Goal: Complete application form: Complete application form

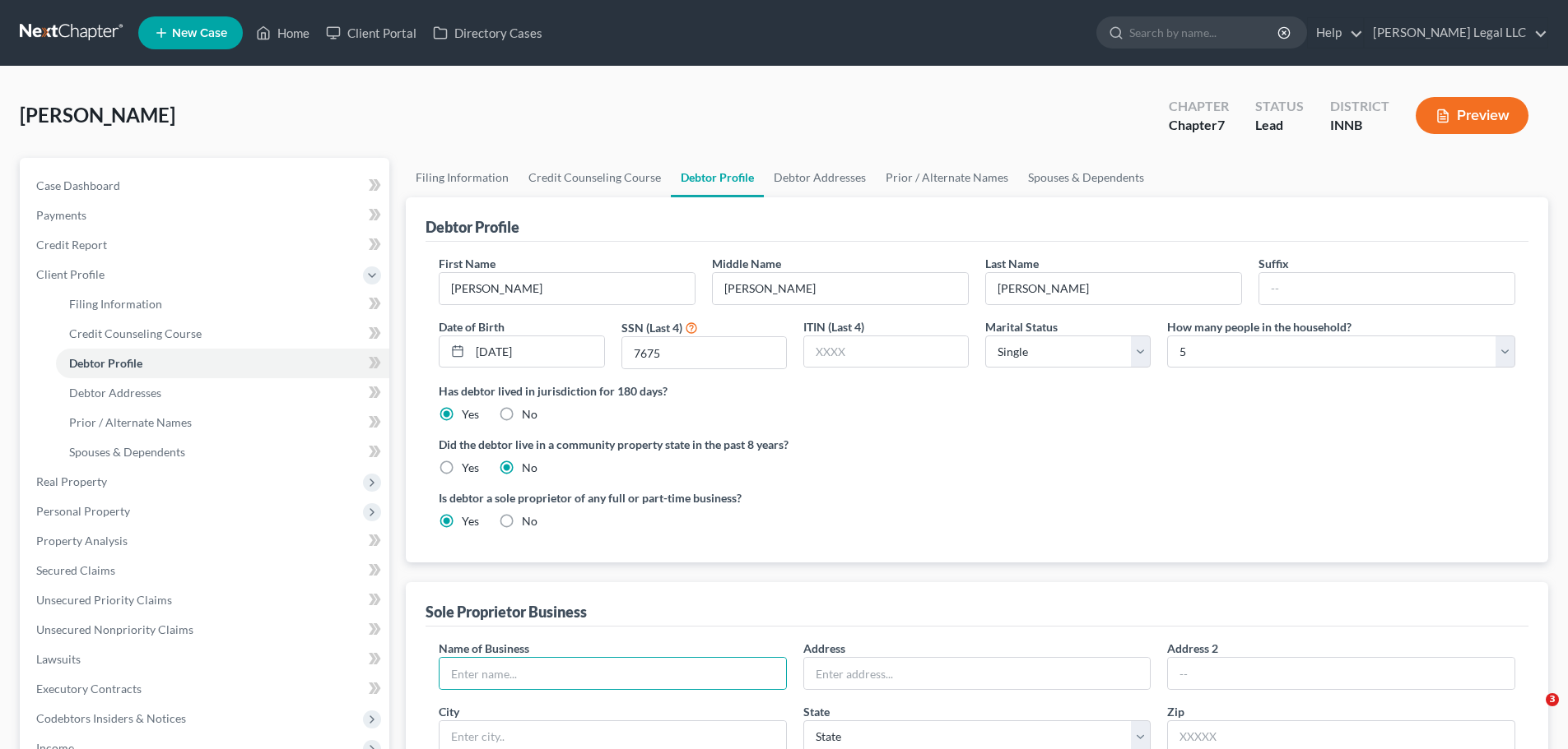
select select "0"
select select "4"
drag, startPoint x: 1028, startPoint y: 348, endPoint x: 1014, endPoint y: 363, distance: 20.5
click at [1024, 351] on select "Select Single Married Separated Divorced Widowed" at bounding box center [1067, 352] width 165 height 33
select select "1"
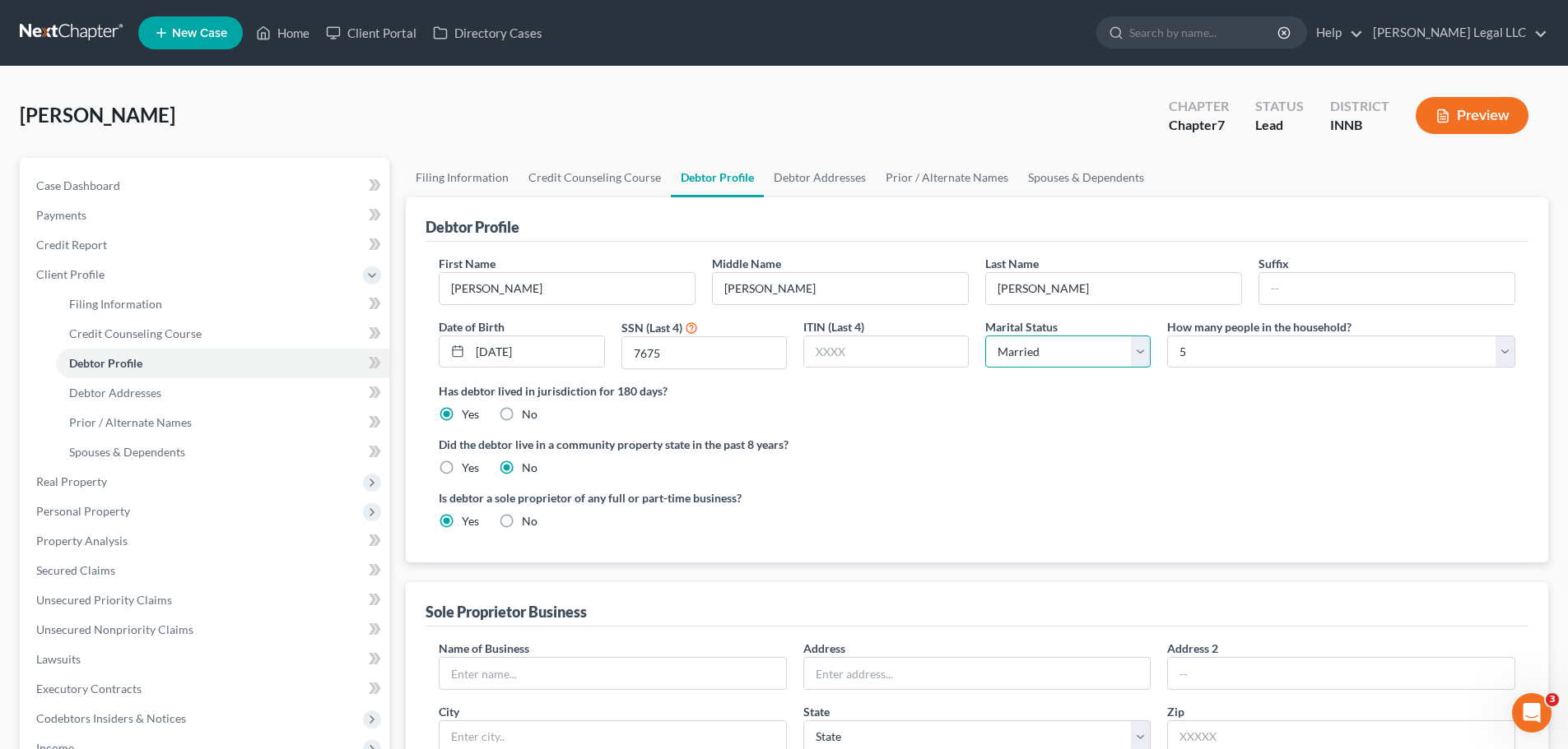
click at [985, 336] on select "Select Single Married Separated Divorced Widowed" at bounding box center [1067, 352] width 165 height 33
click at [1015, 454] on div "Did the debtor live in a community property state in the past 8 years? Yes No" at bounding box center [976, 457] width 1076 height 41
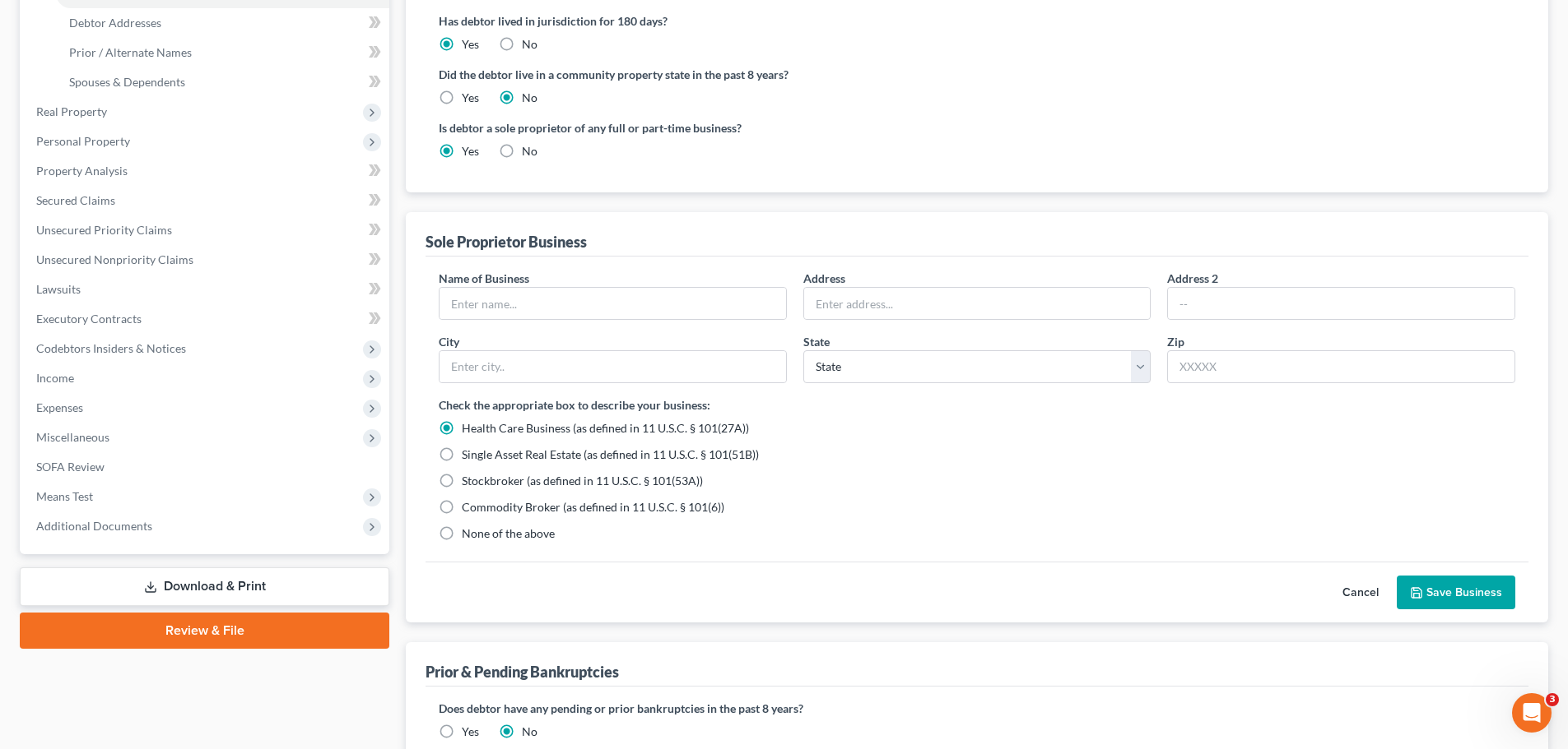
scroll to position [411, 0]
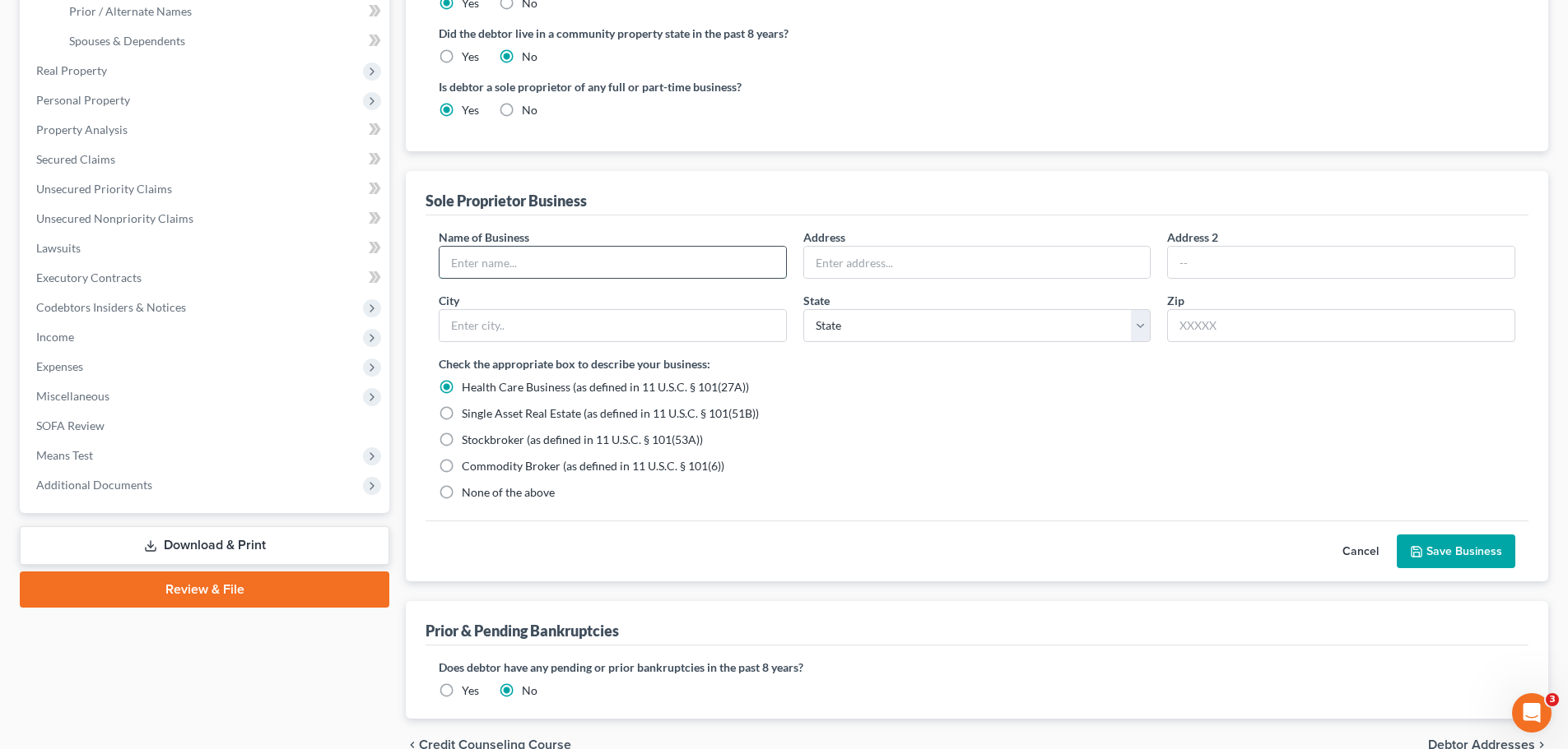
drag, startPoint x: 637, startPoint y: 261, endPoint x: 661, endPoint y: 260, distance: 24.0
click at [637, 261] on input "text" at bounding box center [612, 263] width 346 height 31
click at [514, 262] on input "text" at bounding box center [612, 263] width 346 height 31
type input "Imperial Masonry and More"
type input "[STREET_ADDRESS]"
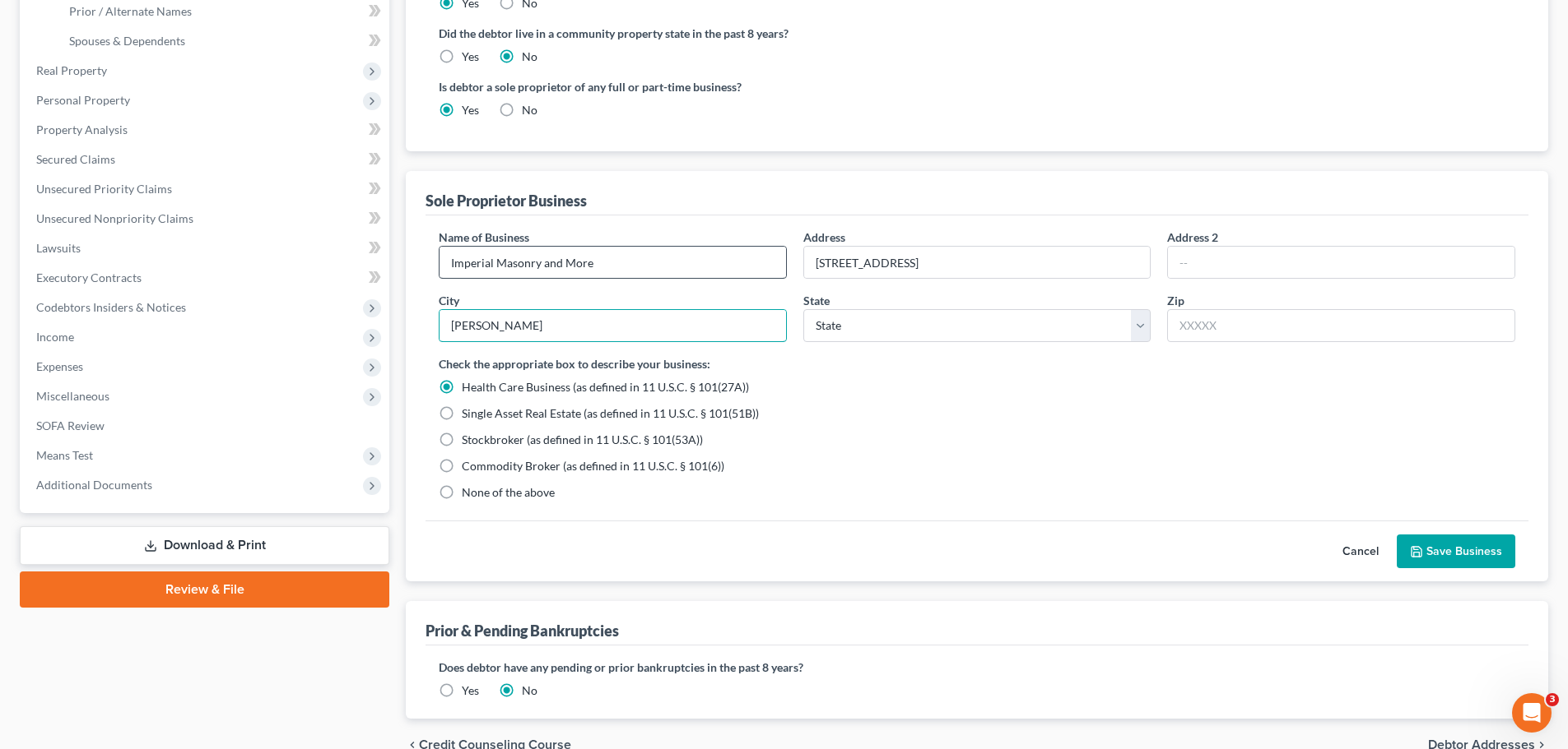
type input "[PERSON_NAME]"
select select "15"
type input "46510"
click at [461, 493] on label "None of the above" at bounding box center [508, 493] width 93 height 17
click at [468, 493] on input "None of the above" at bounding box center [473, 490] width 11 height 11
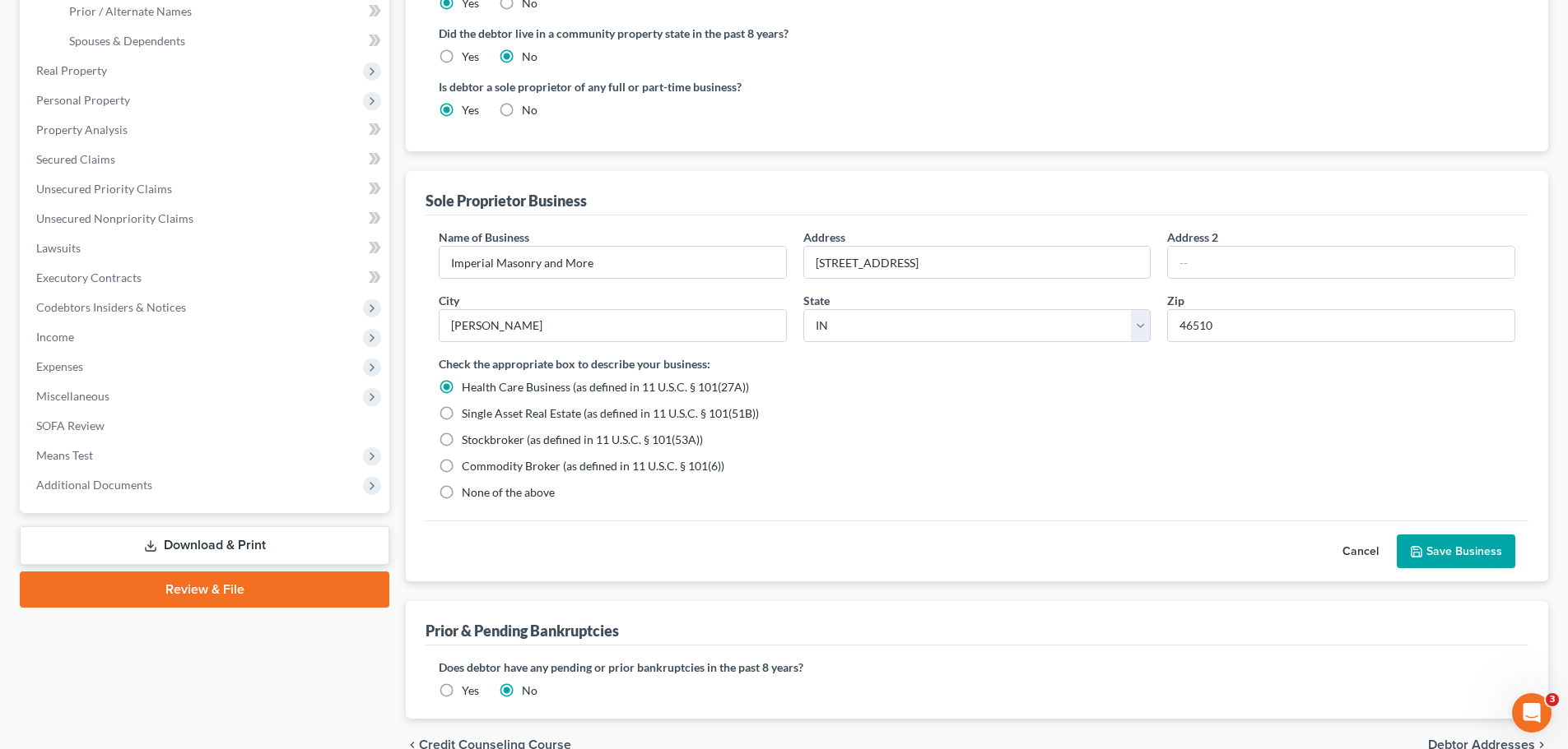
radio input "true"
radio input "false"
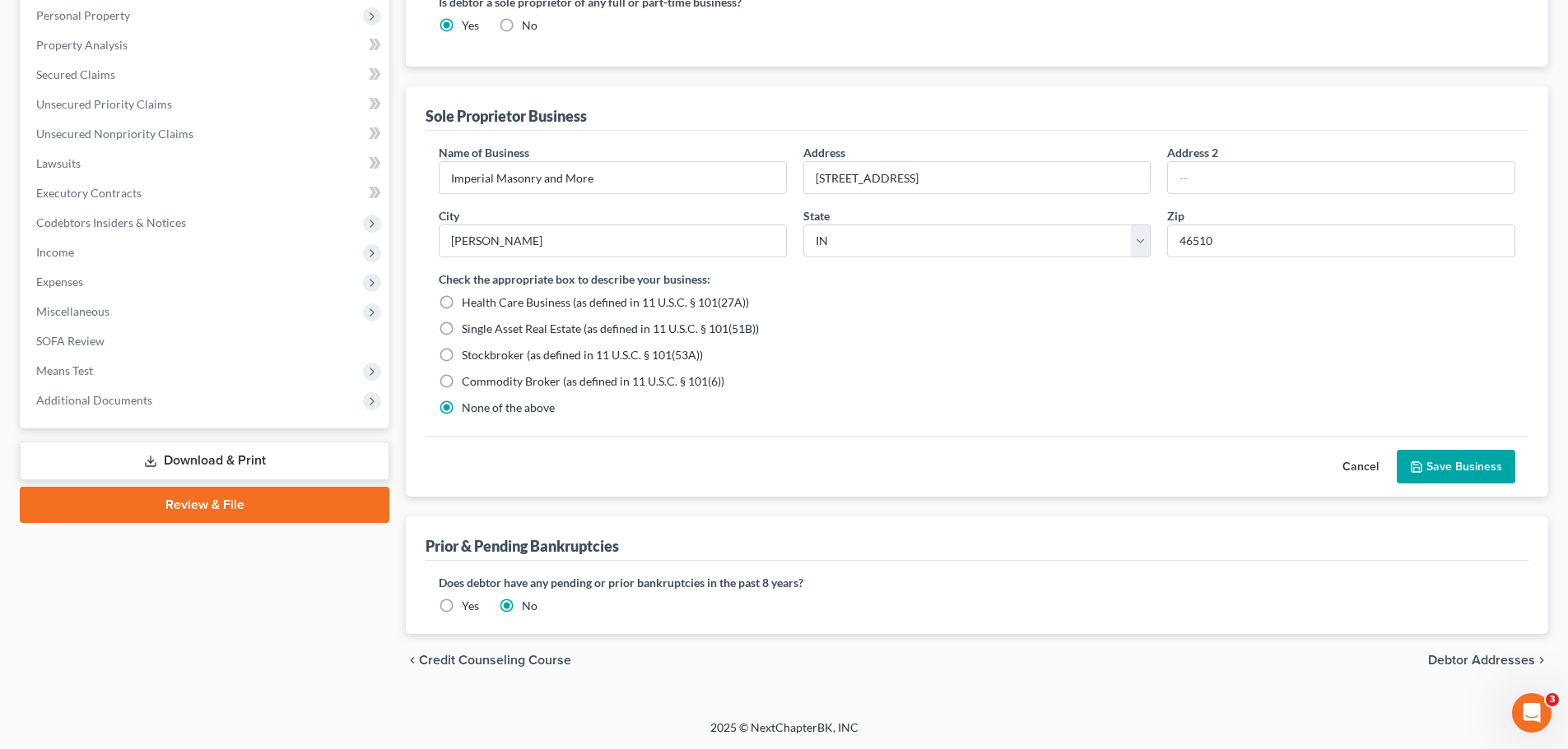
click at [1448, 474] on button "Save Business" at bounding box center [1455, 467] width 118 height 34
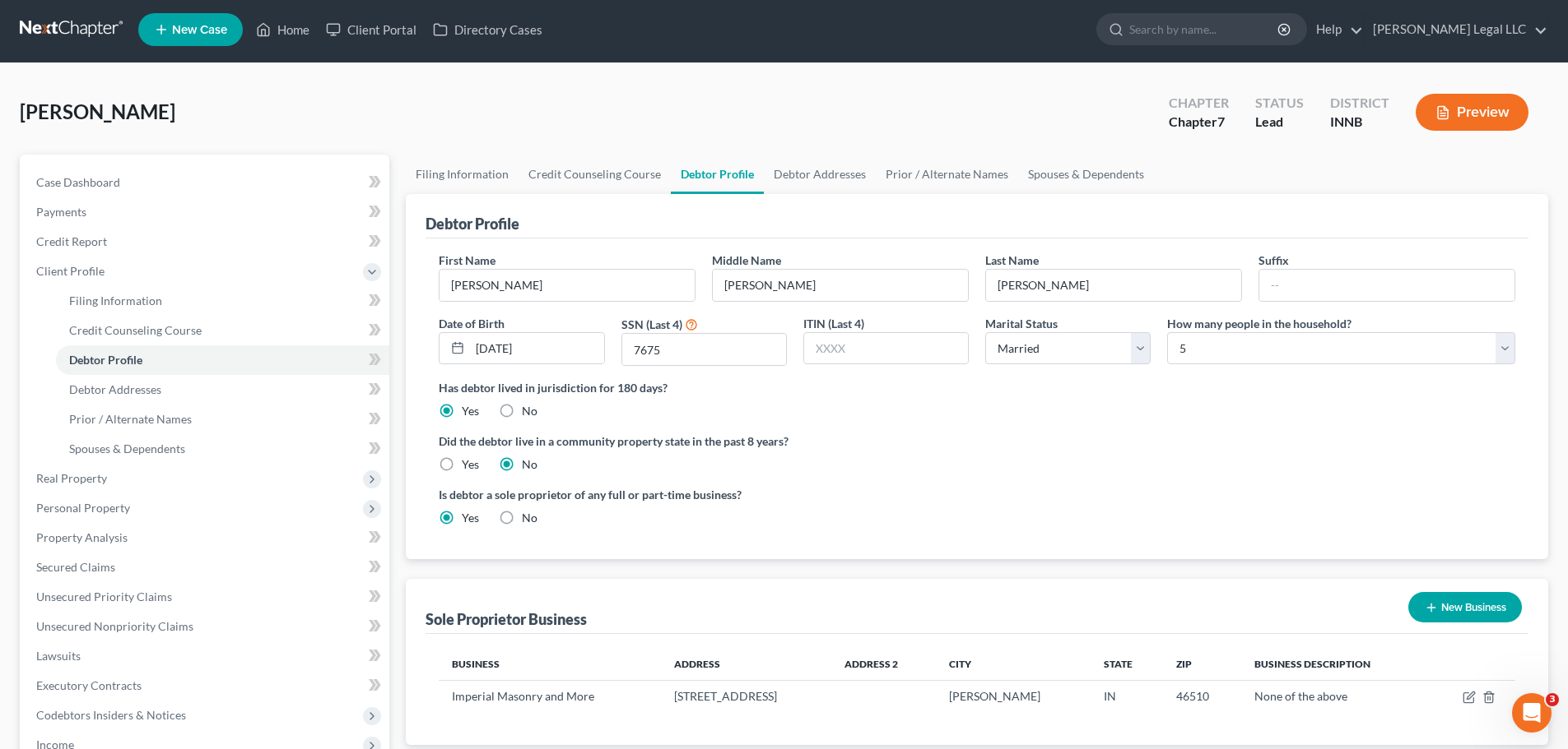
scroll to position [86, 0]
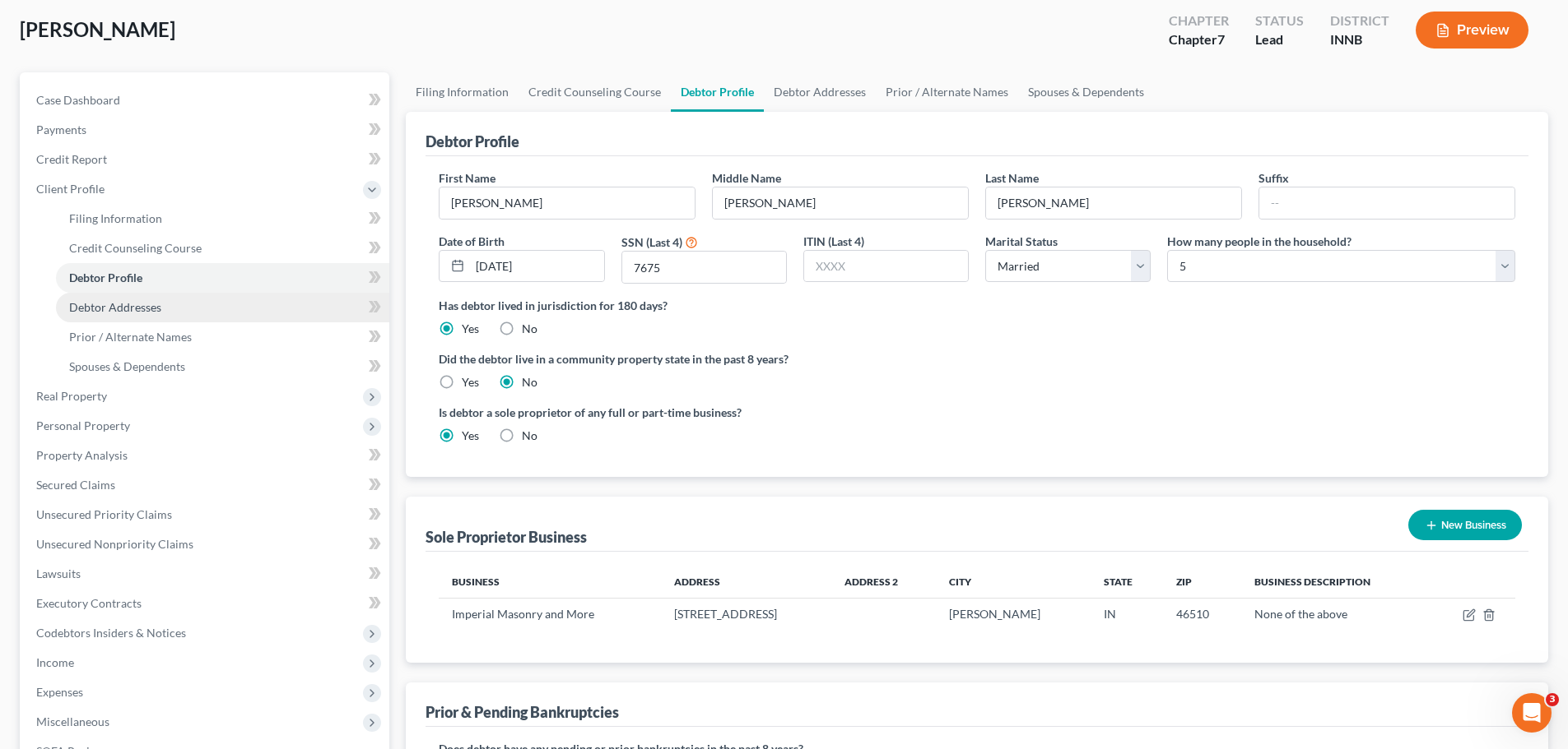
click at [185, 314] on link "Debtor Addresses" at bounding box center [222, 307] width 333 height 30
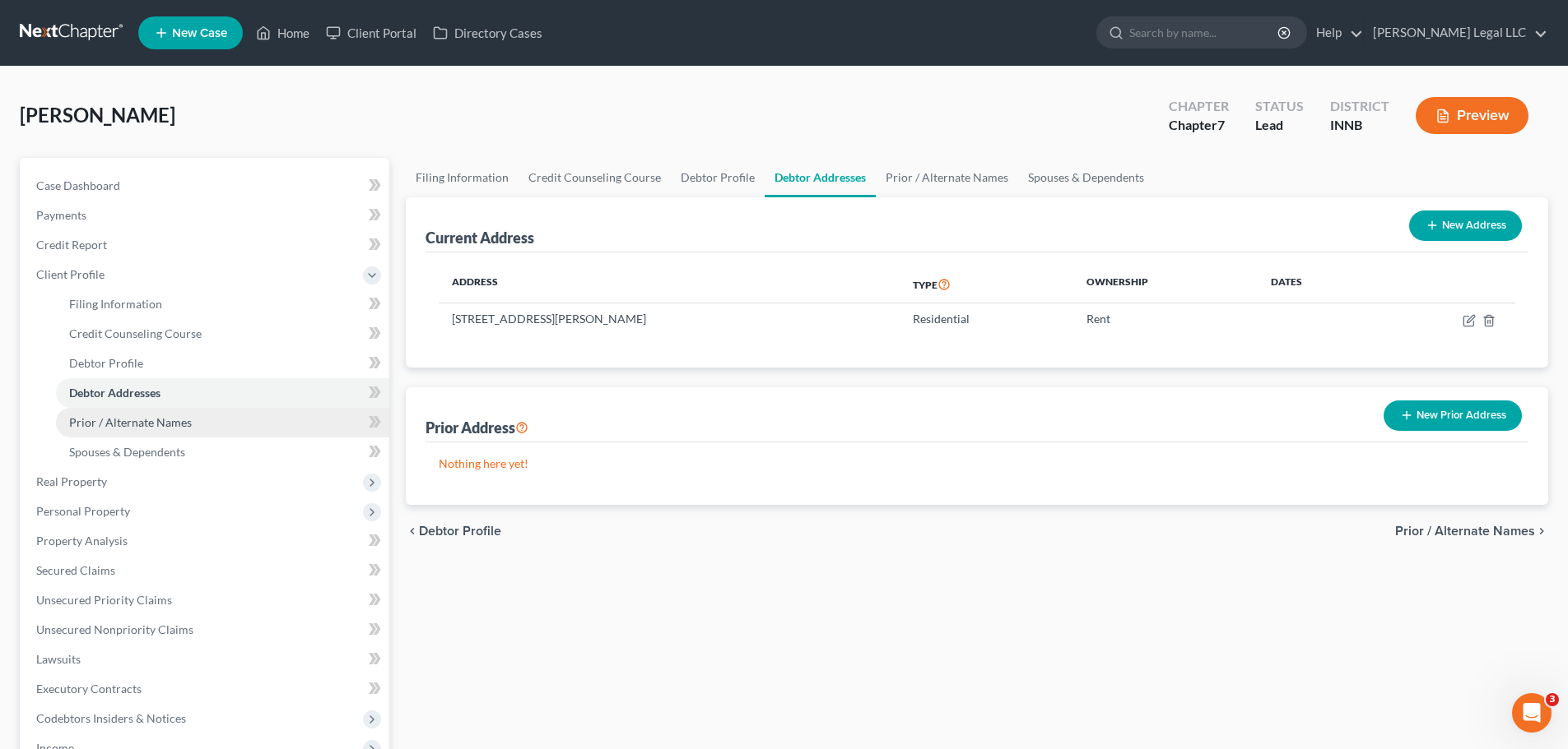
click at [121, 426] on span "Prior / Alternate Names" at bounding box center [130, 422] width 123 height 14
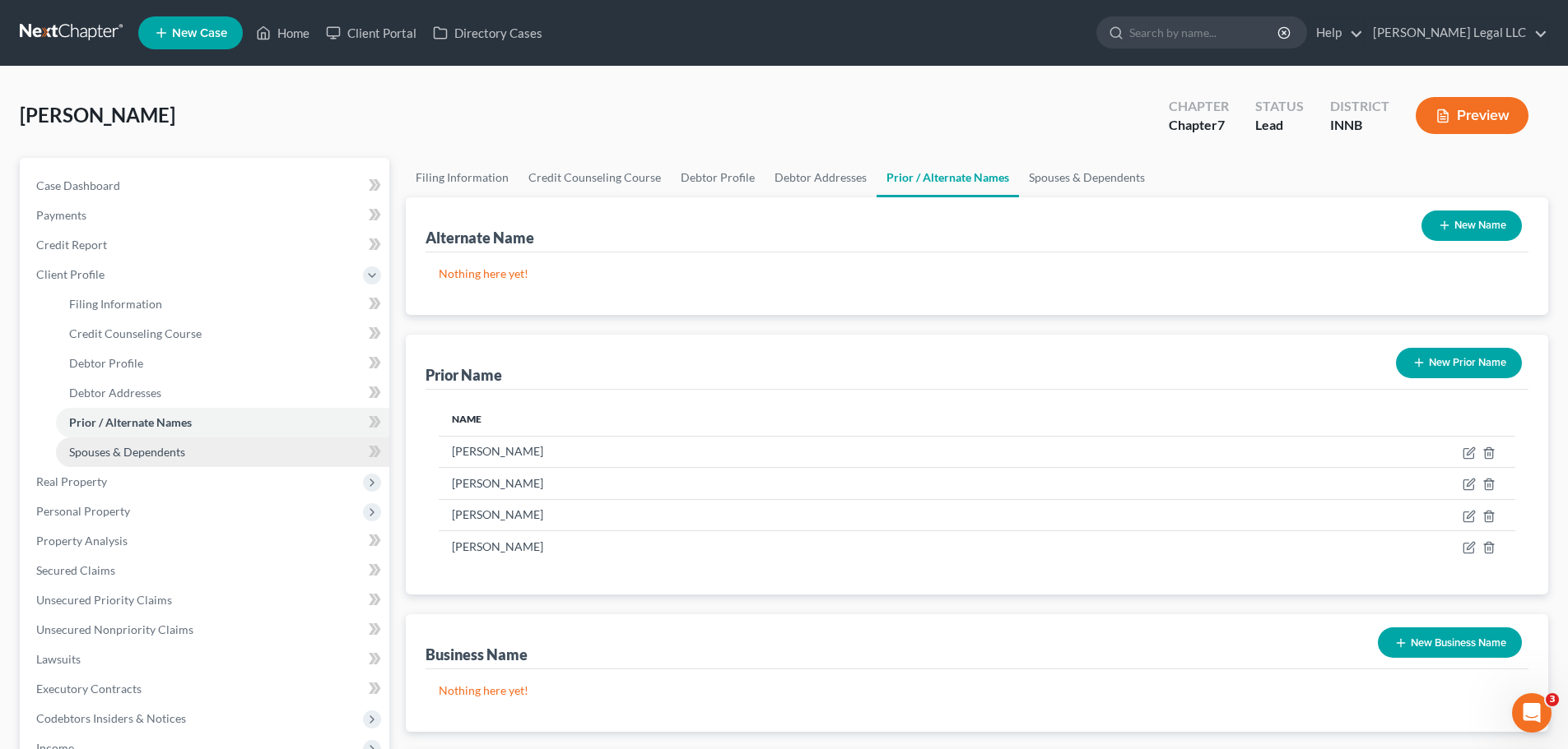
click at [122, 455] on span "Spouses & Dependents" at bounding box center [127, 451] width 116 height 14
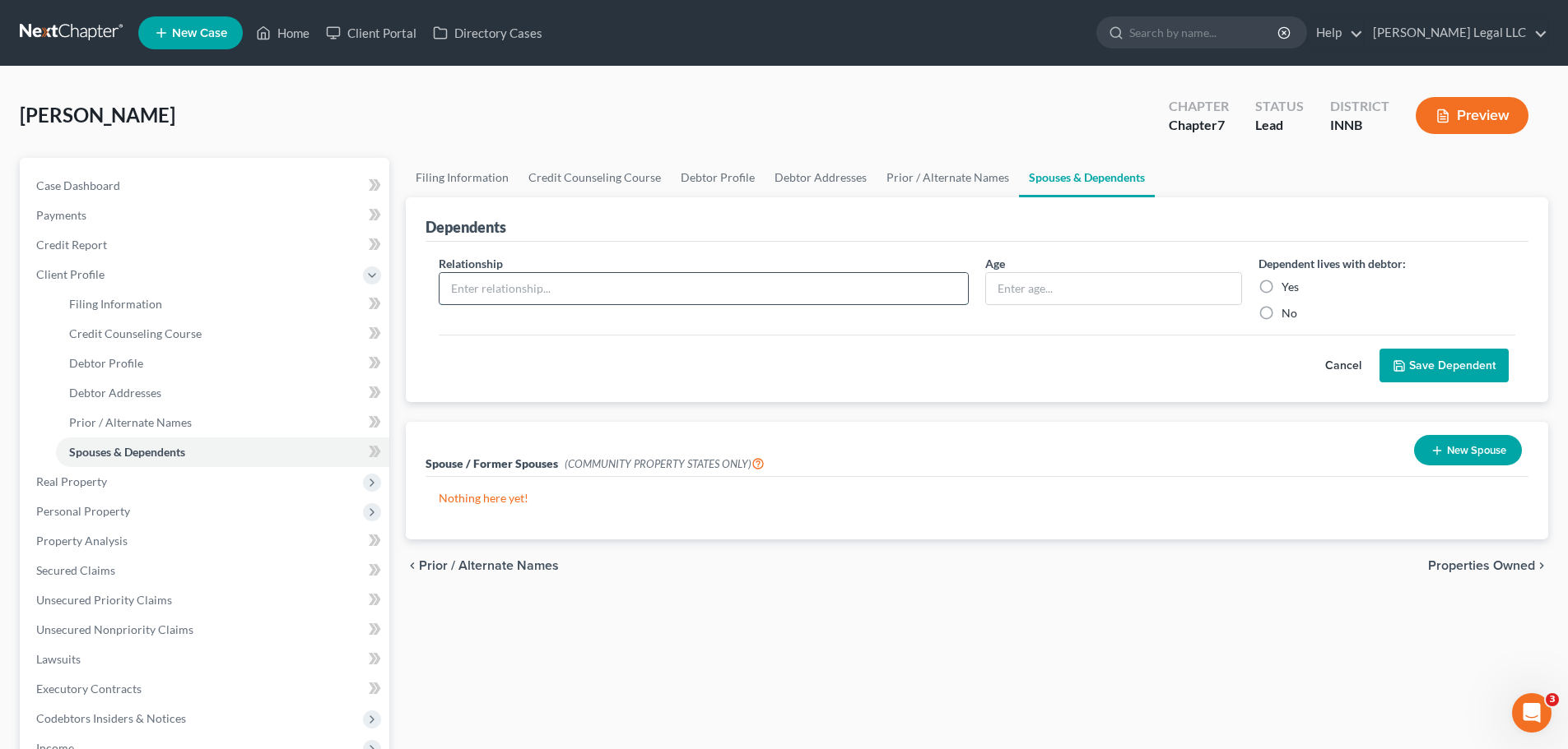
click at [547, 286] on input "text" at bounding box center [703, 289] width 528 height 31
type input "Son"
click at [1098, 300] on input "text" at bounding box center [1113, 289] width 255 height 31
type input "16"
click at [806, 326] on div "Relationship * Son Age [DEMOGRAPHIC_DATA] Dependent lives with debtor: Yes No" at bounding box center [976, 294] width 1093 height 79
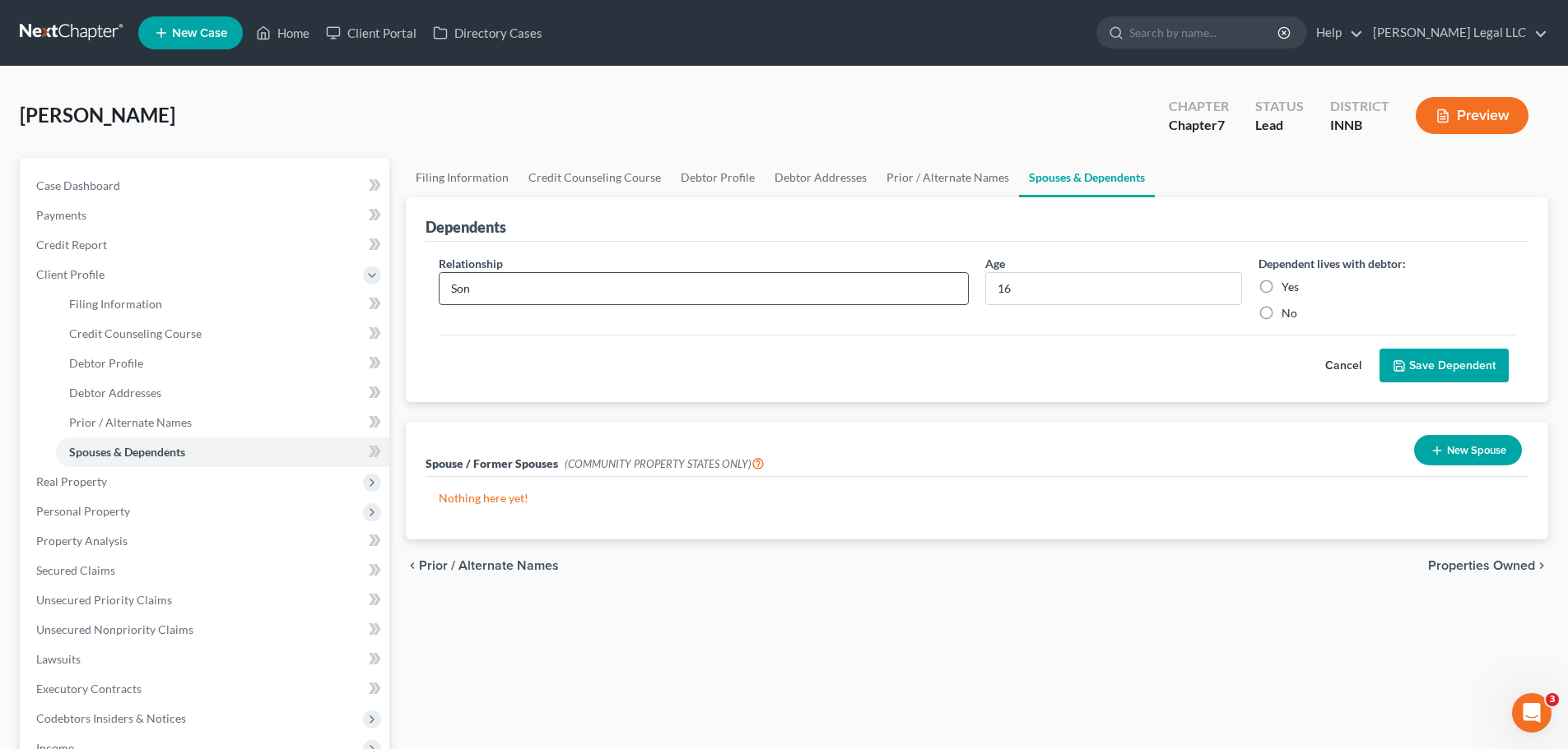
click at [817, 300] on input "Son" at bounding box center [703, 289] width 528 height 31
type input "Child"
click at [1281, 285] on label "Yes" at bounding box center [1289, 287] width 18 height 17
click at [1288, 285] on input "Yes" at bounding box center [1294, 284] width 11 height 11
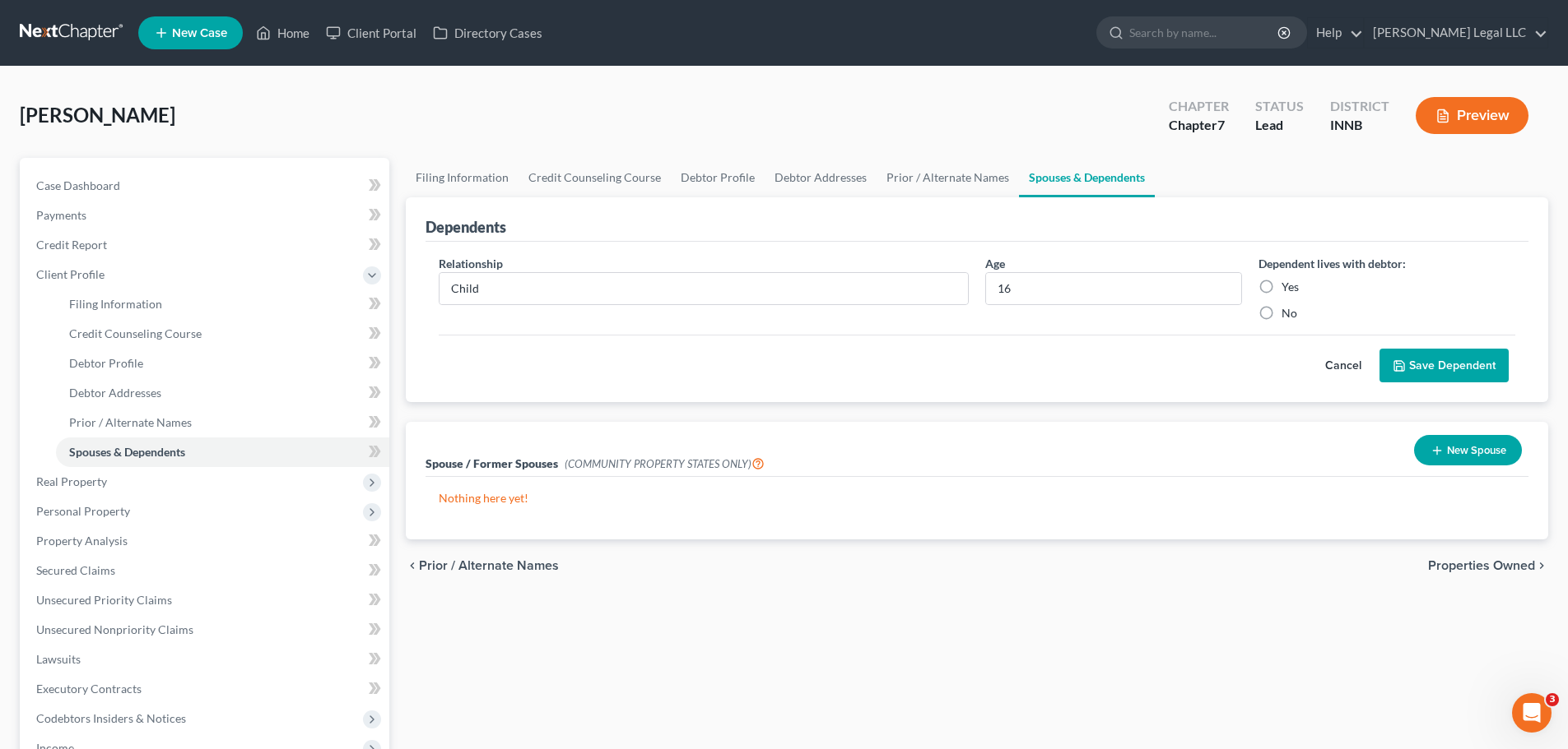
radio input "true"
click at [1428, 363] on button "Save Dependent" at bounding box center [1444, 365] width 129 height 34
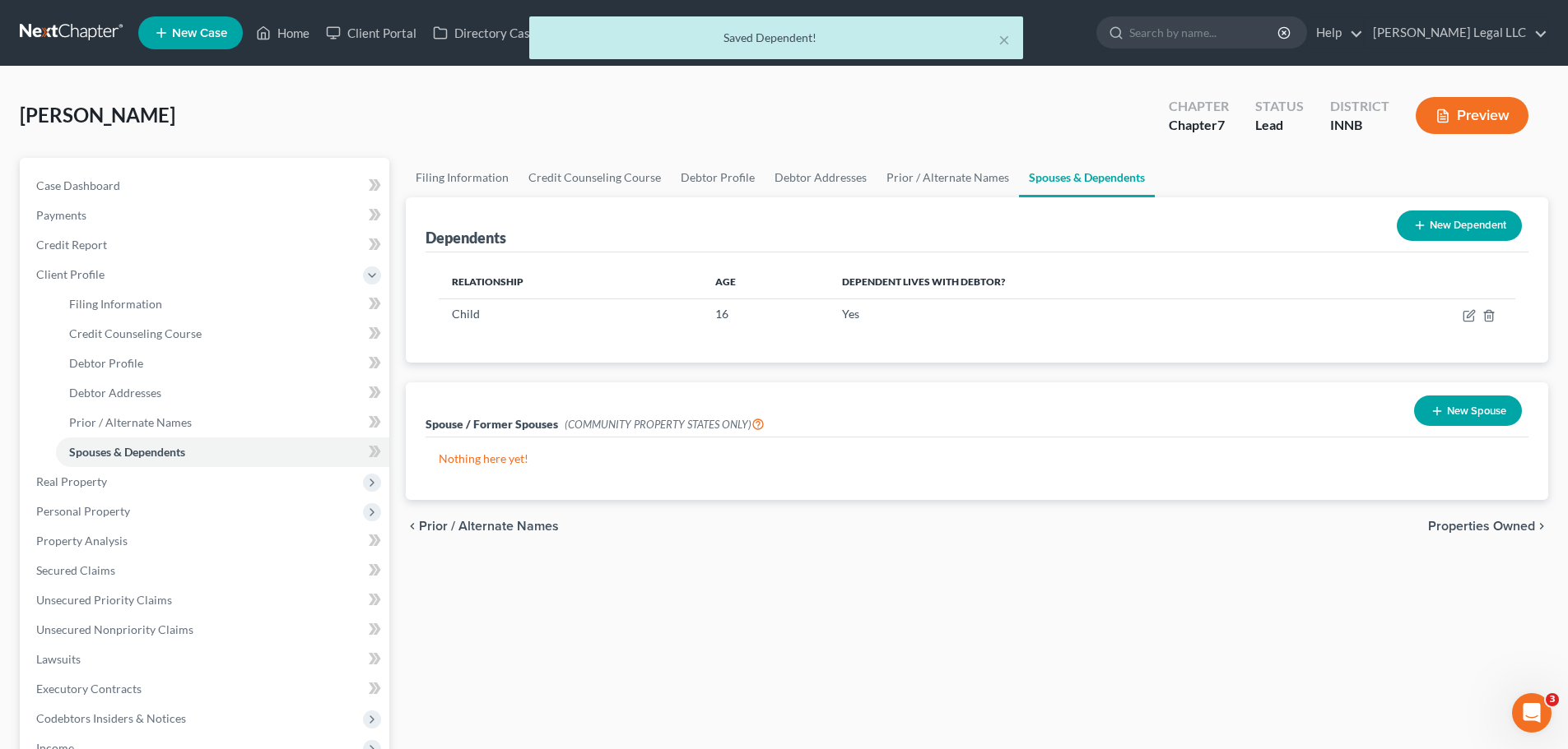
click at [1461, 224] on button "New Dependent" at bounding box center [1459, 225] width 126 height 30
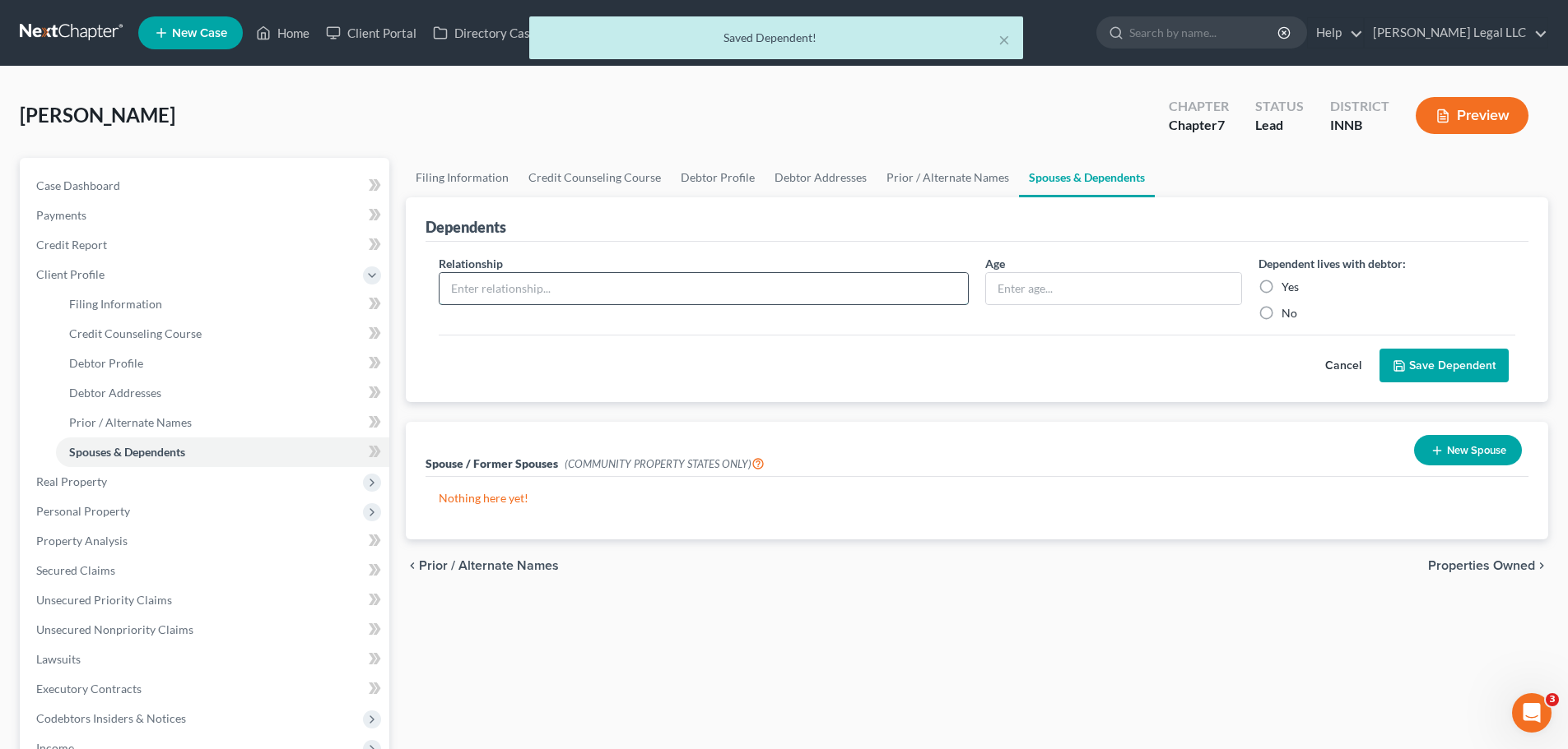
click at [501, 290] on input "text" at bounding box center [703, 289] width 528 height 31
type input "Child"
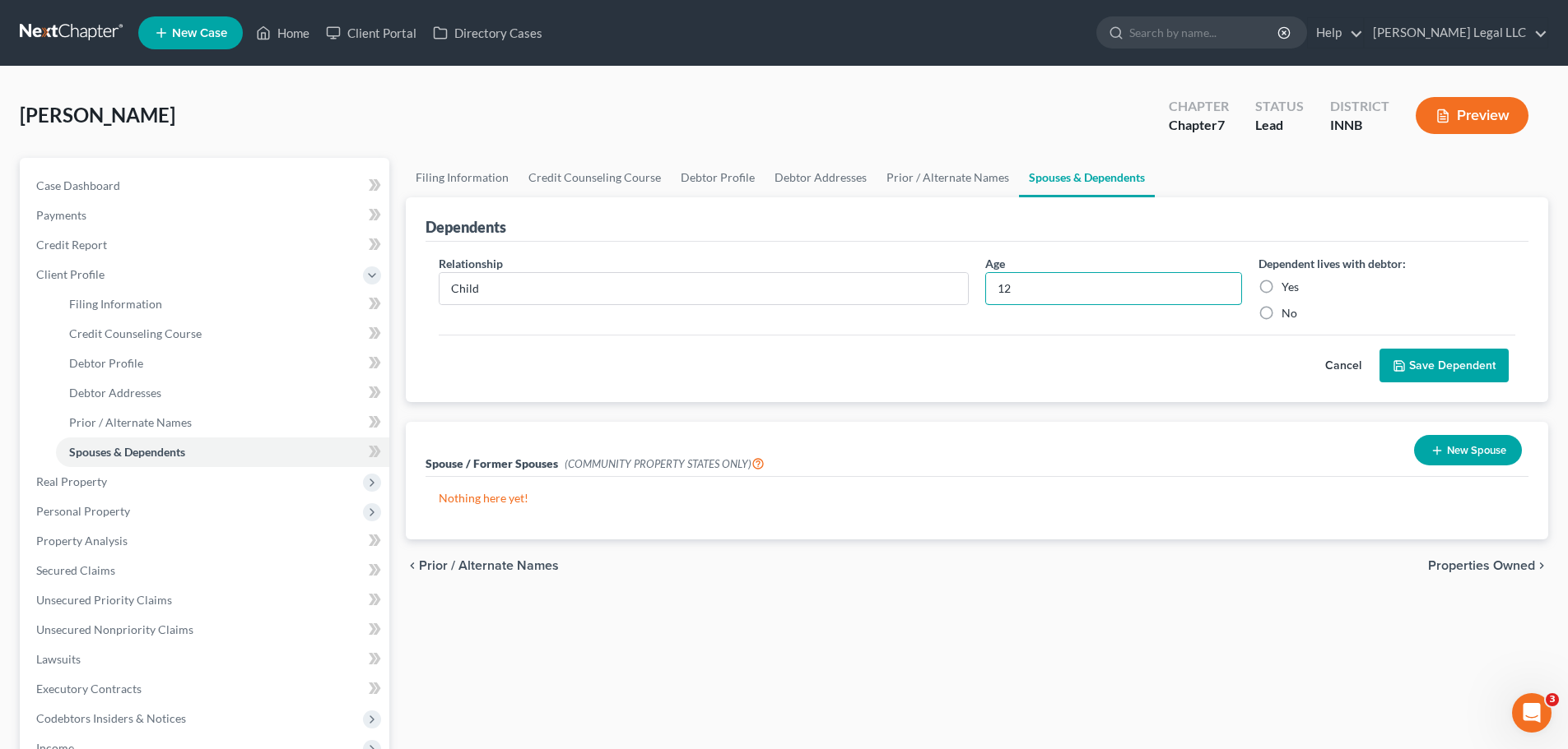
type input "12"
drag, startPoint x: 1266, startPoint y: 284, endPoint x: 1369, endPoint y: 359, distance: 127.4
click at [1281, 285] on label "Yes" at bounding box center [1289, 287] width 18 height 17
click at [1288, 285] on input "Yes" at bounding box center [1294, 284] width 11 height 11
radio input "true"
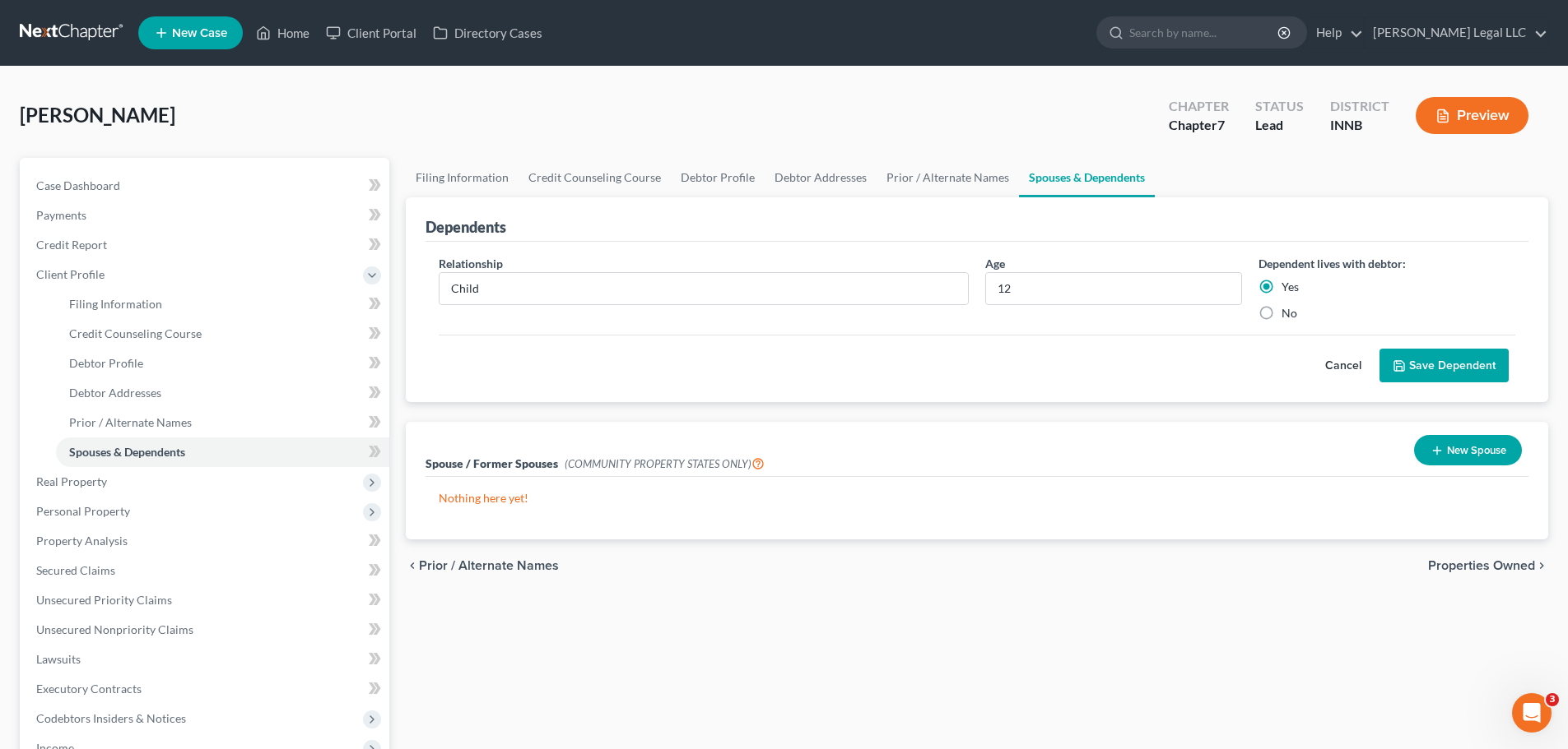
click at [1403, 358] on button "Save Dependent" at bounding box center [1444, 365] width 129 height 34
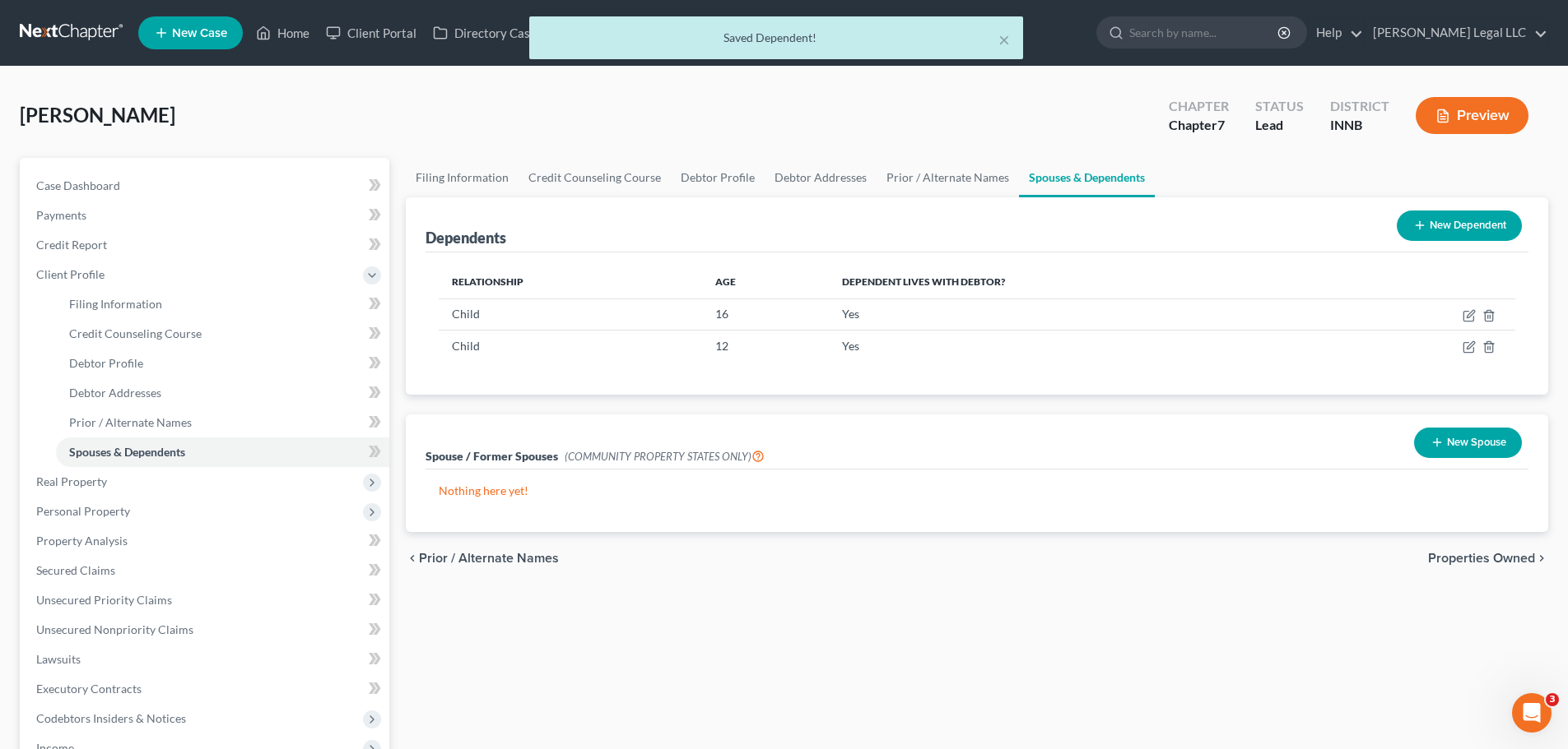
click at [1478, 214] on button "New Dependent" at bounding box center [1459, 225] width 126 height 30
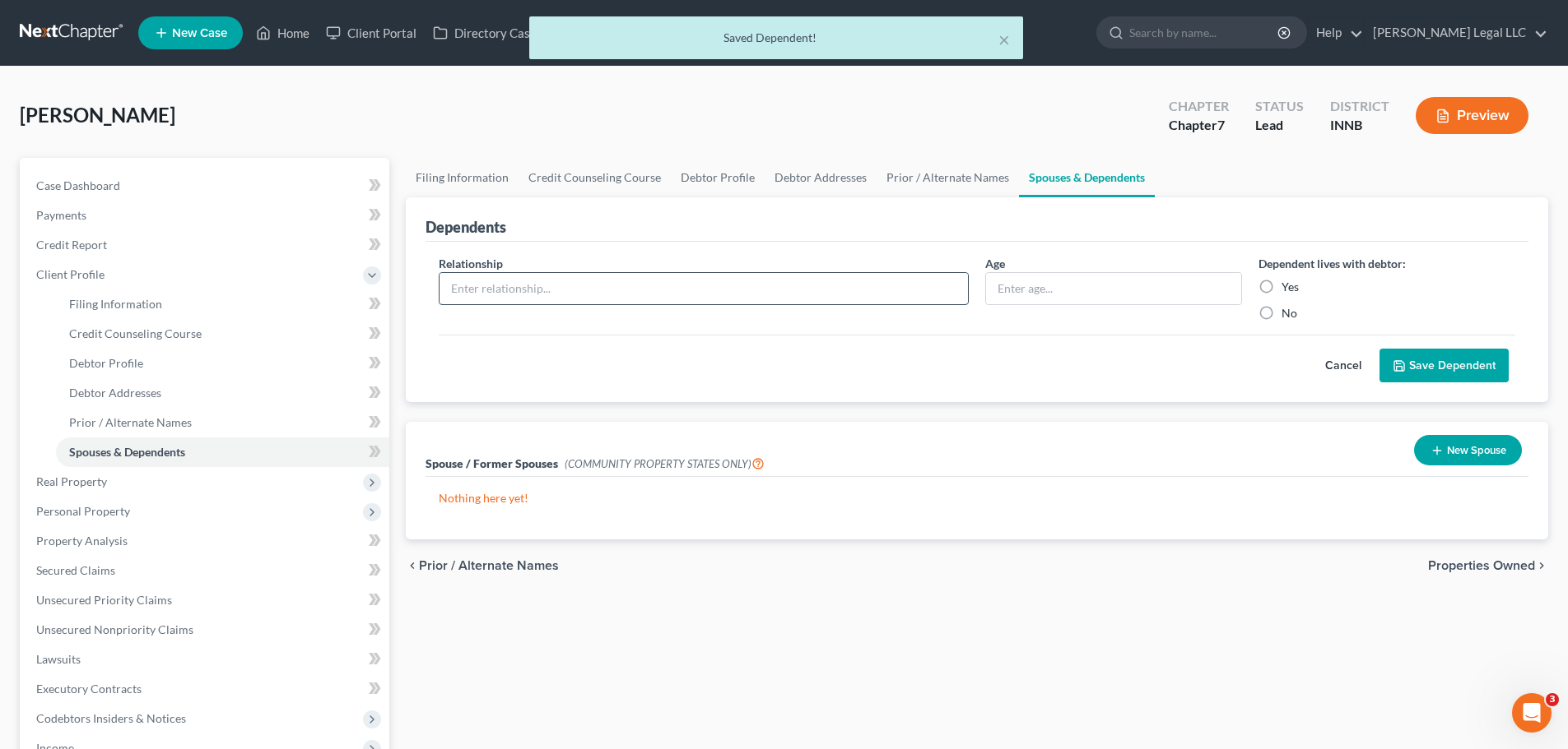
click at [560, 279] on input "text" at bounding box center [703, 289] width 528 height 31
type input "Child"
click at [1113, 299] on input "text" at bounding box center [1113, 289] width 255 height 31
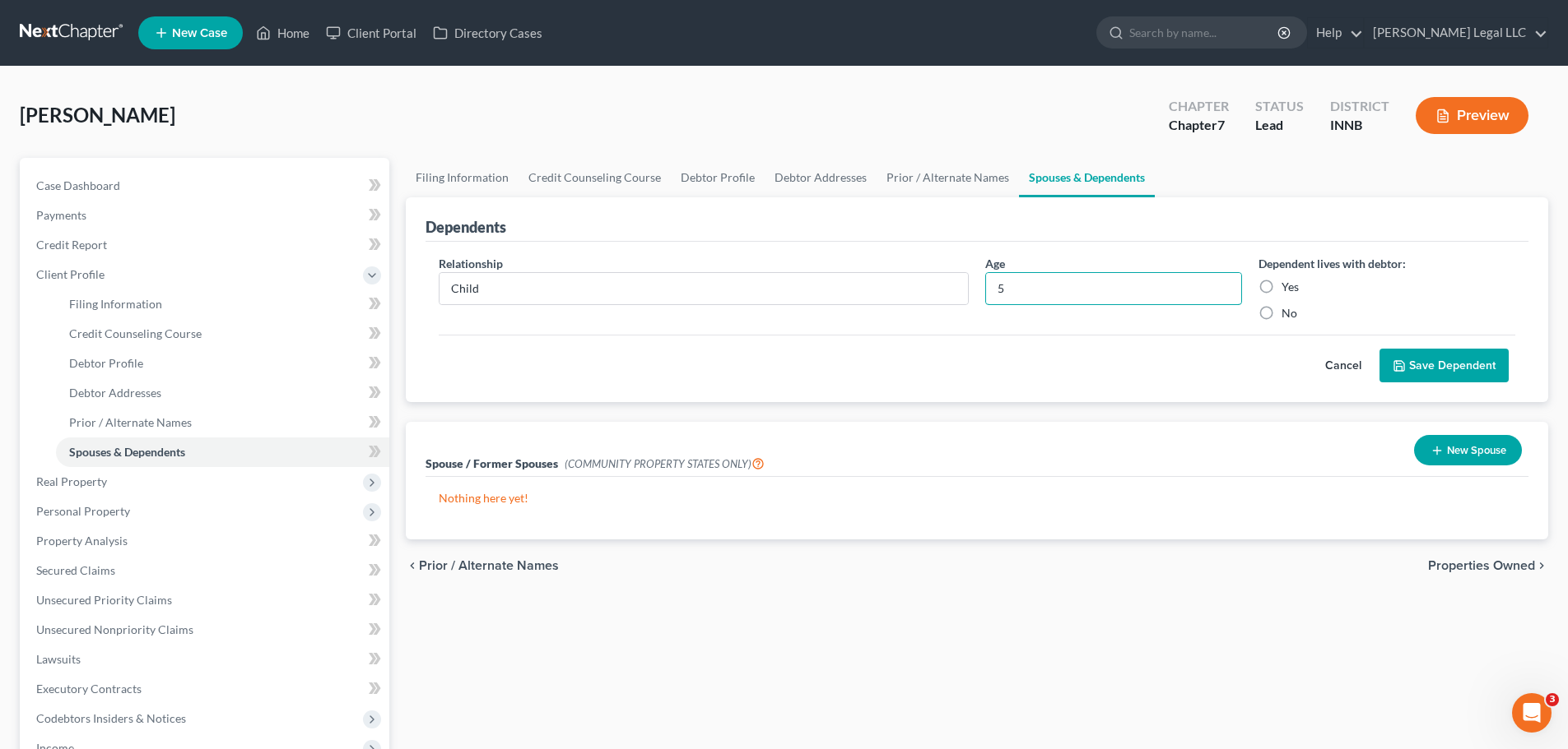
type input "5"
click at [1281, 288] on label "Yes" at bounding box center [1289, 287] width 18 height 17
click at [1288, 288] on input "Yes" at bounding box center [1294, 284] width 11 height 11
radio input "true"
click at [1462, 353] on button "Save Dependent" at bounding box center [1444, 365] width 129 height 34
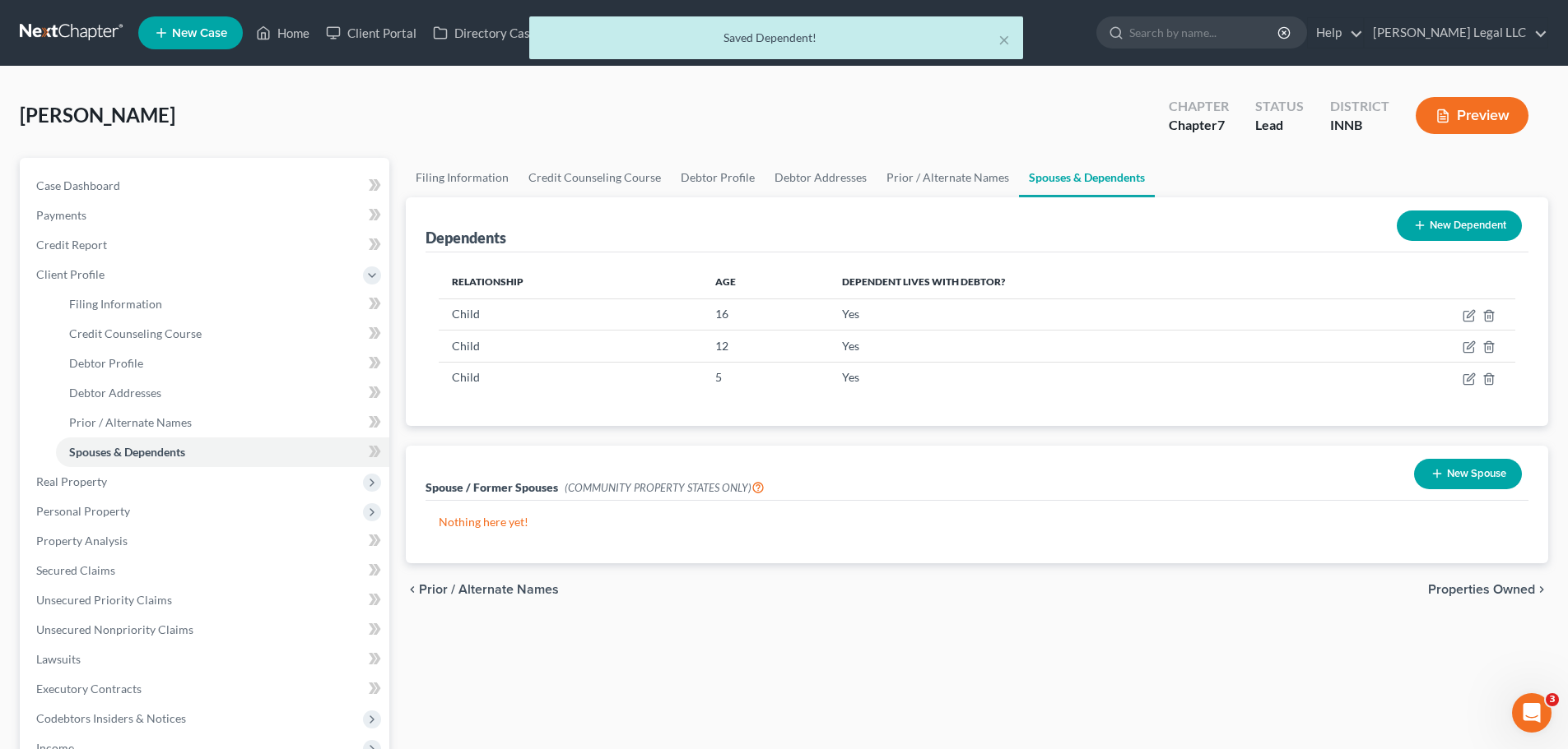
click at [1463, 229] on button "New Dependent" at bounding box center [1459, 225] width 126 height 30
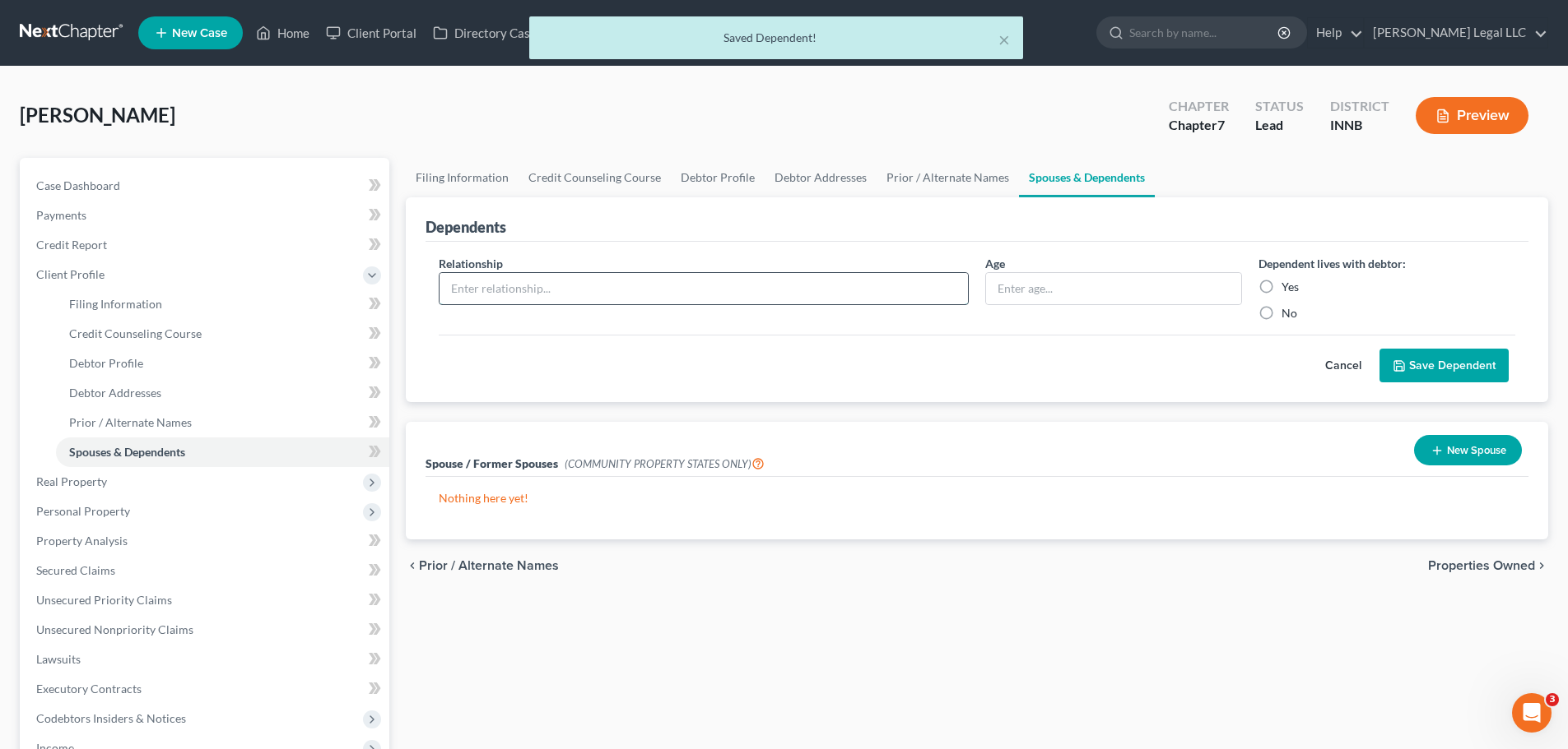
click at [550, 285] on input "text" at bounding box center [703, 289] width 528 height 31
type input "Spouse"
click at [1120, 303] on input "text" at bounding box center [1113, 289] width 255 height 31
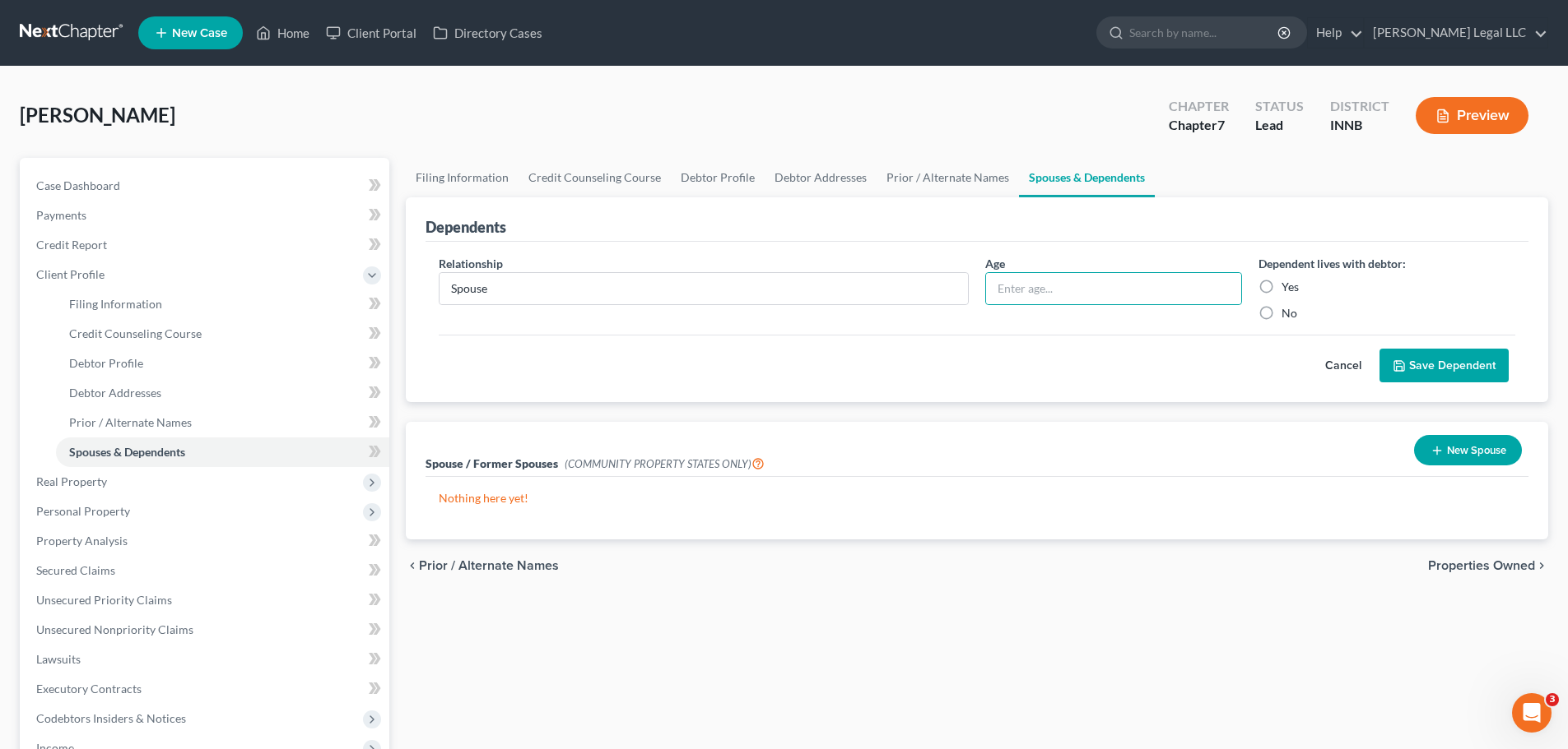
click at [1451, 368] on button "Save Dependent" at bounding box center [1444, 365] width 129 height 34
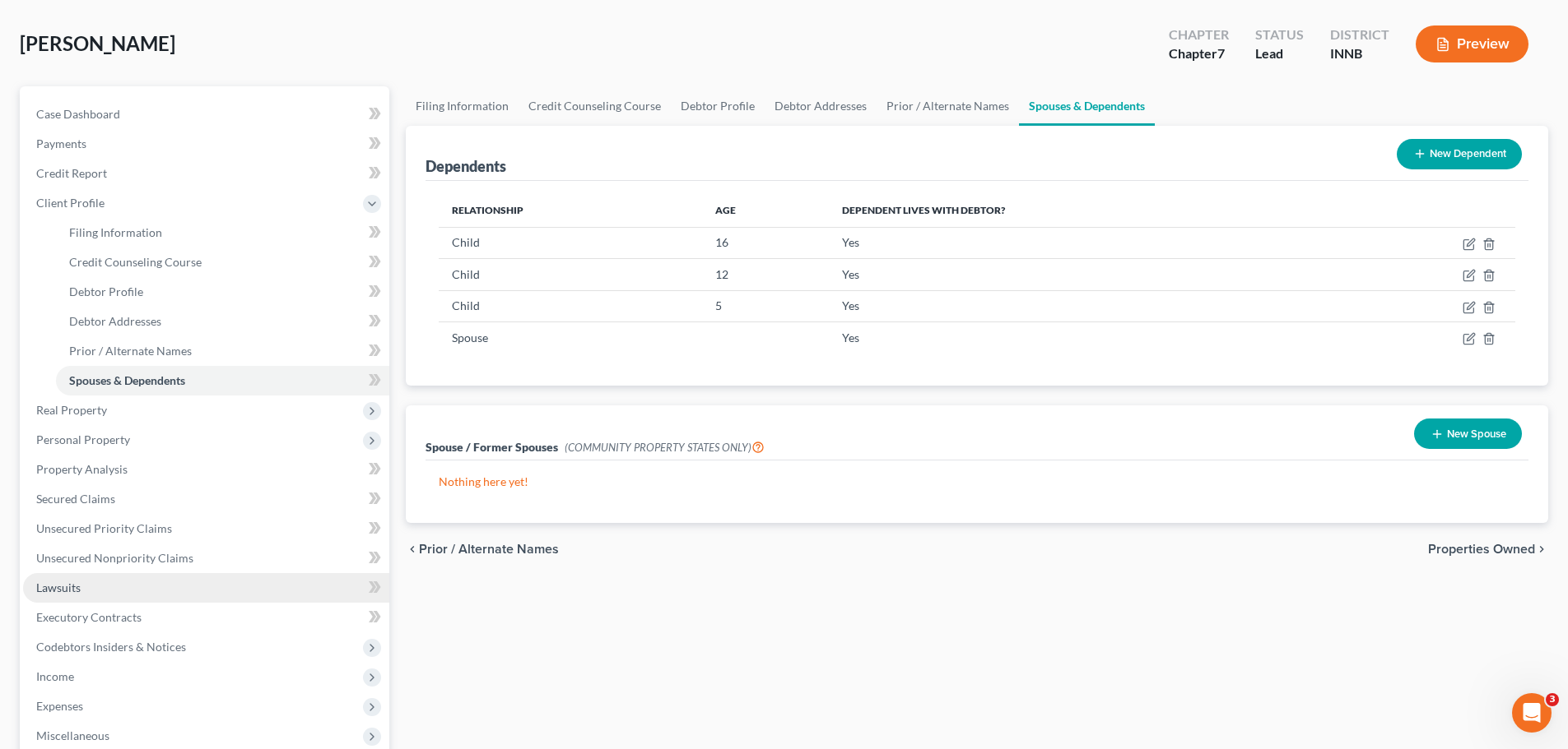
scroll to position [329, 0]
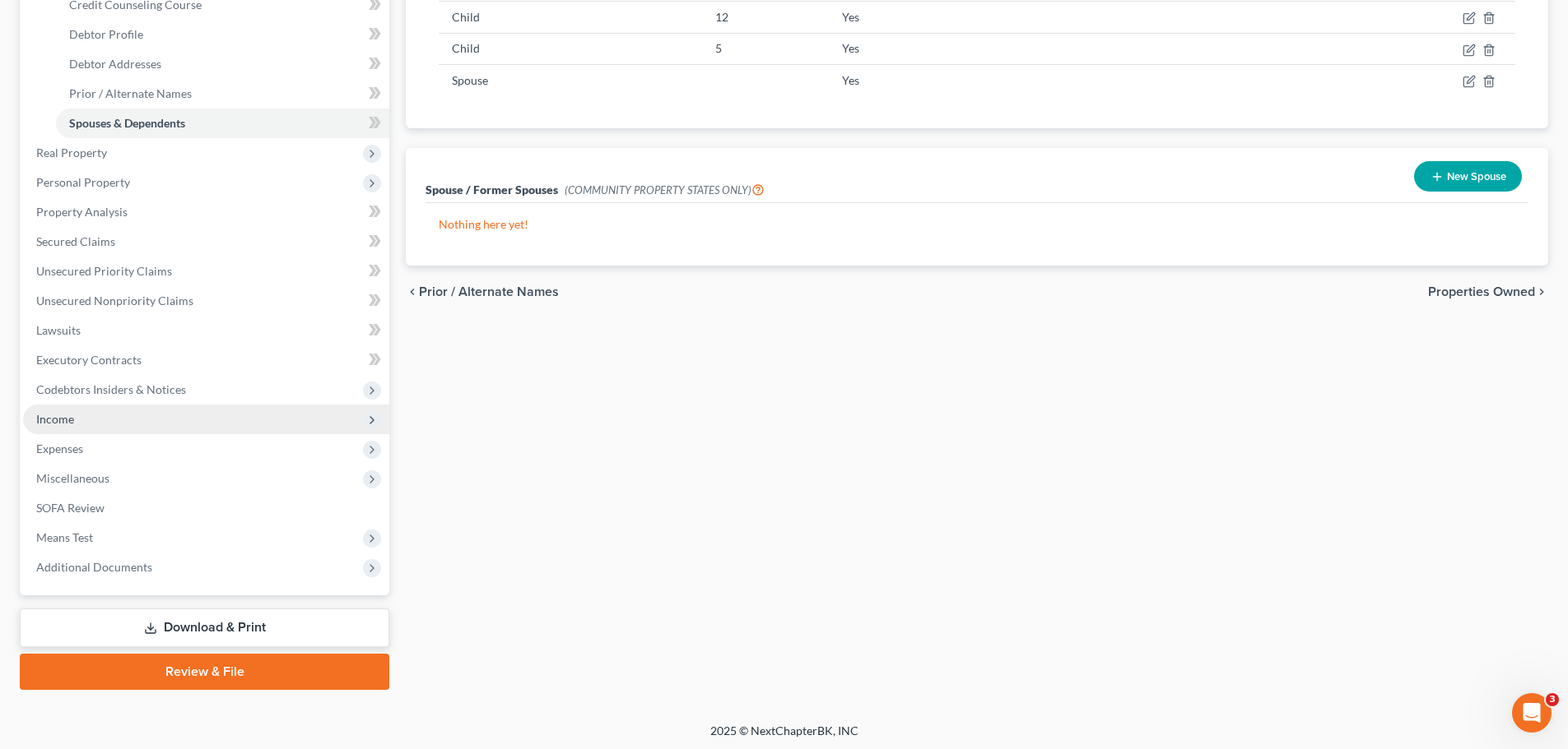
click at [65, 428] on span "Income" at bounding box center [206, 420] width 366 height 30
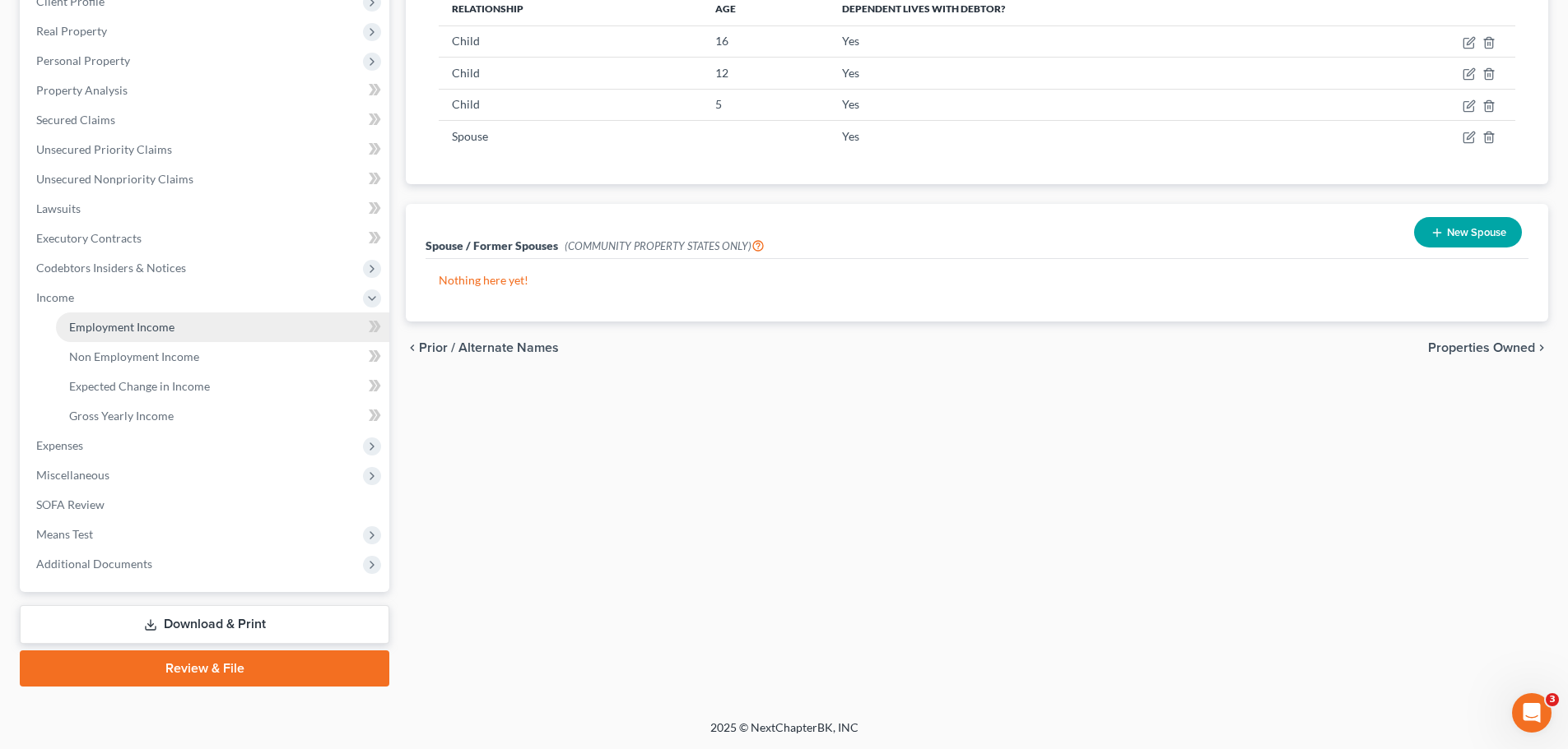
click at [112, 330] on span "Employment Income" at bounding box center [122, 327] width 105 height 14
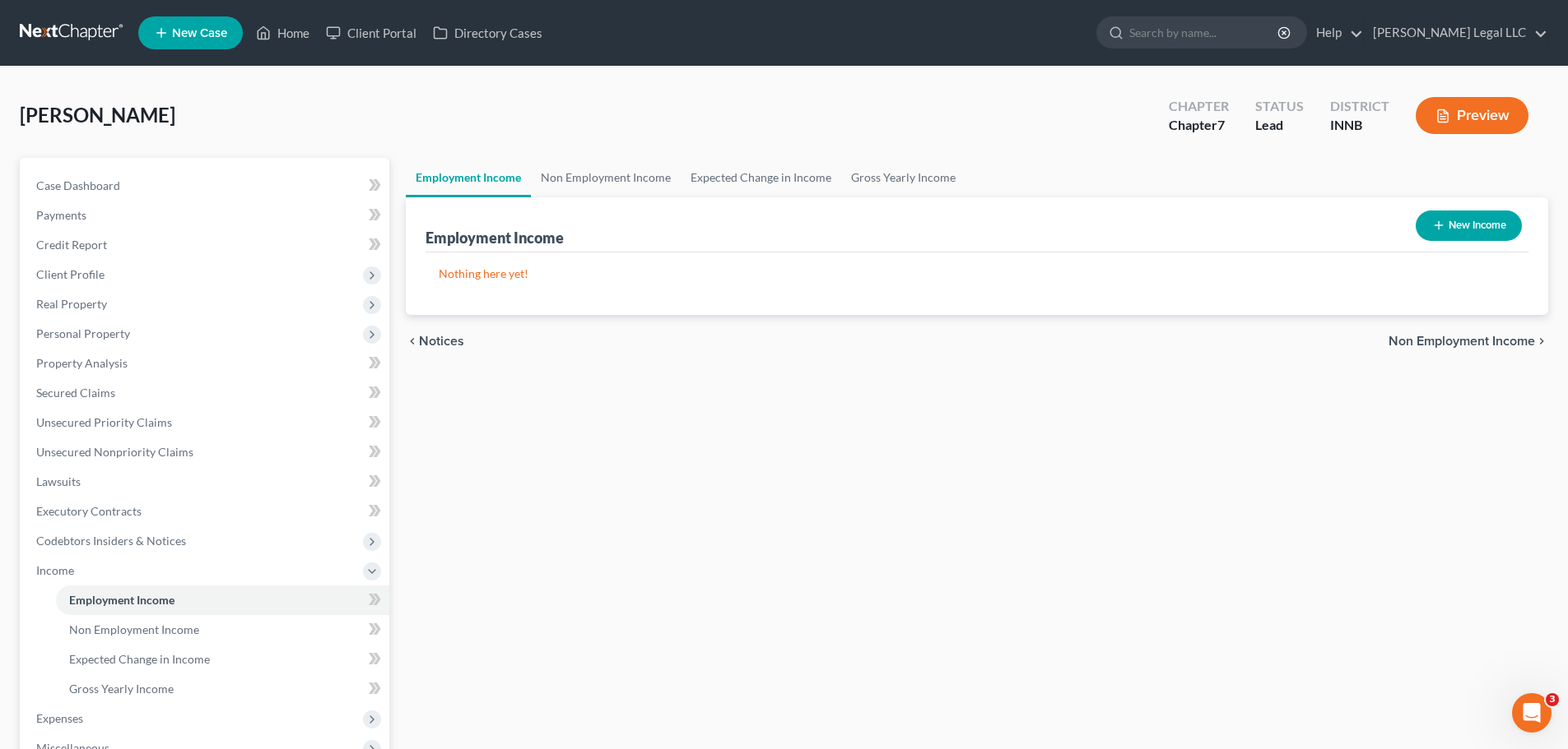
drag, startPoint x: 571, startPoint y: 527, endPoint x: 1089, endPoint y: 281, distance: 573.4
click at [580, 525] on div "Employment Income Non Employment Income Expected Change in Income Gross Yearly …" at bounding box center [977, 558] width 1159 height 802
click at [1478, 217] on button "New Income" at bounding box center [1468, 225] width 106 height 30
select select "0"
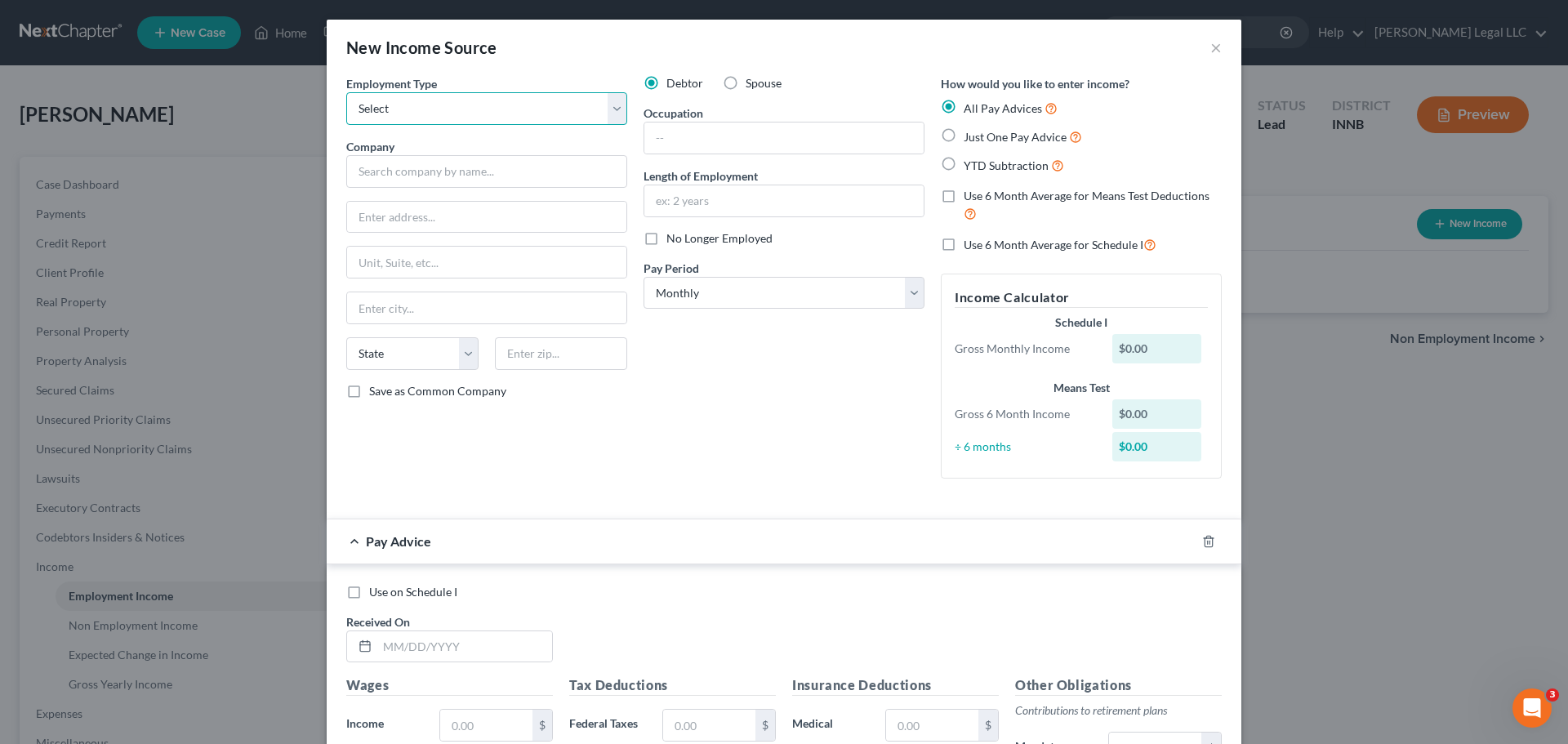
click at [441, 116] on select "Select Full or [DEMOGRAPHIC_DATA] Employment Self Employment" at bounding box center [486, 109] width 281 height 33
click at [346, 93] on select "Select Full or [DEMOGRAPHIC_DATA] Employment Self Employment" at bounding box center [486, 109] width 281 height 33
click at [446, 114] on select "Select Full or [DEMOGRAPHIC_DATA] Employment Self Employment" at bounding box center [486, 109] width 281 height 33
select select "1"
click at [346, 93] on select "Select Full or [DEMOGRAPHIC_DATA] Employment Self Employment" at bounding box center [486, 109] width 281 height 33
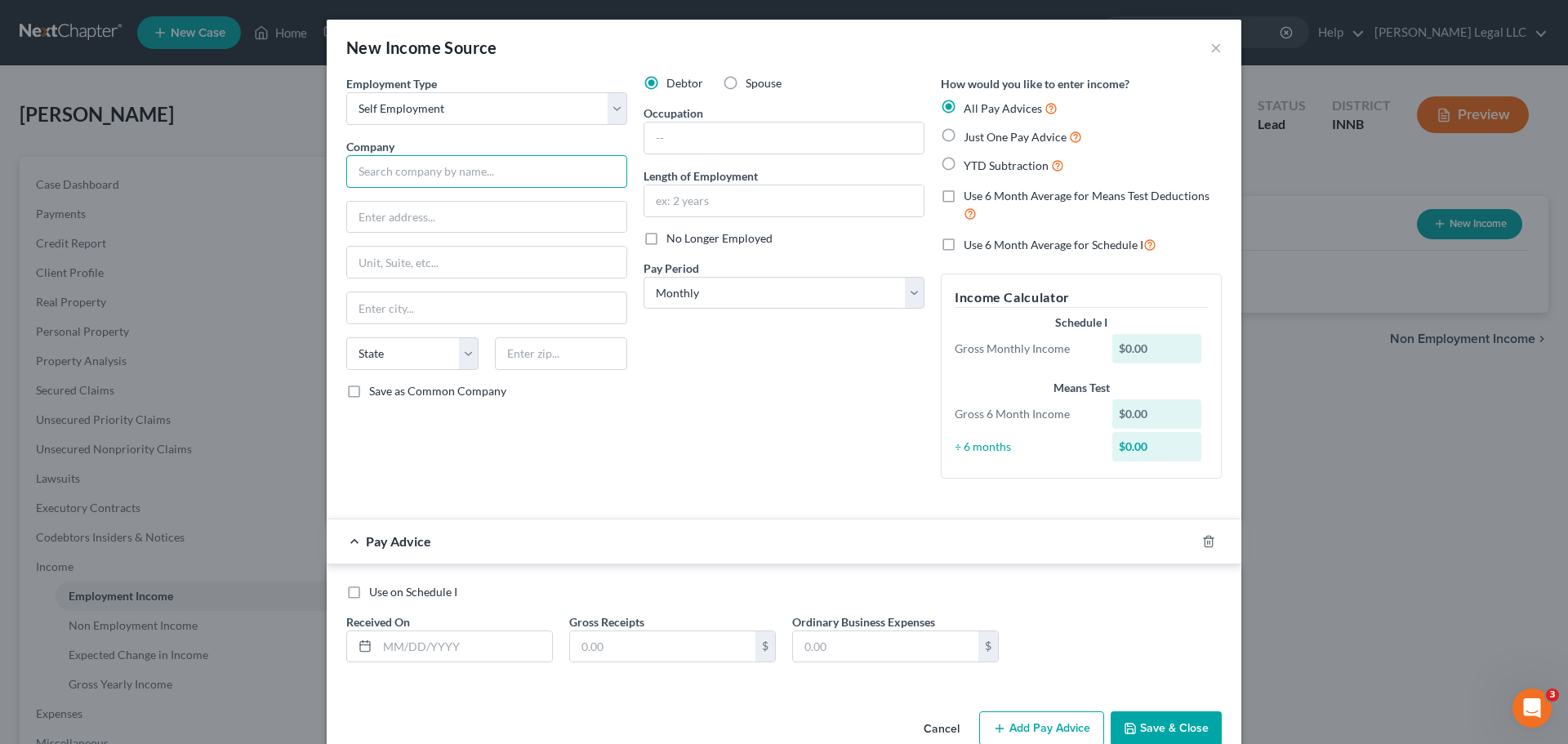
click at [436, 168] on input "text" at bounding box center [486, 171] width 281 height 33
click at [477, 160] on input "text" at bounding box center [486, 171] width 281 height 33
type input "I"
type input "Imperial Masonry and More"
type input "[STREET_ADDRESS]"
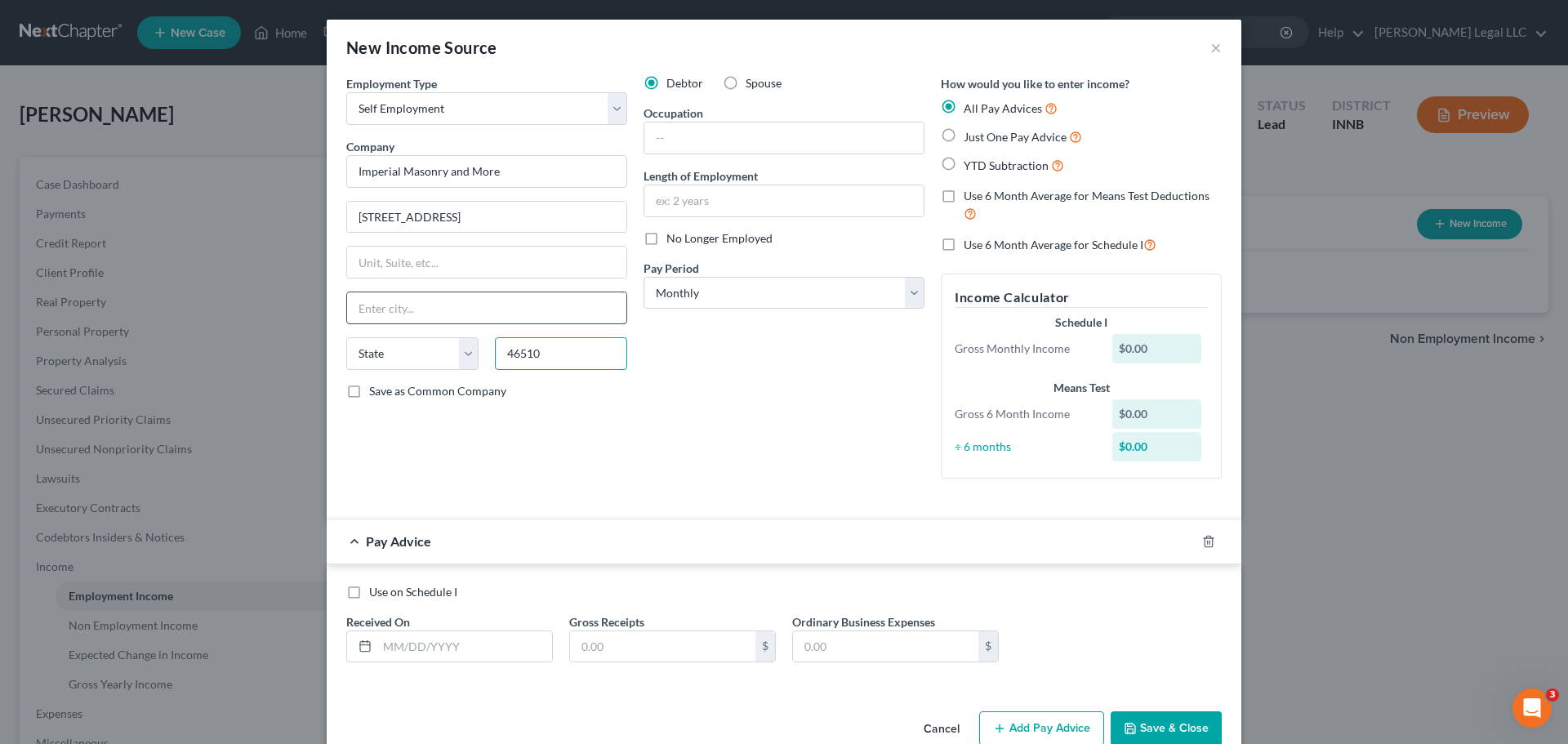
type input "46510"
drag, startPoint x: 438, startPoint y: 301, endPoint x: 595, endPoint y: 346, distance: 163.3
click at [438, 301] on input "text" at bounding box center [486, 308] width 279 height 31
type input "[PERSON_NAME]"
select select "15"
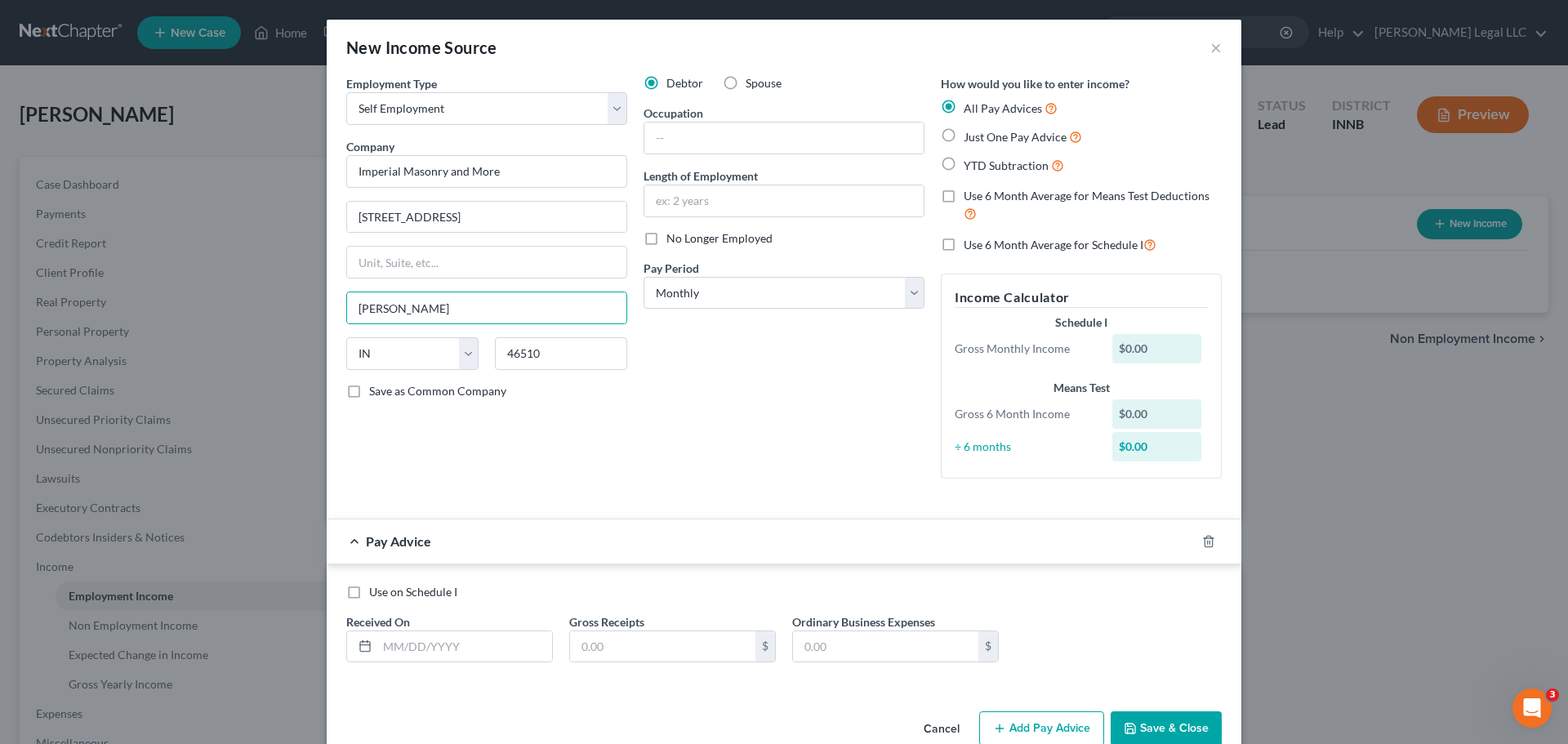
click at [757, 396] on div "Debtor Spouse Occupation Length of Employment No Longer Employed Pay Period * S…" at bounding box center [784, 283] width 298 height 417
click at [964, 132] on label "Just One Pay Advice" at bounding box center [1022, 137] width 118 height 19
click at [970, 132] on input "Just One Pay Advice" at bounding box center [975, 133] width 11 height 11
radio input "true"
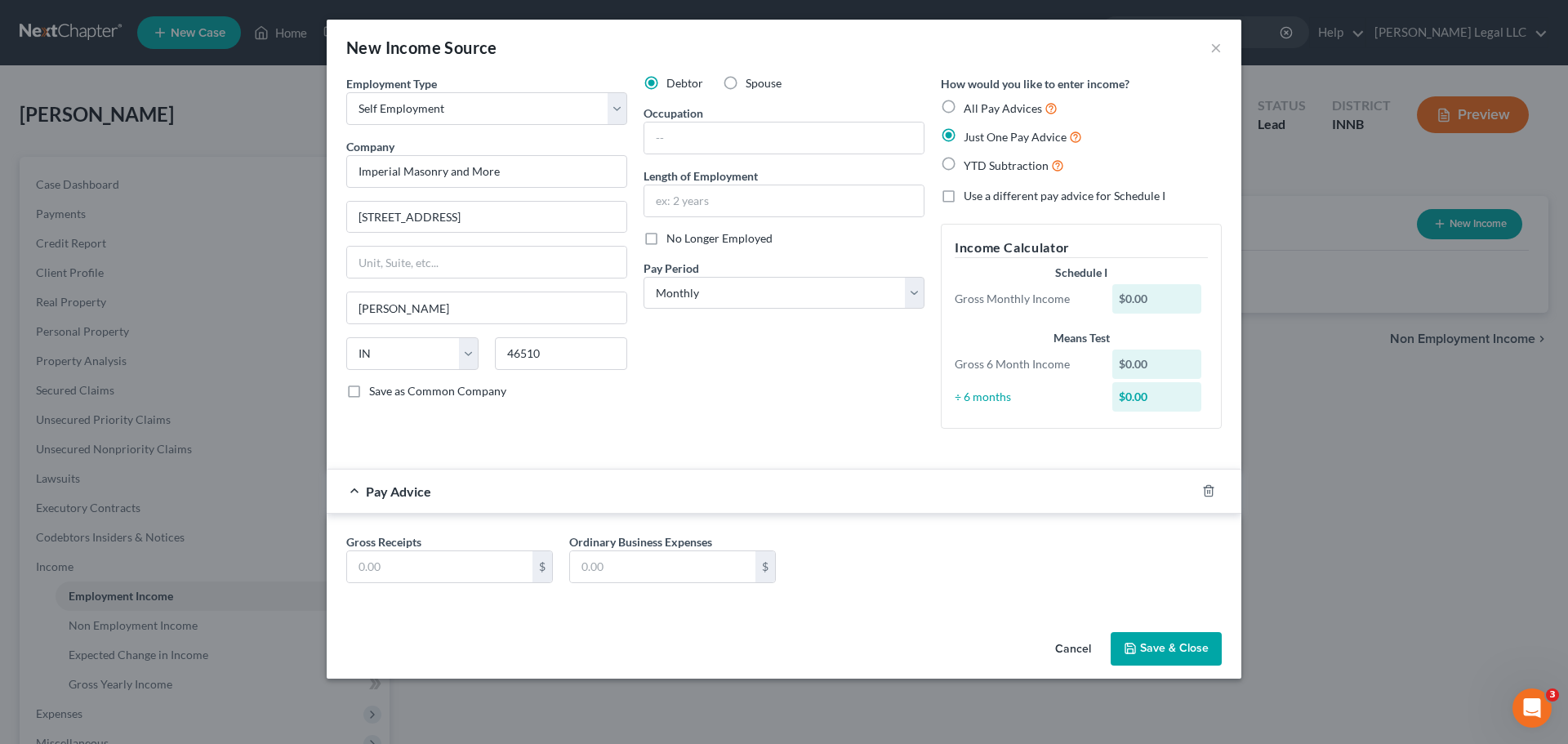
click at [435, 585] on div "Gross Receipts $ Ordinary Business Expenses $" at bounding box center [784, 564] width 892 height 63
click at [452, 568] on input "text" at bounding box center [440, 567] width 185 height 31
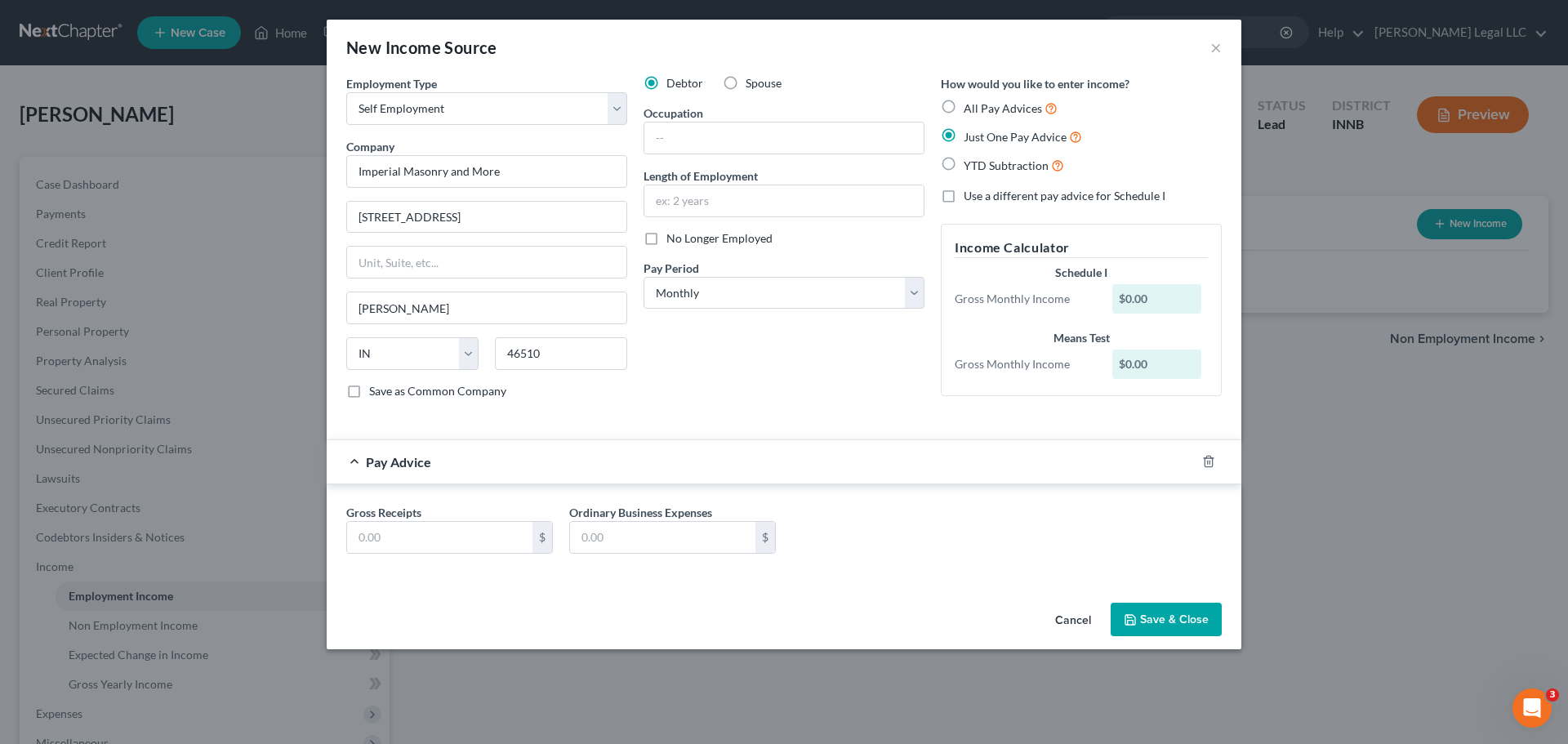
click at [457, 519] on div "Gross Receipts $" at bounding box center [449, 529] width 223 height 49
click at [454, 524] on input "text" at bounding box center [440, 538] width 185 height 31
click at [474, 546] on input "text" at bounding box center [440, 538] width 185 height 31
click at [463, 543] on input "text" at bounding box center [440, 538] width 185 height 31
type input "2,000"
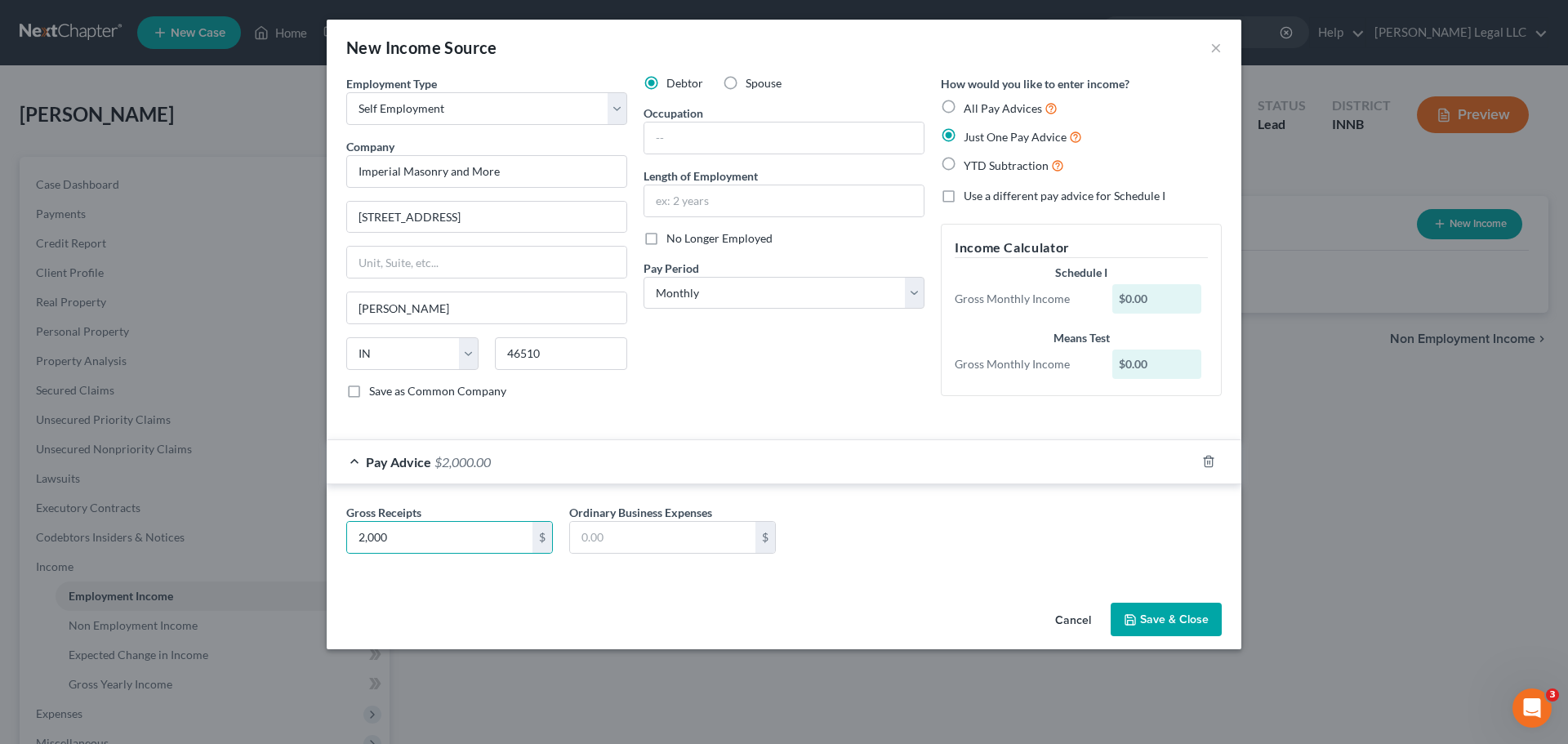
click at [670, 412] on div "Employment Type * Select Full or [DEMOGRAPHIC_DATA] Employment Self Employment …" at bounding box center [784, 250] width 892 height 351
drag, startPoint x: 713, startPoint y: 542, endPoint x: 1244, endPoint y: 623, distance: 537.1
click at [728, 550] on input "text" at bounding box center [662, 538] width 185 height 31
click at [1153, 619] on button "Save & Close" at bounding box center [1166, 619] width 111 height 34
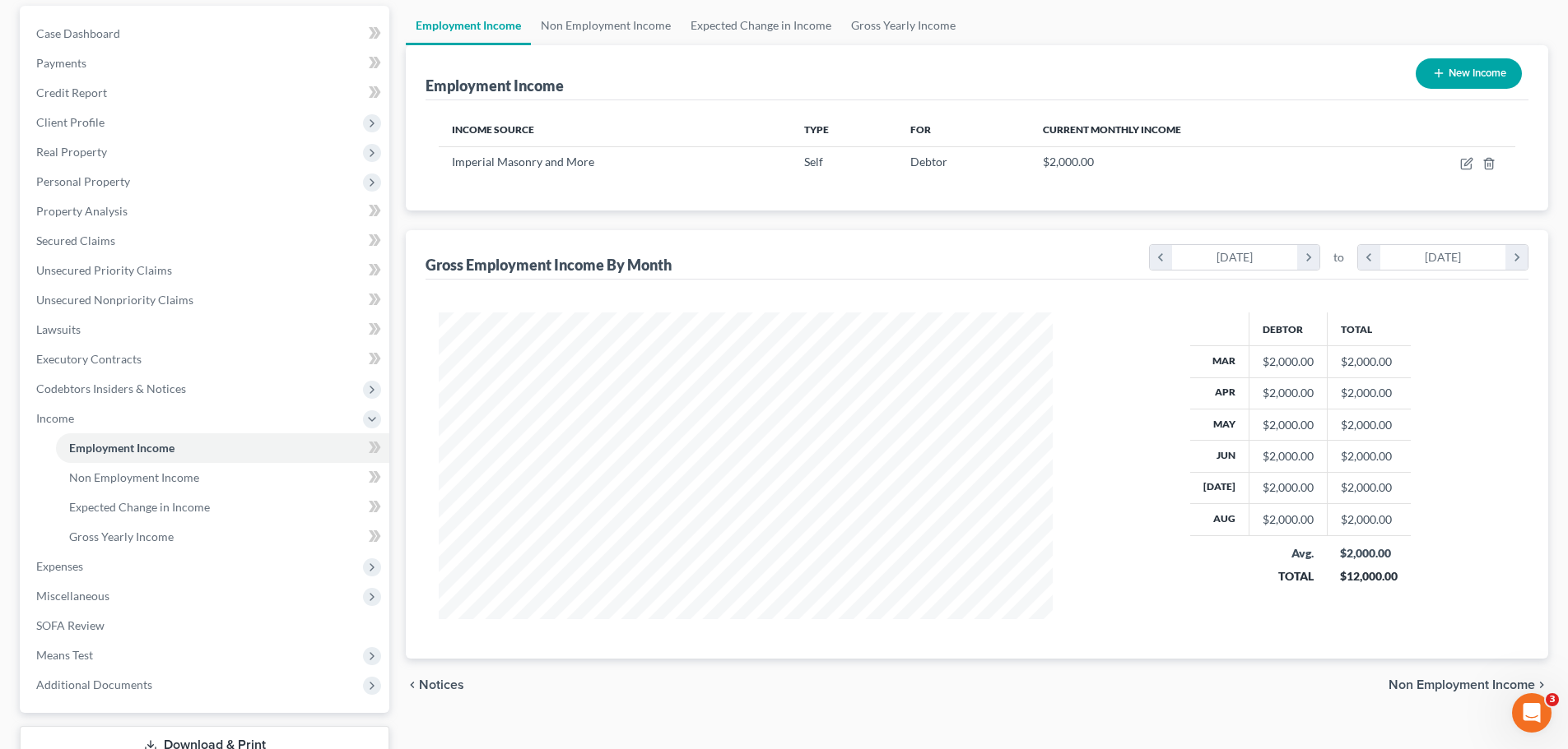
scroll to position [164, 0]
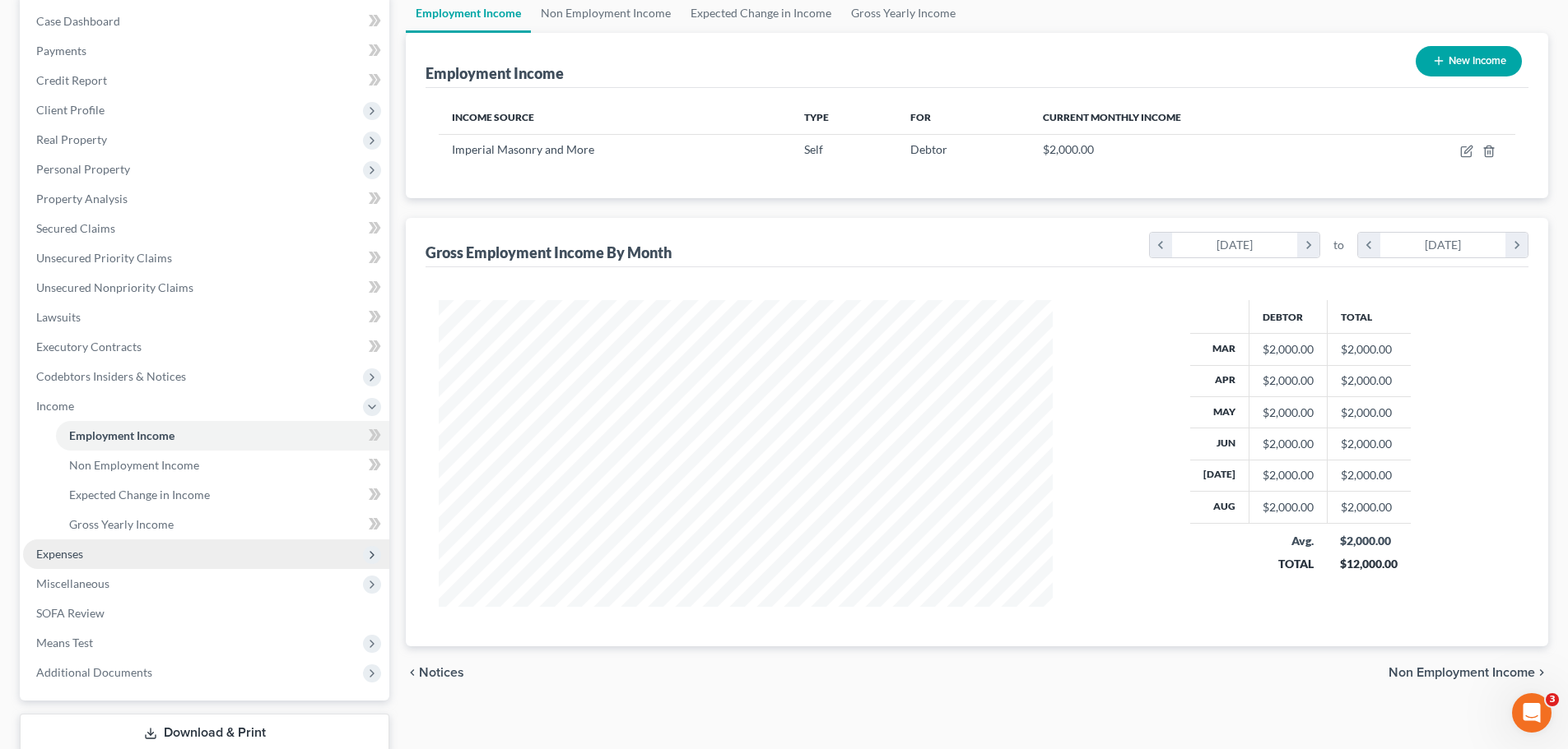
click at [88, 556] on span "Expenses" at bounding box center [206, 554] width 366 height 30
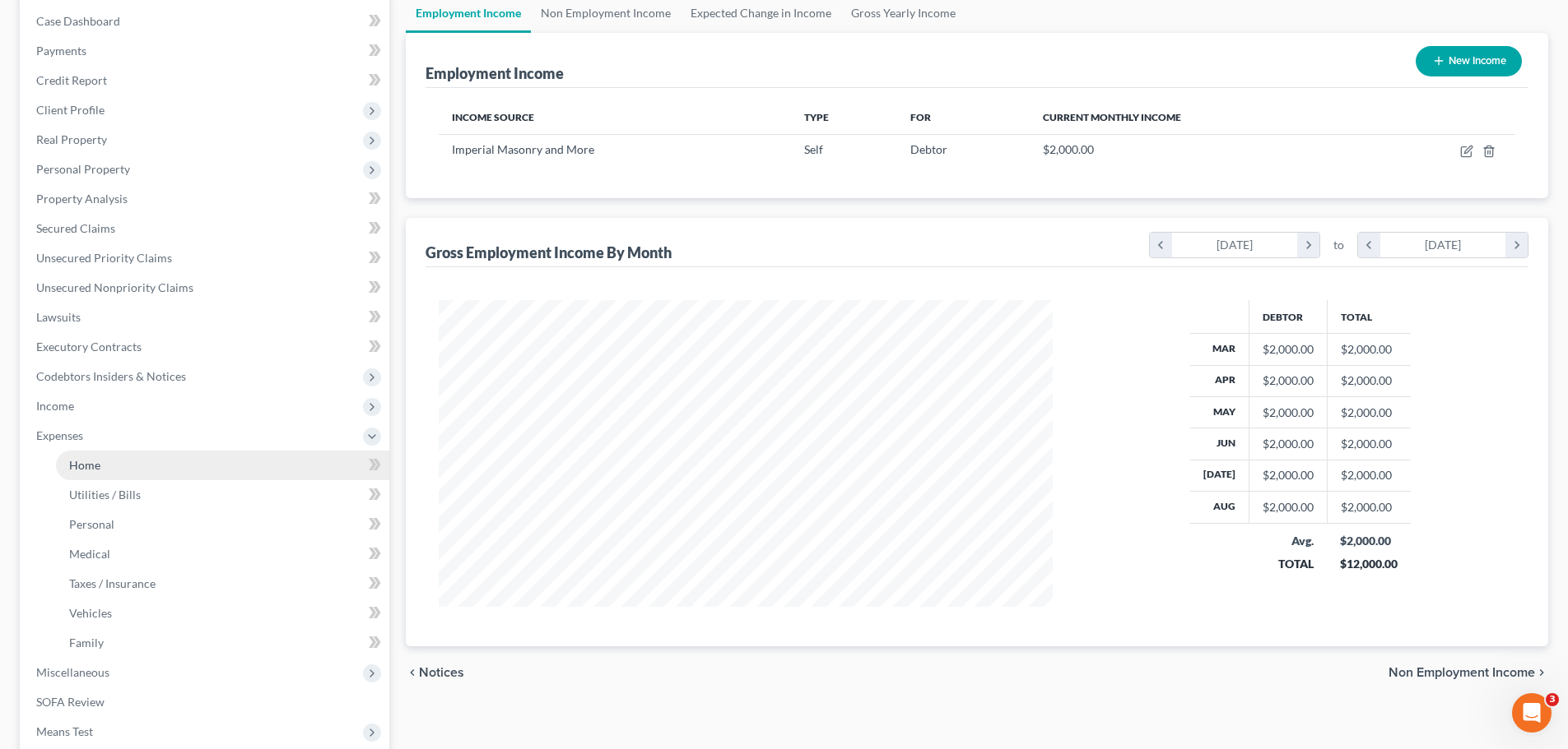
click at [80, 466] on span "Home" at bounding box center [85, 465] width 31 height 14
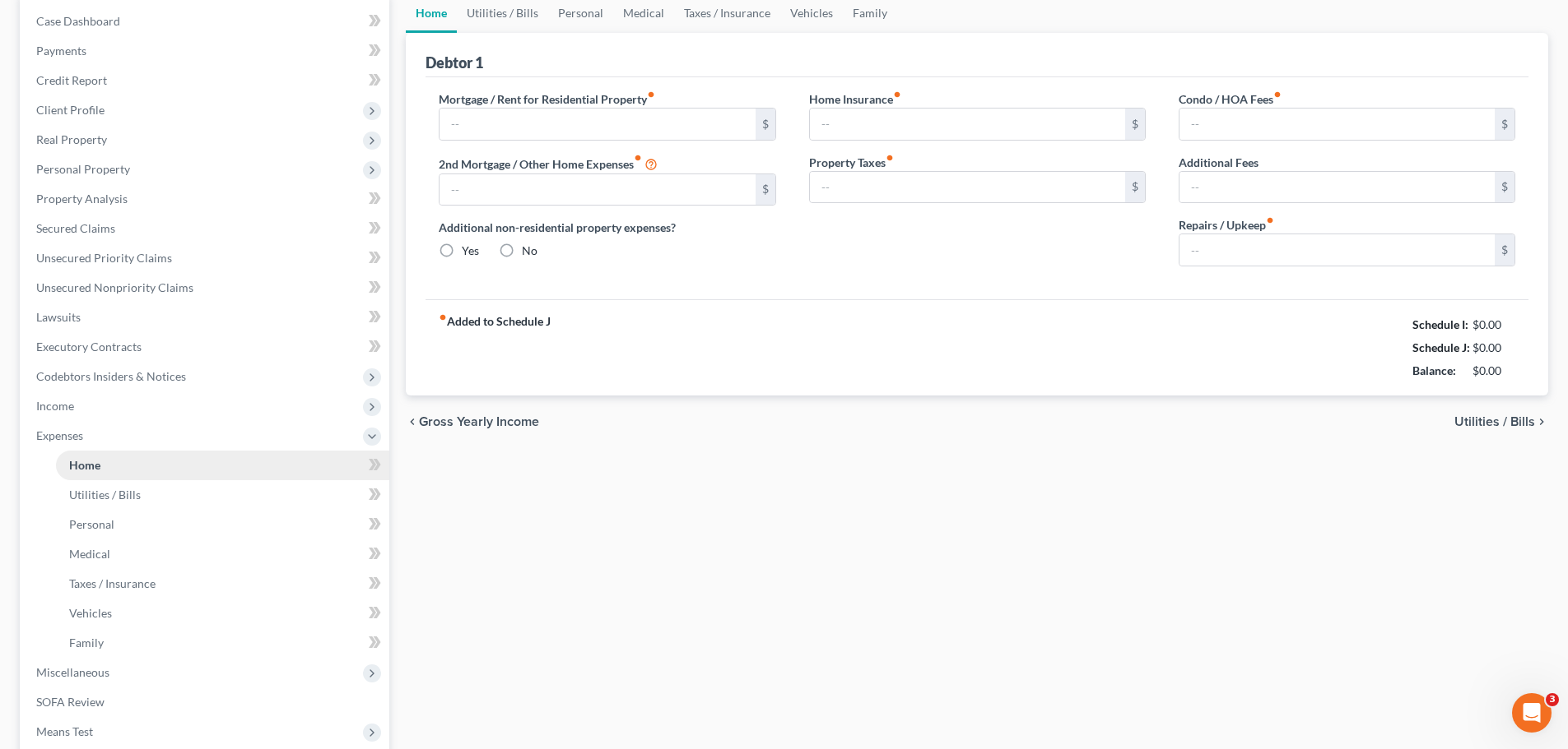
scroll to position [23, 0]
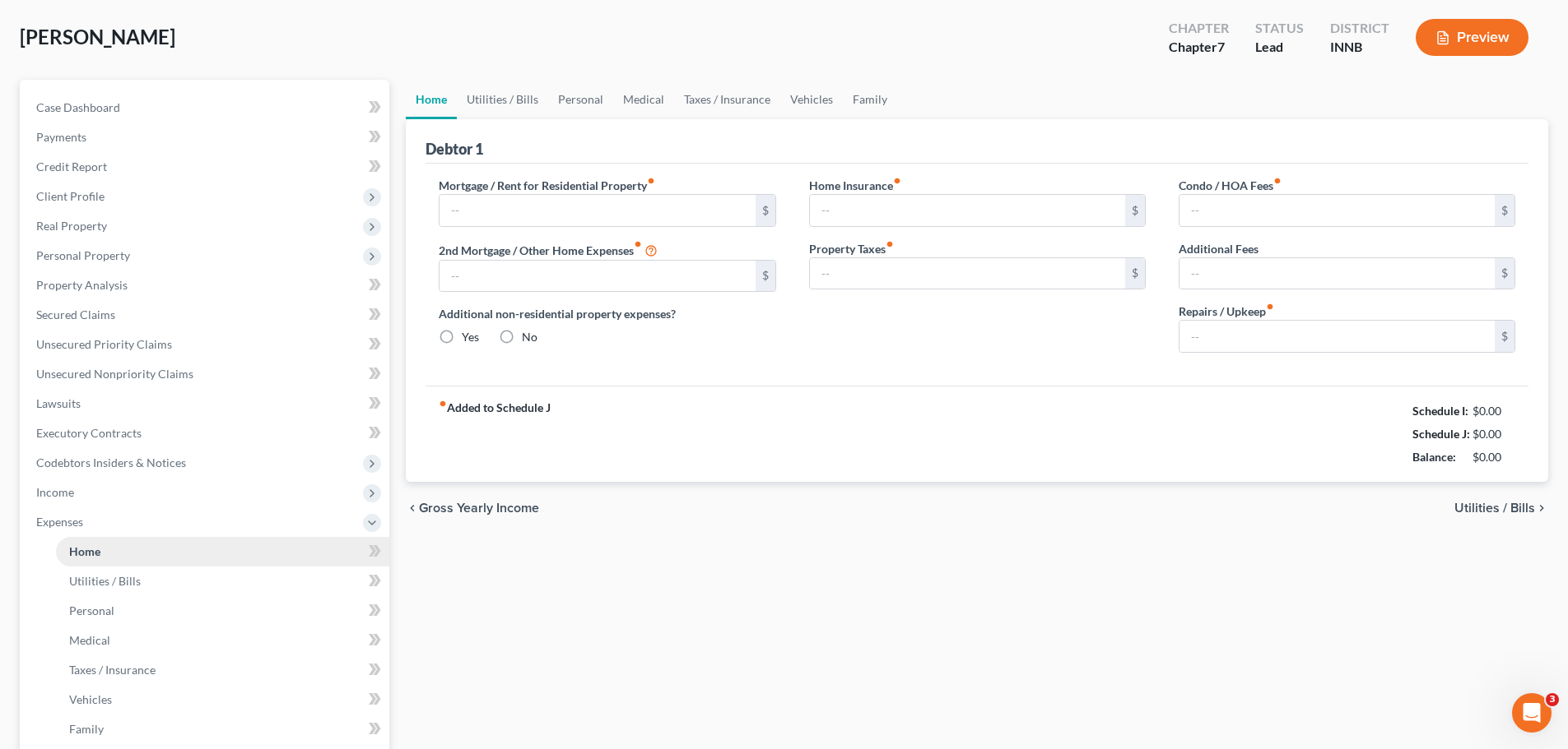
type input "0.00"
radio input "true"
type input "0.00"
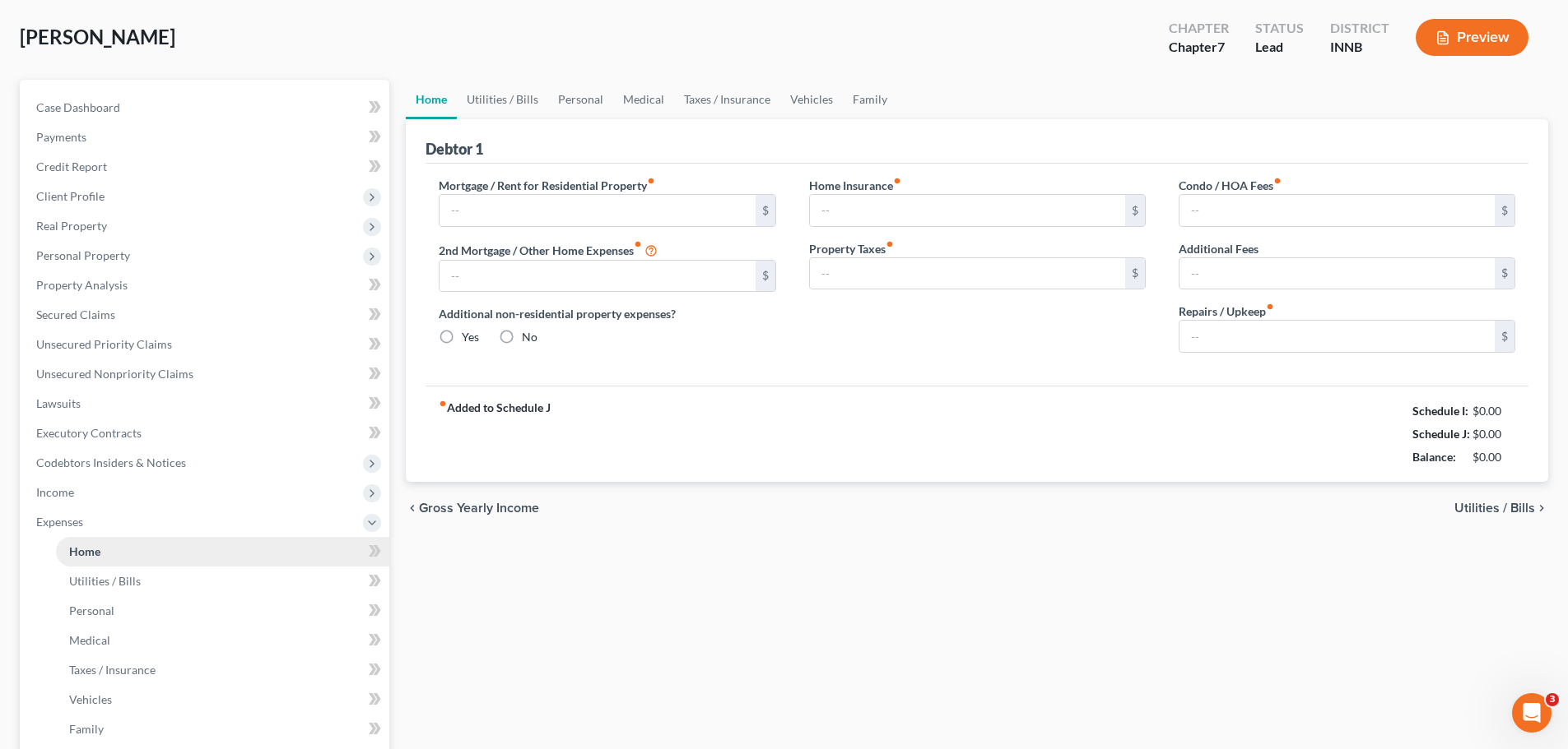
type input "0.00"
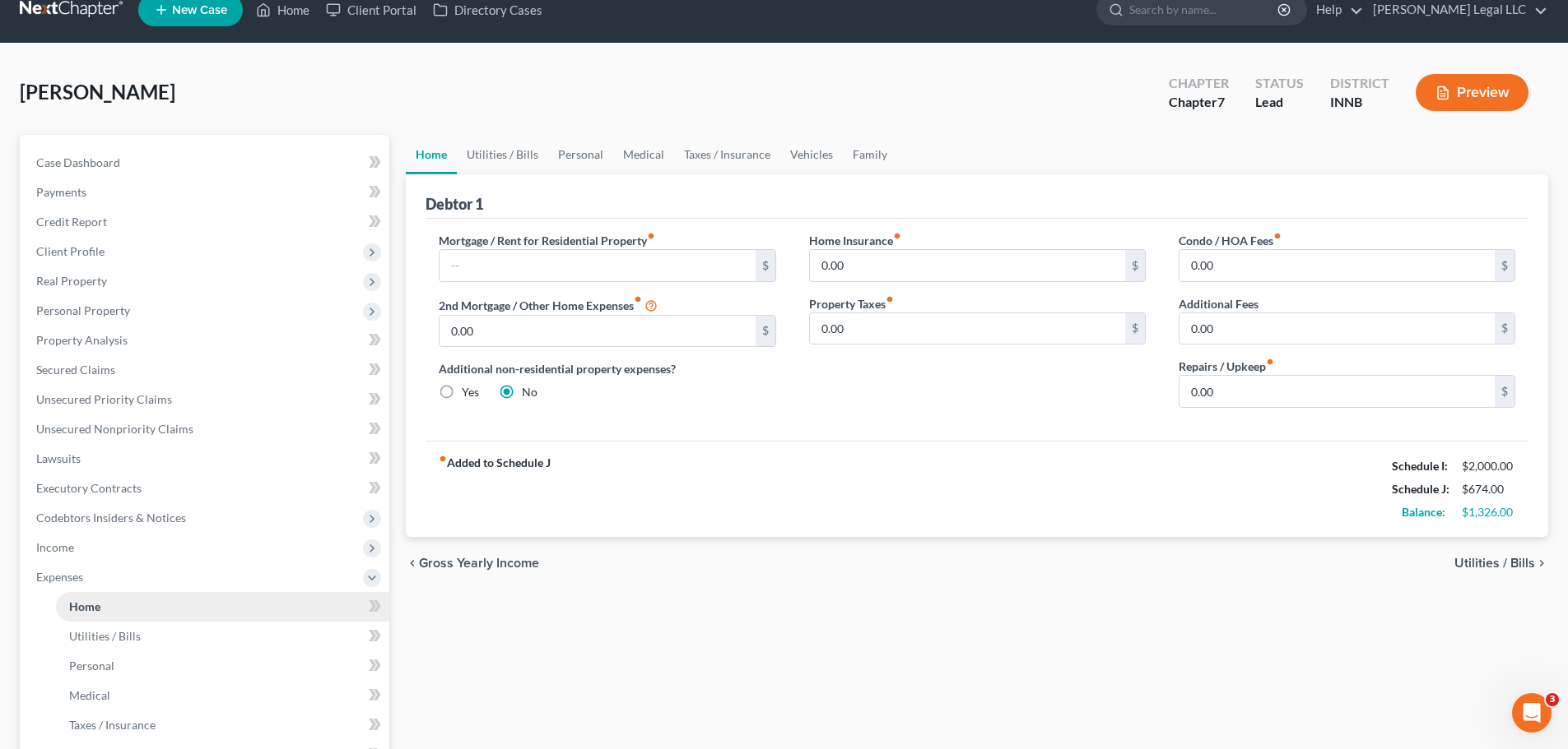
scroll to position [0, 0]
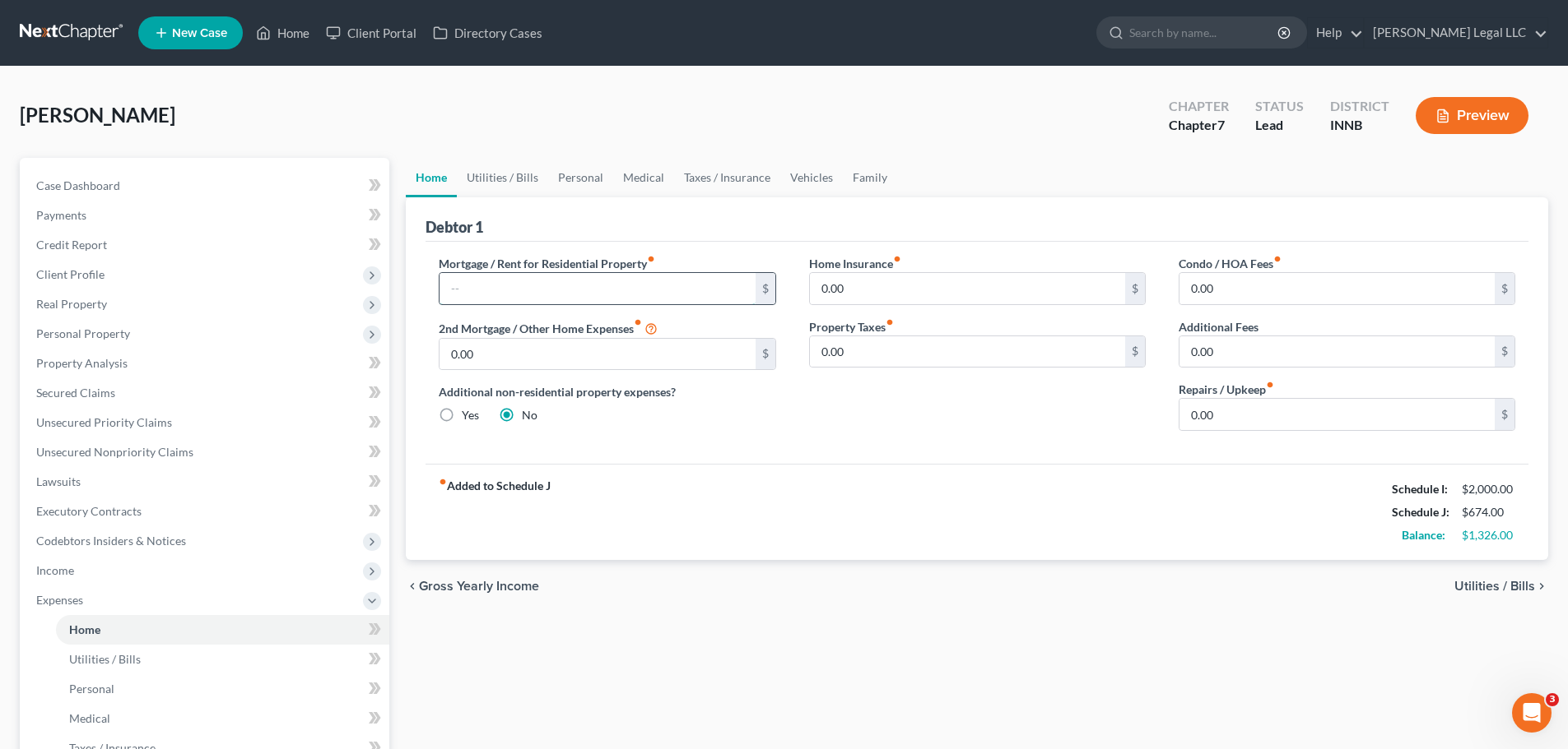
click at [532, 292] on input "text" at bounding box center [597, 289] width 316 height 31
click at [1035, 275] on input "0.00" at bounding box center [967, 289] width 316 height 31
click at [73, 662] on span "Utilities / Bills" at bounding box center [105, 659] width 72 height 14
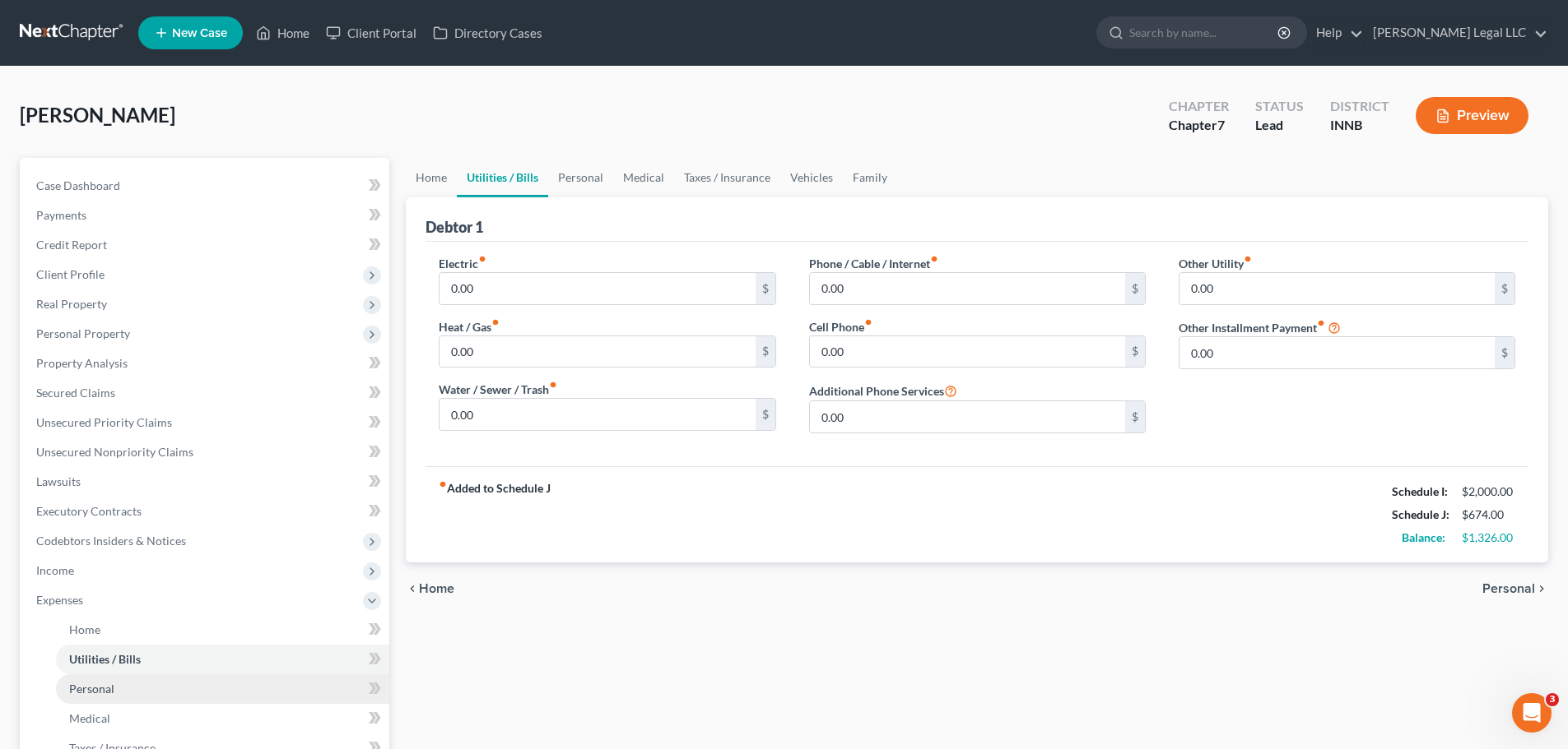
click at [140, 692] on link "Personal" at bounding box center [222, 689] width 333 height 30
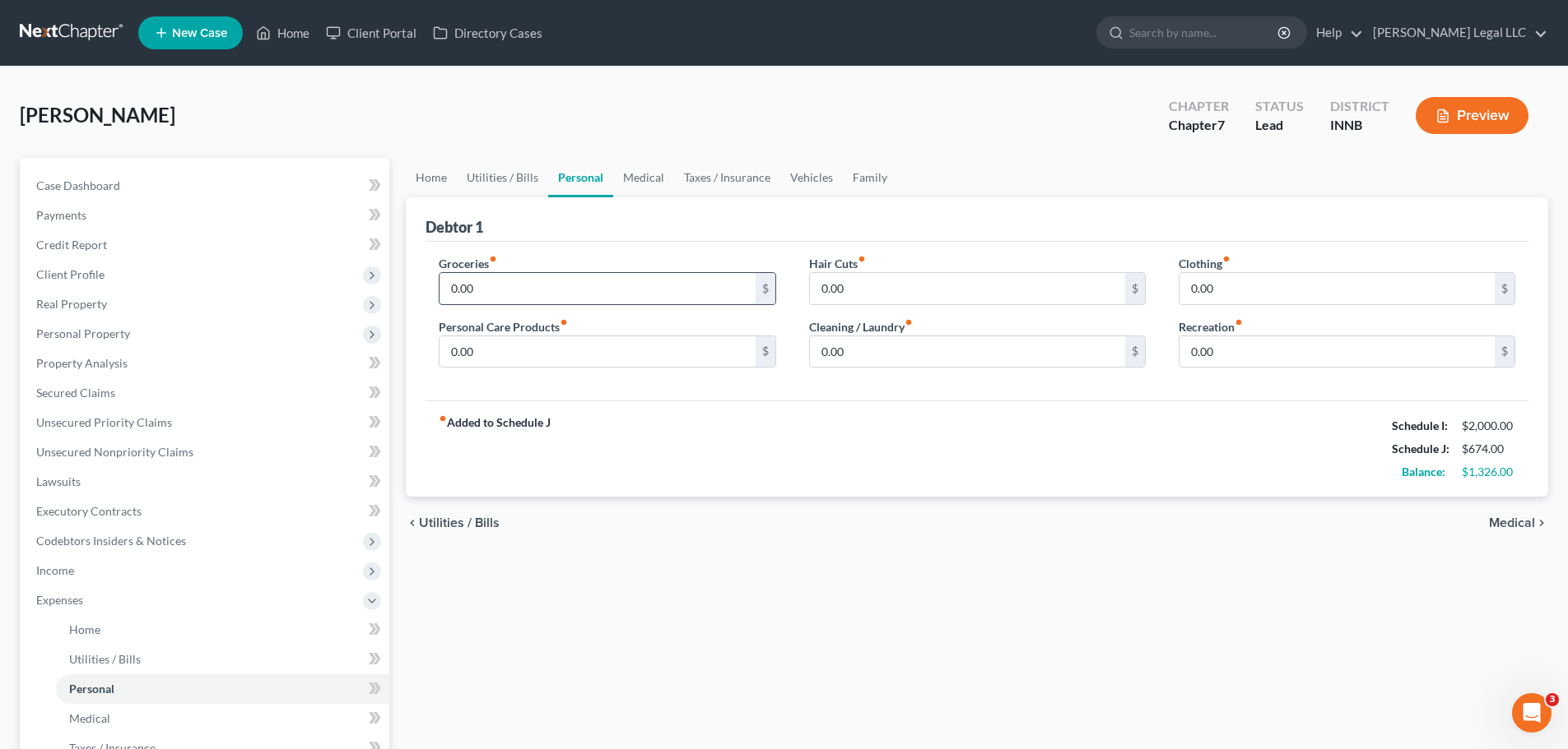
click at [466, 285] on input "0.00" at bounding box center [597, 289] width 316 height 31
type input "800"
click at [772, 431] on div "fiber_manual_record Added to Schedule J Schedule I: $2,000.00 Schedule J: $1,47…" at bounding box center [976, 448] width 1103 height 96
click at [1205, 286] on input "0.00" at bounding box center [1337, 289] width 316 height 31
type input "100"
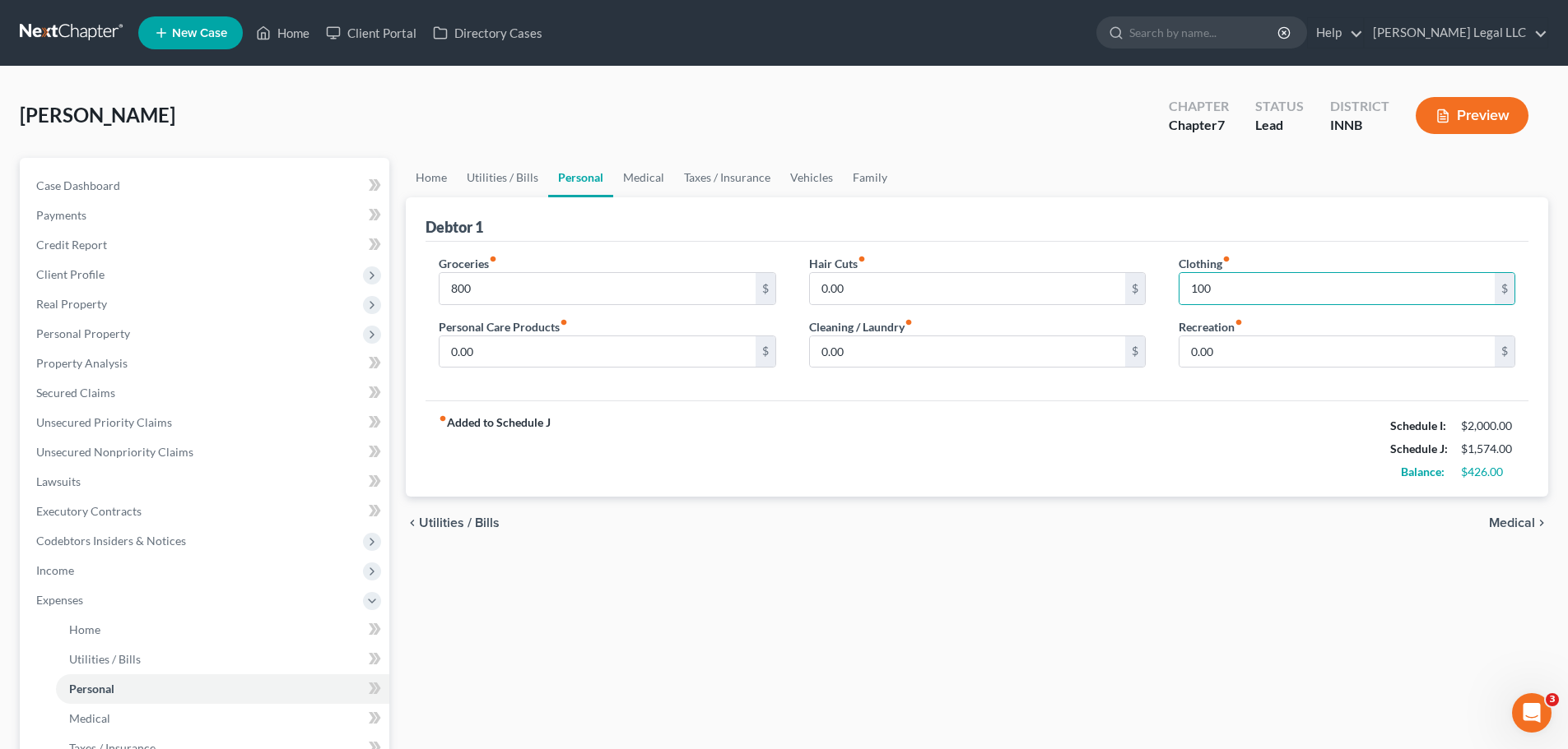
click at [1128, 571] on div "Home Utilities / Bills Personal Medical Taxes / Insurance Vehicles Family Debto…" at bounding box center [977, 603] width 1159 height 891
click at [110, 723] on link "Medical" at bounding box center [222, 719] width 333 height 30
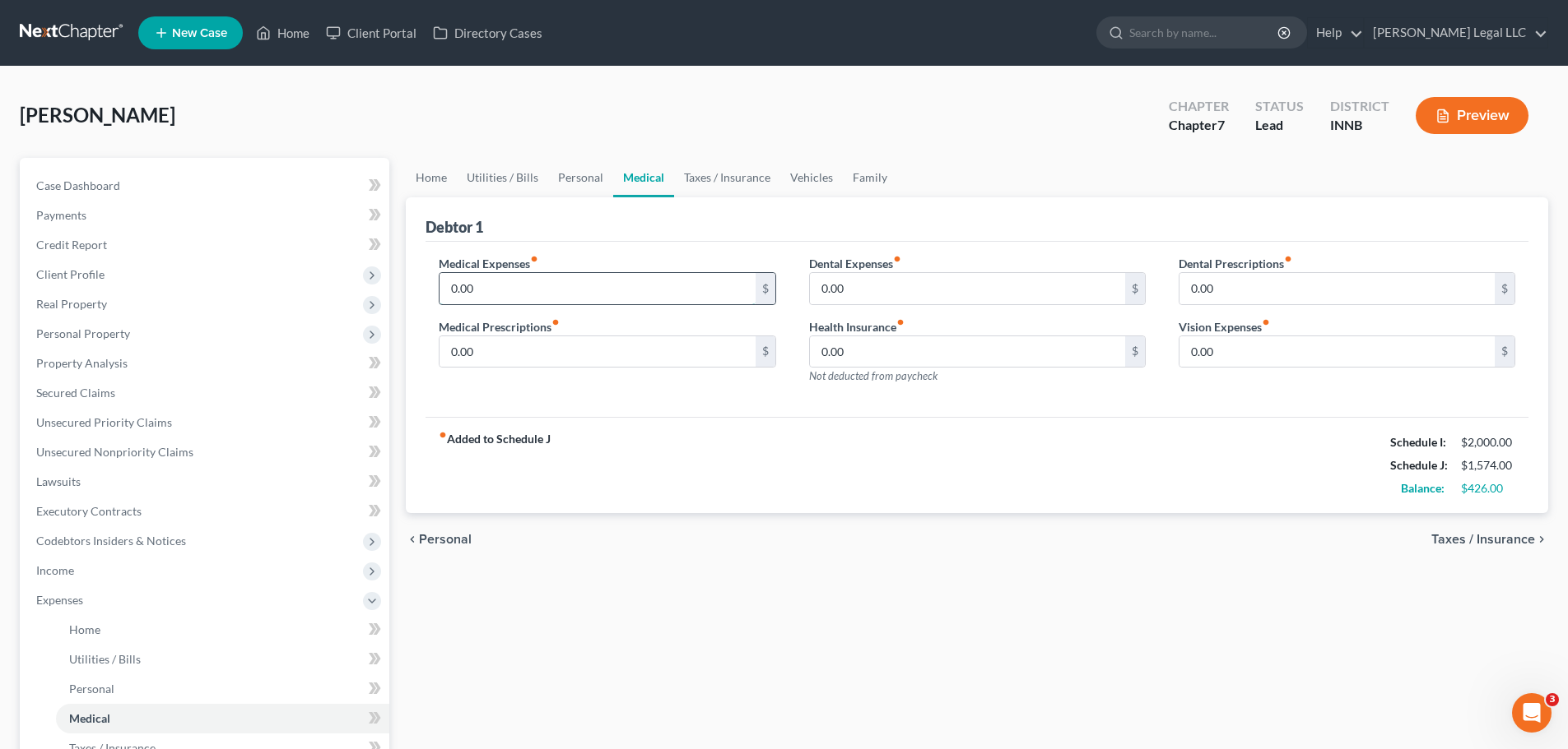
click at [459, 296] on input "0.00" at bounding box center [597, 289] width 316 height 31
click at [674, 618] on div "Home Utilities / Bills Personal Medical Taxes / Insurance Vehicles Family Debto…" at bounding box center [977, 603] width 1159 height 891
drag, startPoint x: 592, startPoint y: 268, endPoint x: 581, endPoint y: 286, distance: 21.1
click at [592, 269] on div "Medical Expenses fiber_manual_record 150 $" at bounding box center [606, 279] width 337 height 50
click at [581, 286] on input "150" at bounding box center [597, 289] width 316 height 31
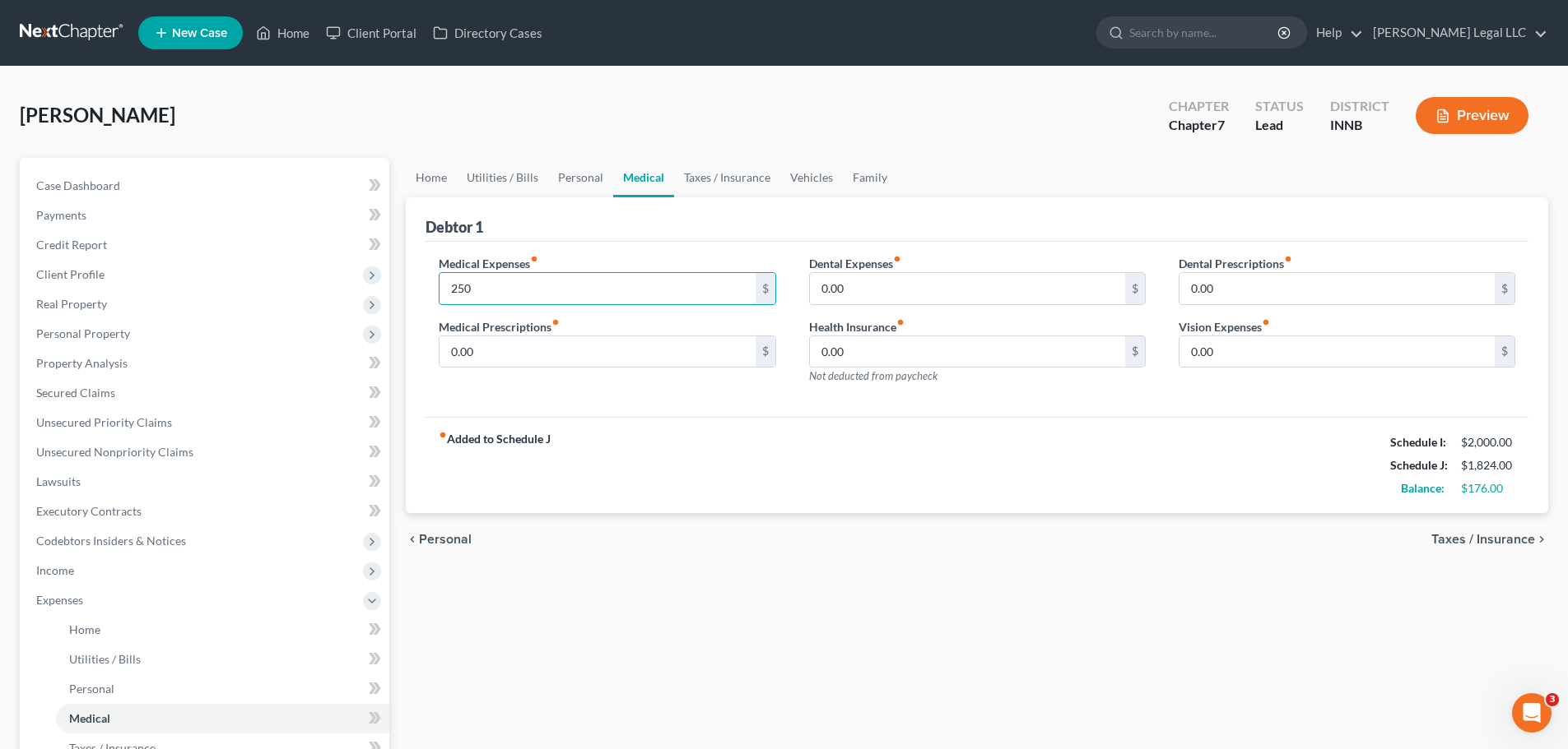
type input "250"
click at [717, 536] on div "chevron_left Personal Taxes / Insurance chevron_right" at bounding box center [977, 539] width 1143 height 53
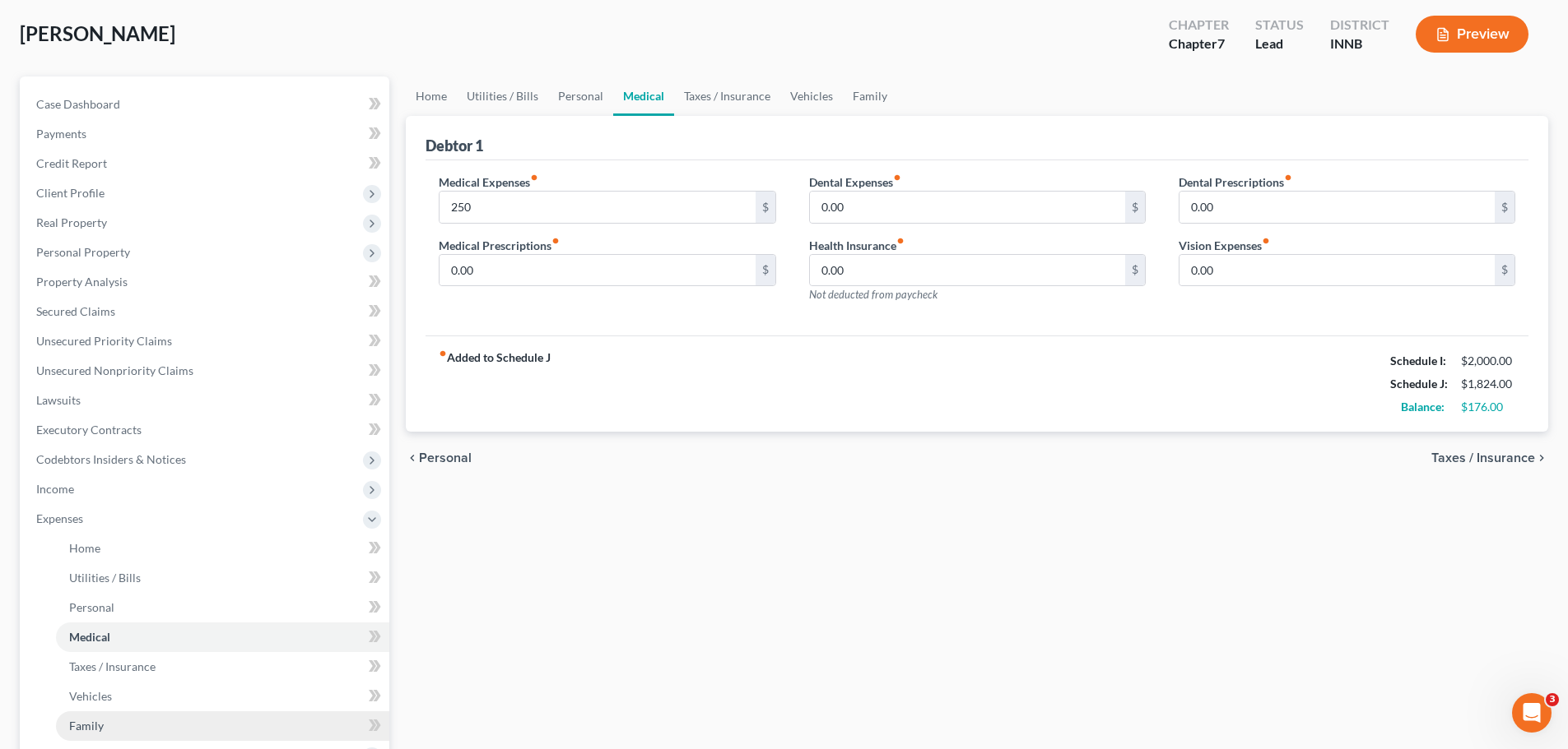
scroll to position [247, 0]
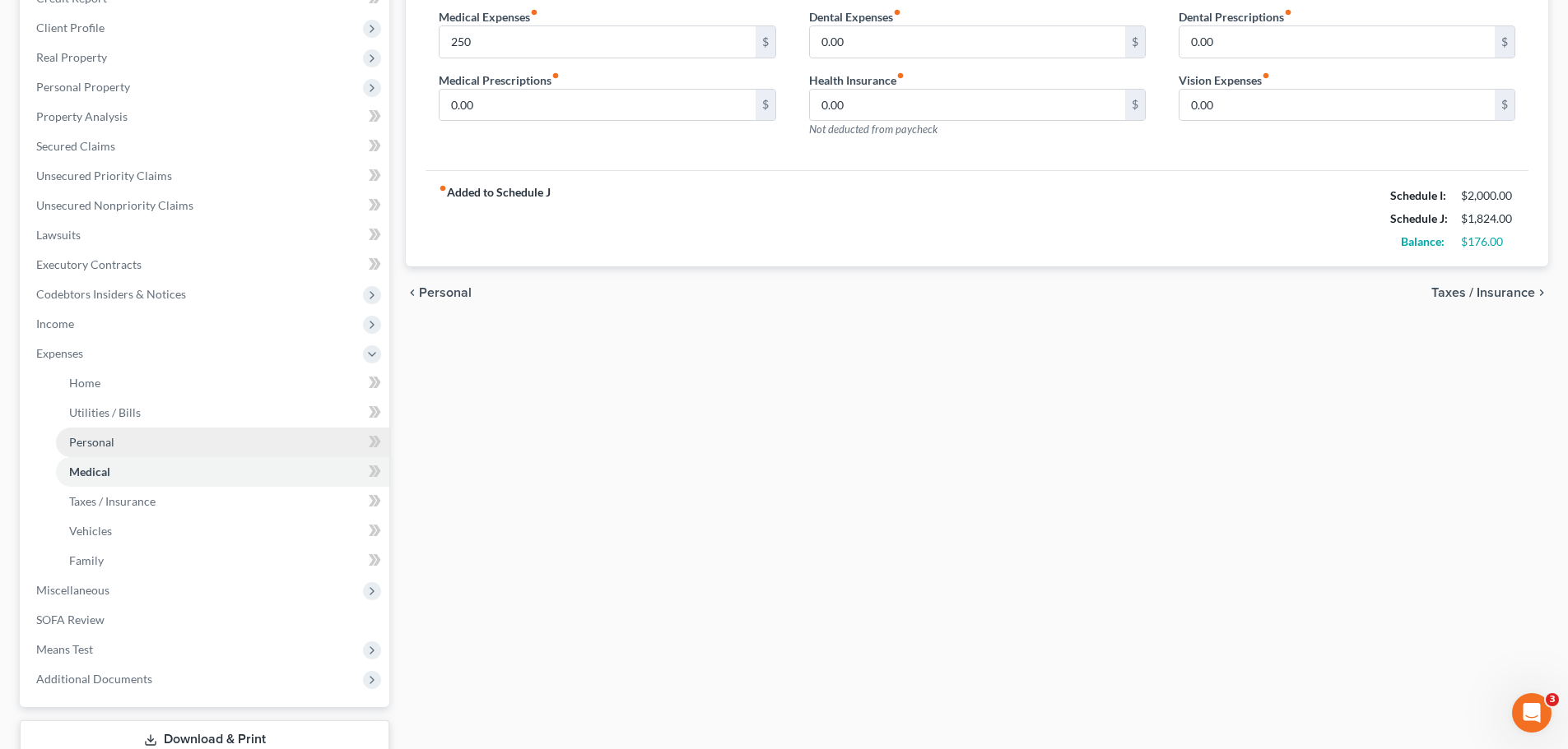
click at [93, 450] on link "Personal" at bounding box center [222, 443] width 333 height 30
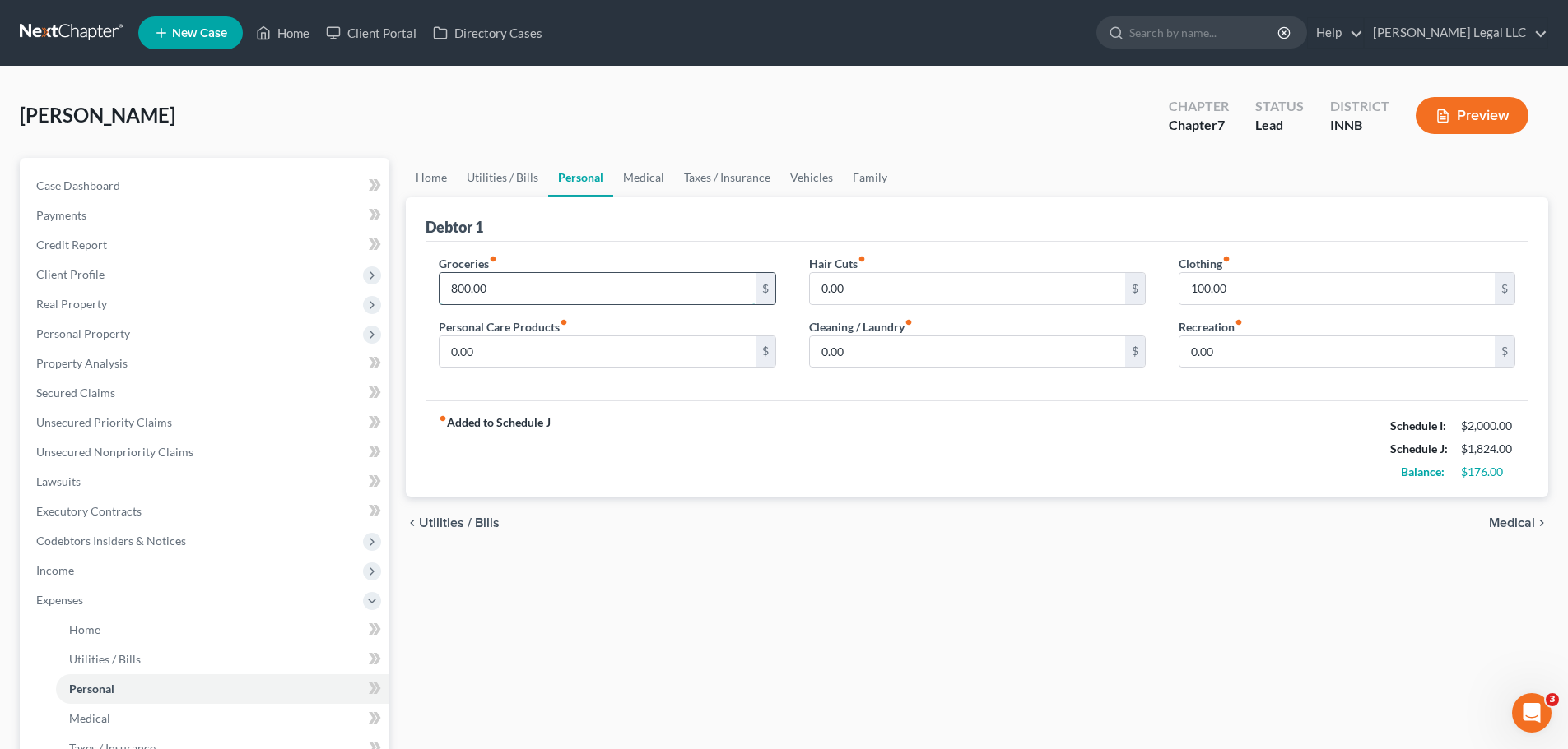
click at [463, 292] on input "800.00" at bounding box center [597, 289] width 316 height 31
click at [492, 343] on input "0.00" at bounding box center [597, 352] width 316 height 31
type input "150"
click at [772, 456] on div "fiber_manual_record Added to Schedule J Schedule I: $2,000.00 Schedule J: $1,97…" at bounding box center [976, 448] width 1103 height 96
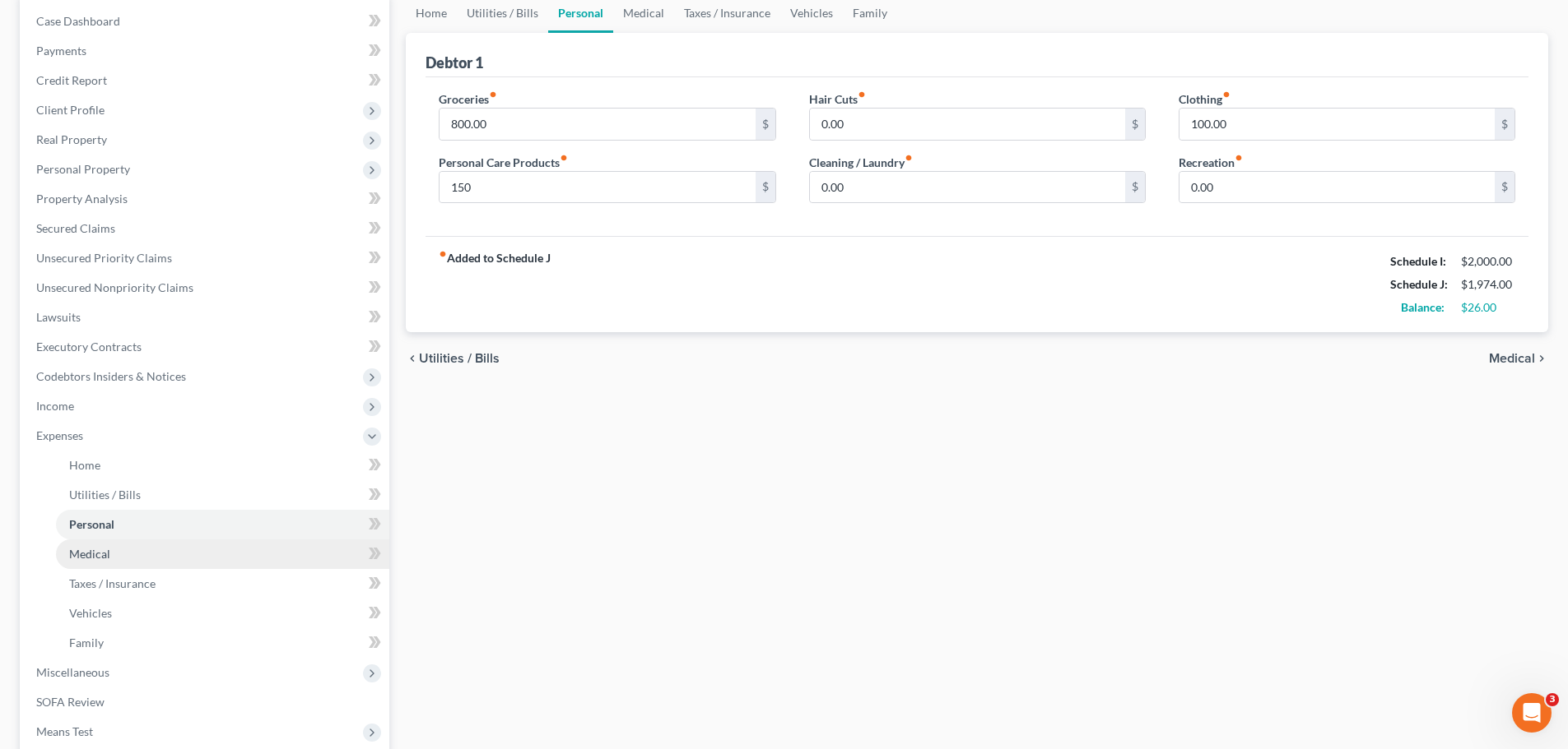
drag, startPoint x: 95, startPoint y: 556, endPoint x: 201, endPoint y: 547, distance: 106.4
click at [95, 556] on span "Medical" at bounding box center [90, 553] width 42 height 14
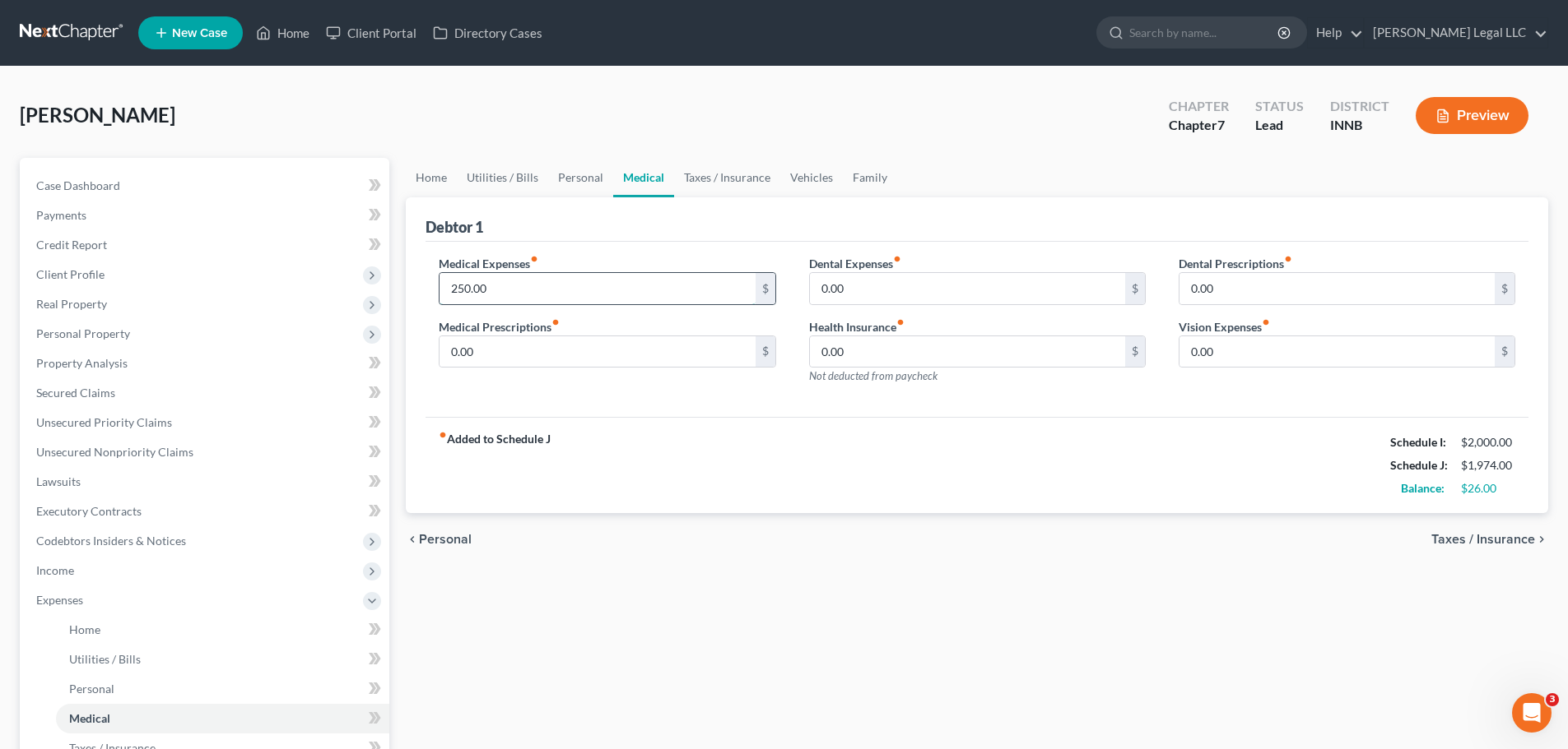
click at [480, 299] on input "250.00" at bounding box center [597, 289] width 316 height 31
type input "200"
click at [680, 438] on div "fiber_manual_record Added to Schedule J Schedule I: $2,000.00 Schedule J: $1,92…" at bounding box center [976, 465] width 1103 height 96
click at [90, 691] on span "Personal" at bounding box center [91, 688] width 45 height 14
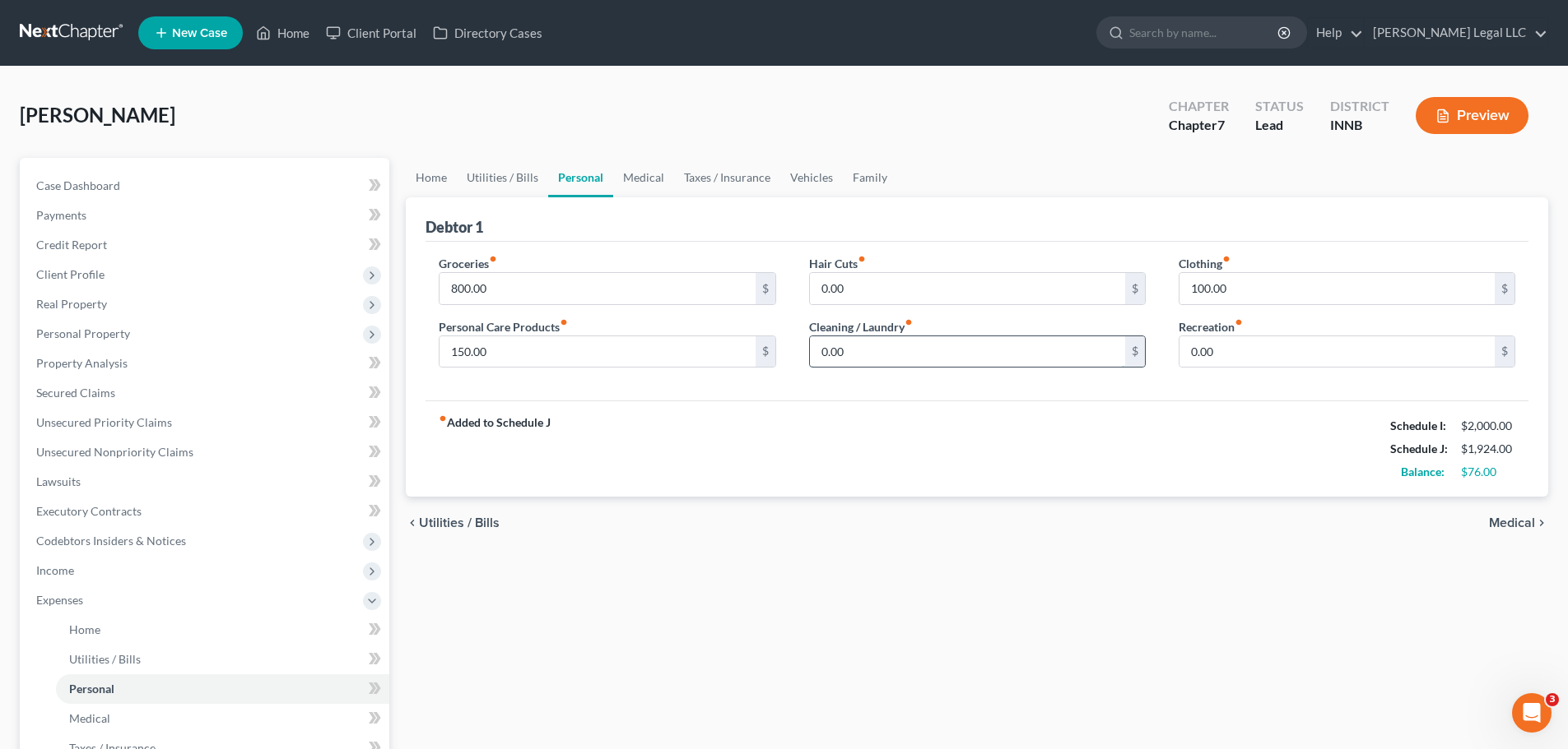
click at [868, 348] on input "0.00" at bounding box center [967, 352] width 316 height 31
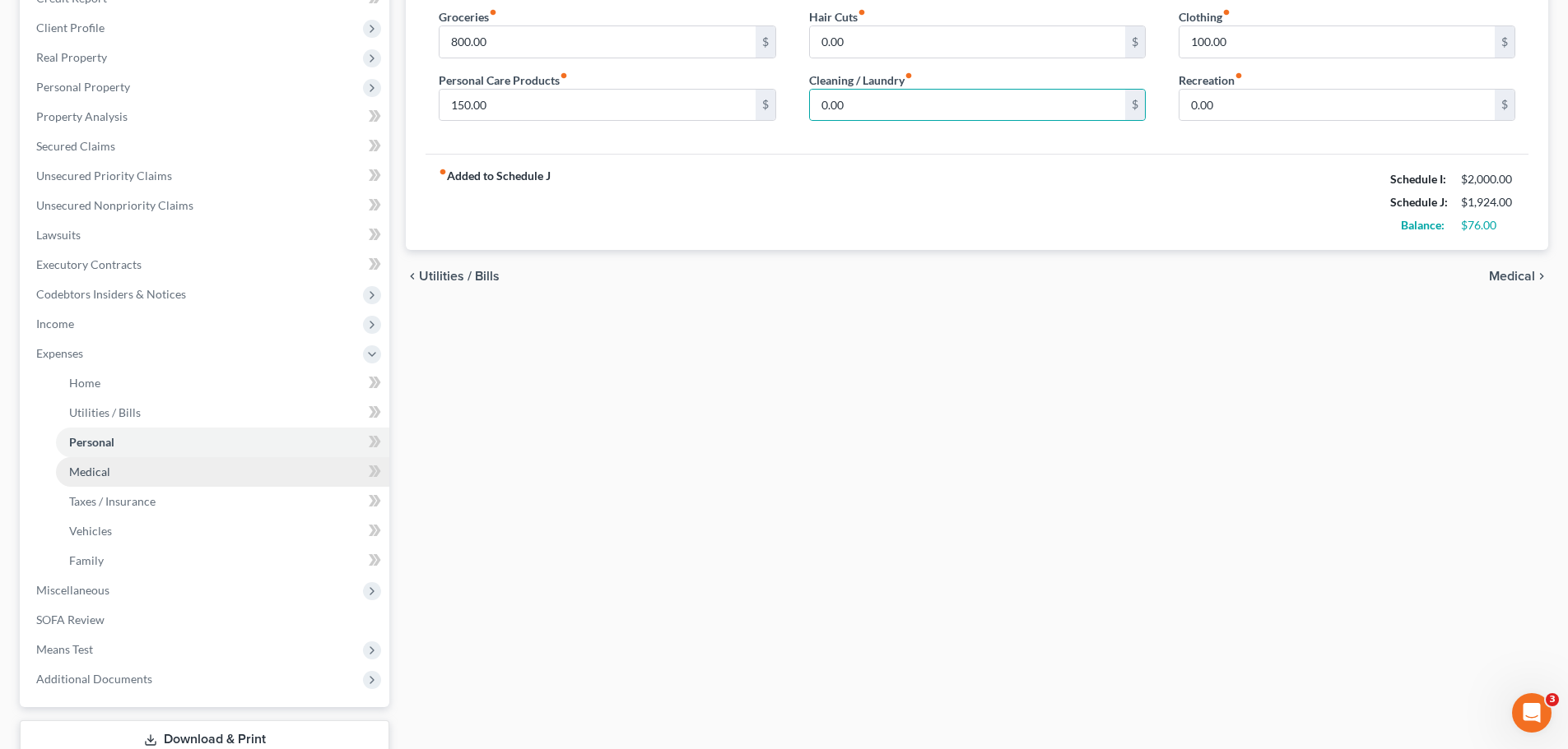
click at [130, 476] on link "Medical" at bounding box center [222, 472] width 333 height 30
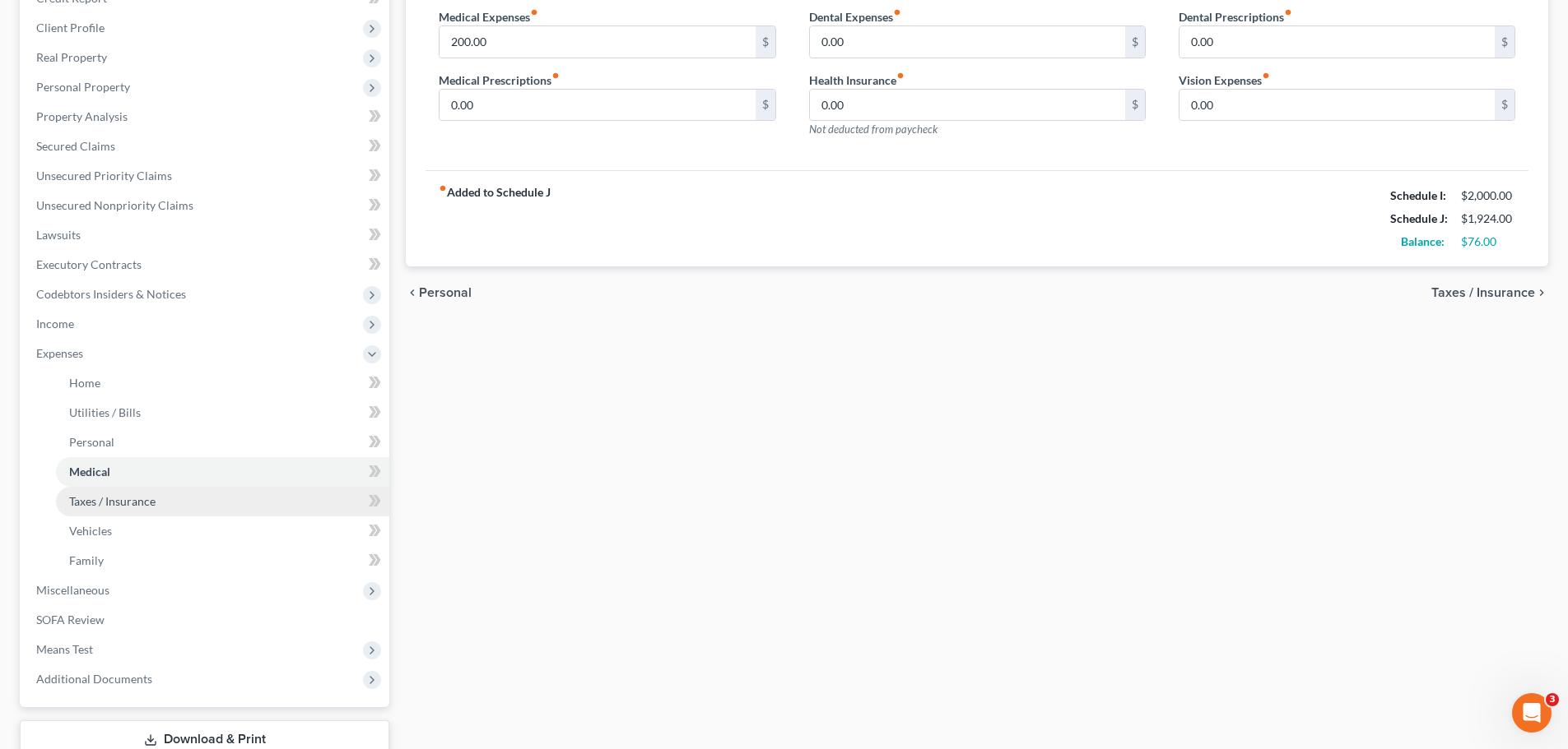
click at [136, 509] on link "Taxes / Insurance" at bounding box center [222, 502] width 333 height 30
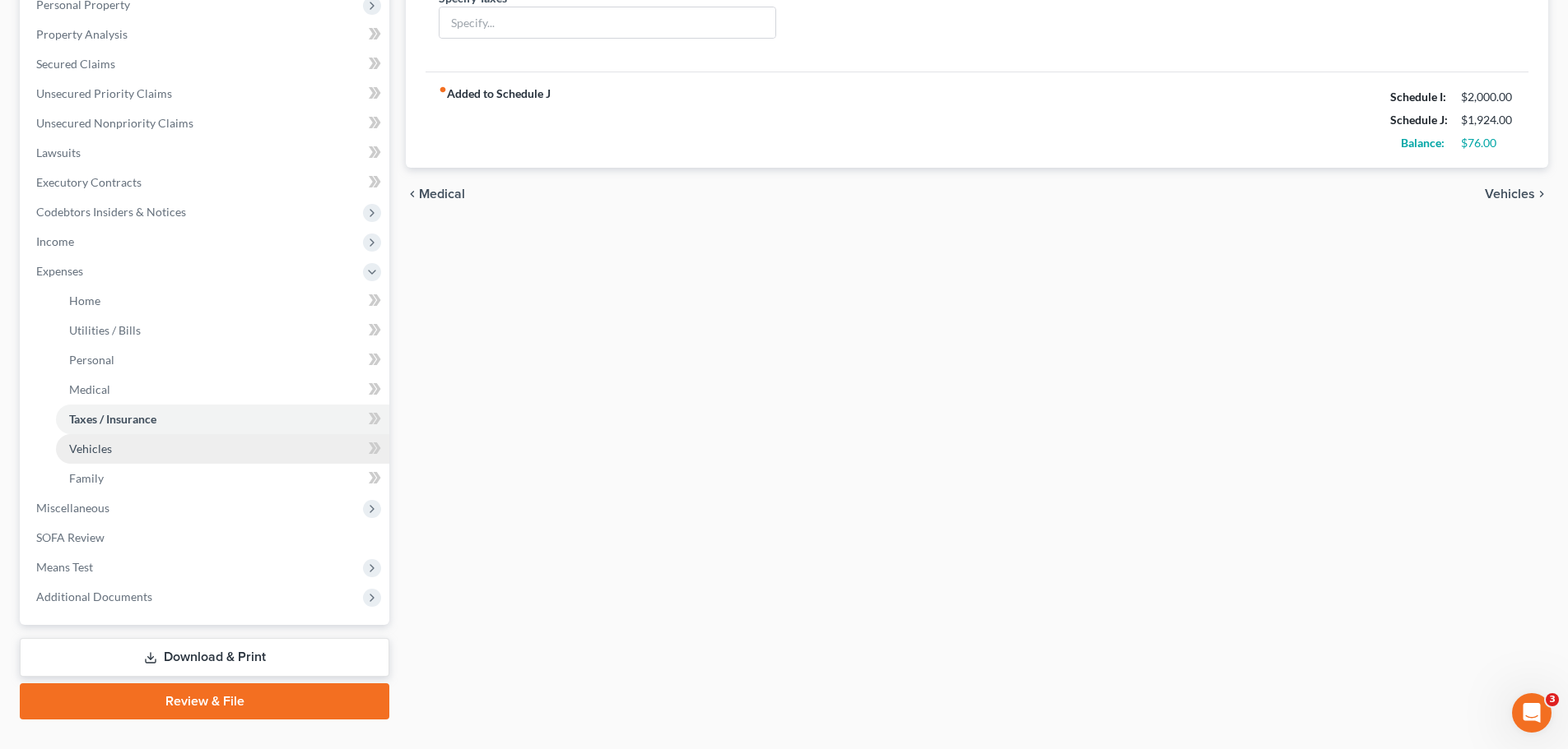
click at [115, 459] on link "Vehicles" at bounding box center [222, 449] width 333 height 30
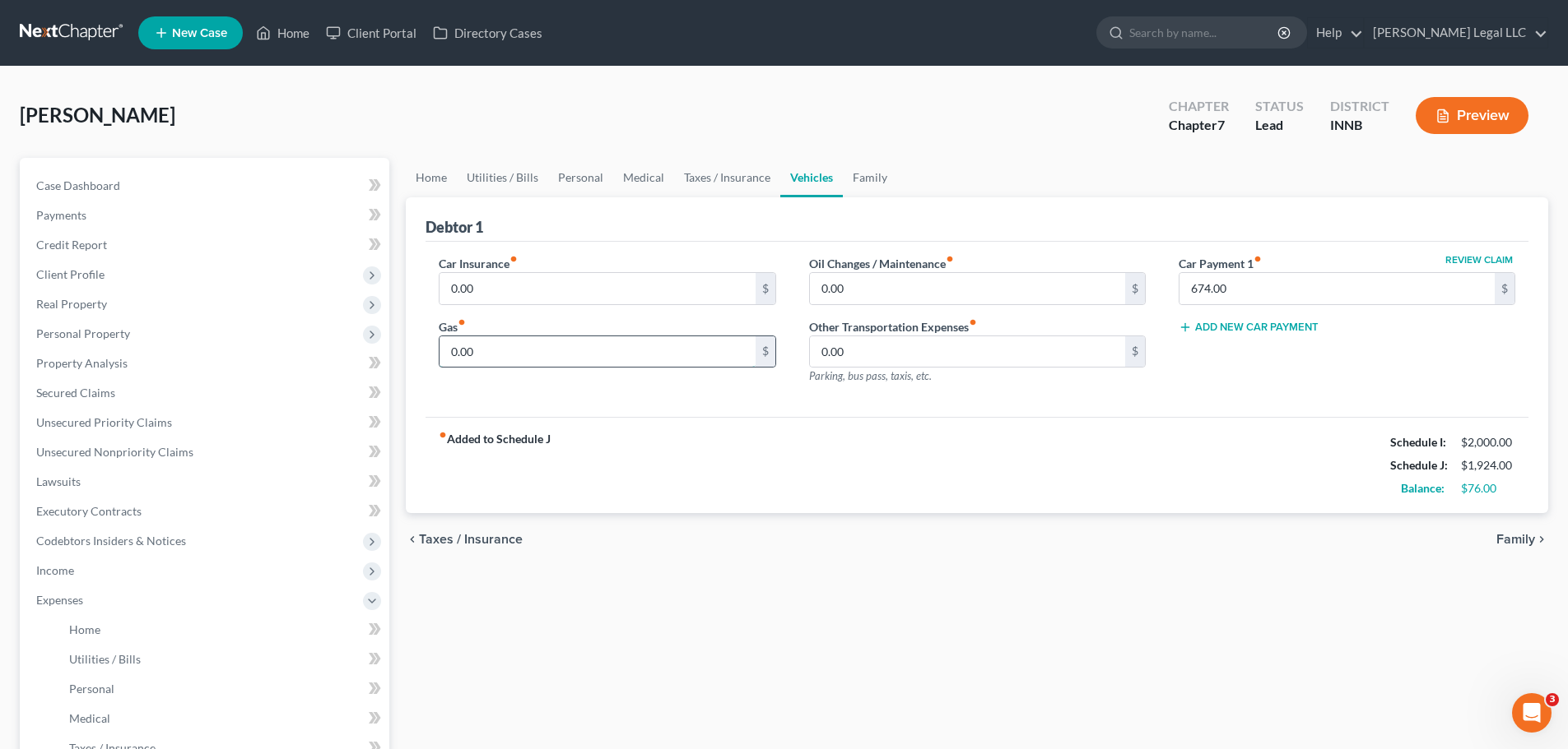
click at [498, 357] on input "0.00" at bounding box center [597, 352] width 316 height 31
type input "75"
click at [784, 459] on div "fiber_manual_record Added to Schedule J Schedule I: $2,000.00 Schedule J: $1,99…" at bounding box center [976, 465] width 1103 height 96
click at [92, 687] on span "Personal" at bounding box center [91, 688] width 45 height 14
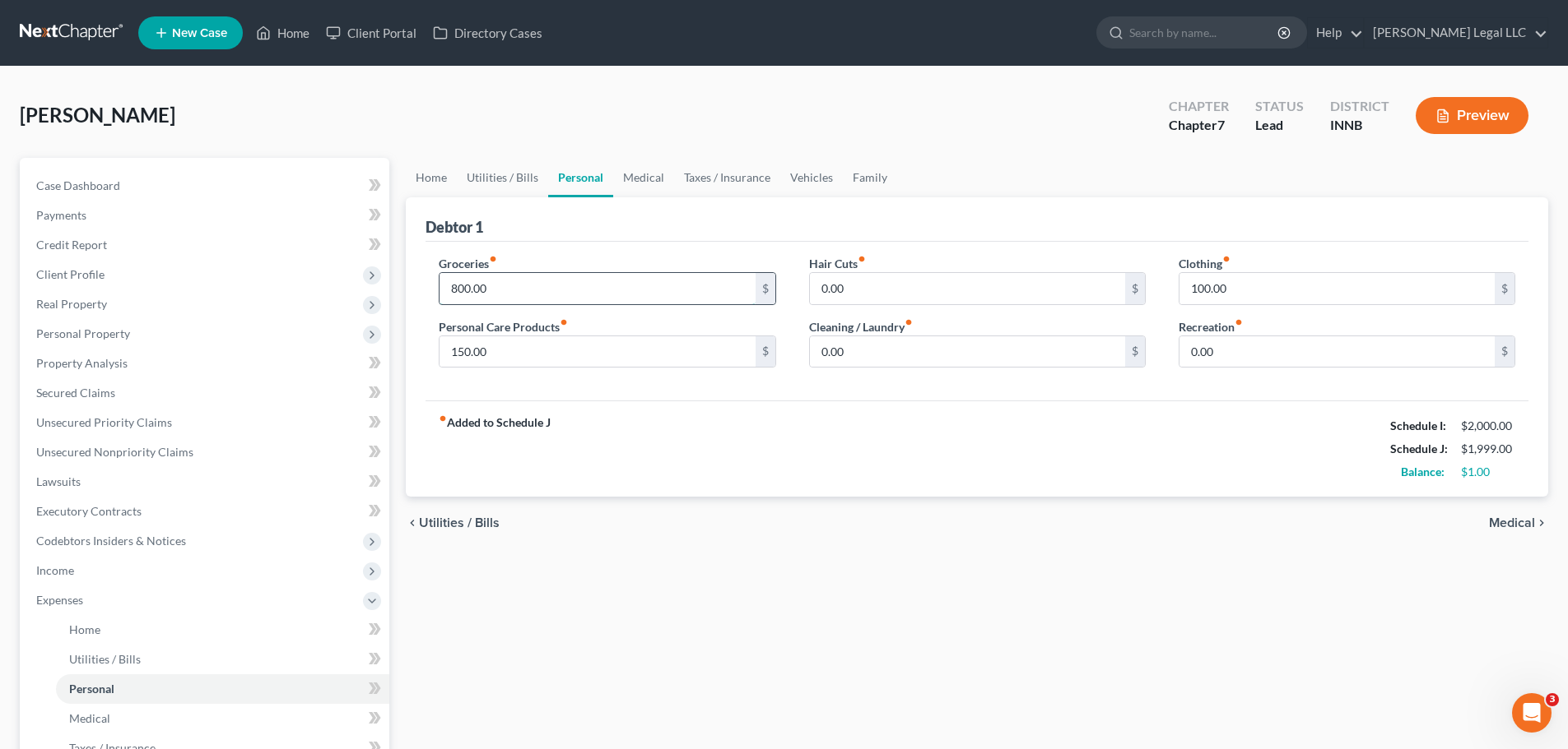
click at [483, 282] on input "800.00" at bounding box center [597, 289] width 316 height 31
type input "6"
type input "700"
click at [580, 354] on input "150.00" at bounding box center [597, 352] width 316 height 31
type input "100"
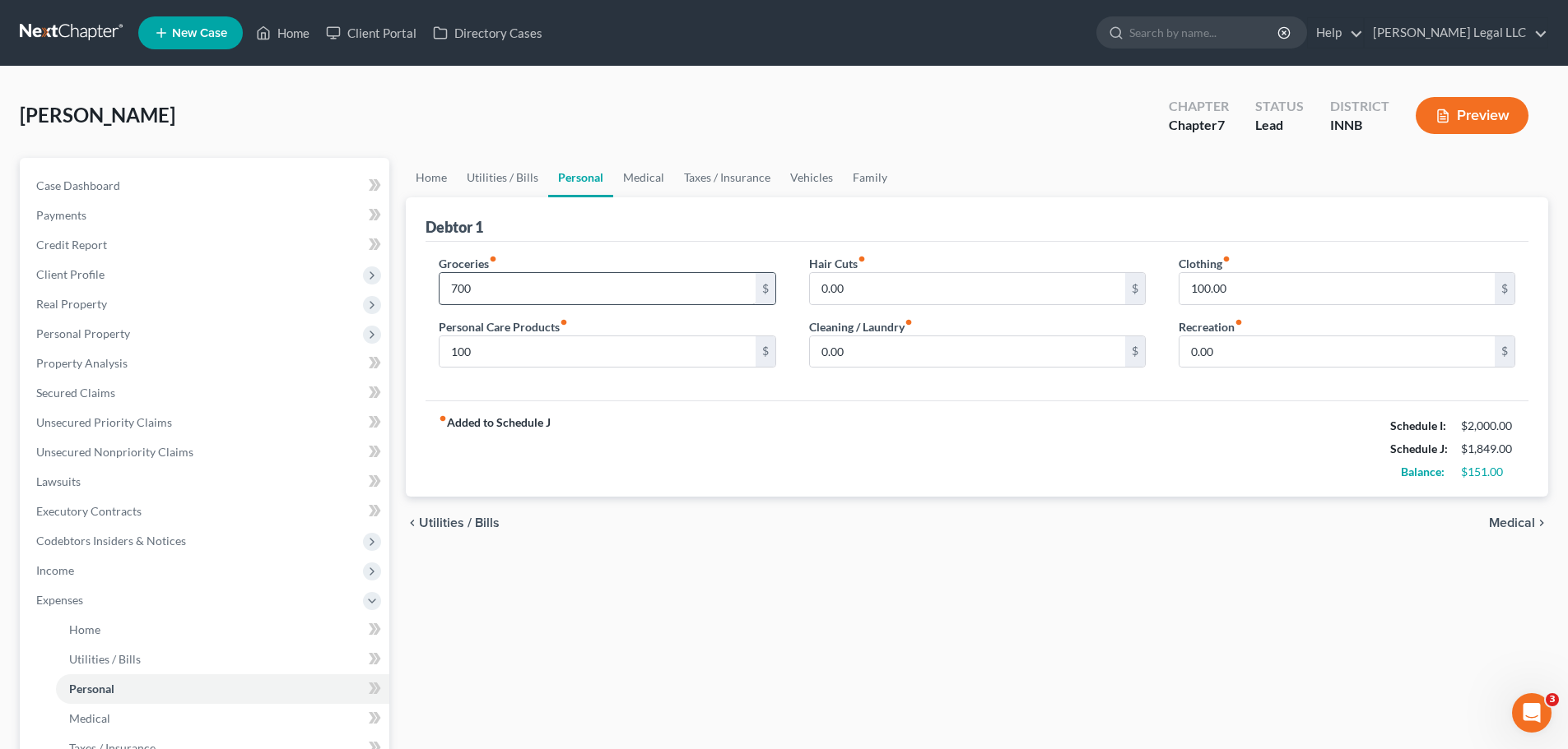
drag, startPoint x: 559, startPoint y: 309, endPoint x: 560, endPoint y: 293, distance: 16.0
click at [559, 304] on div "Groceries fiber_manual_record 700 $ Personal Care Products fiber_manual_record …" at bounding box center [606, 317] width 369 height 126
click at [560, 293] on input "700" at bounding box center [597, 289] width 316 height 31
type input "650"
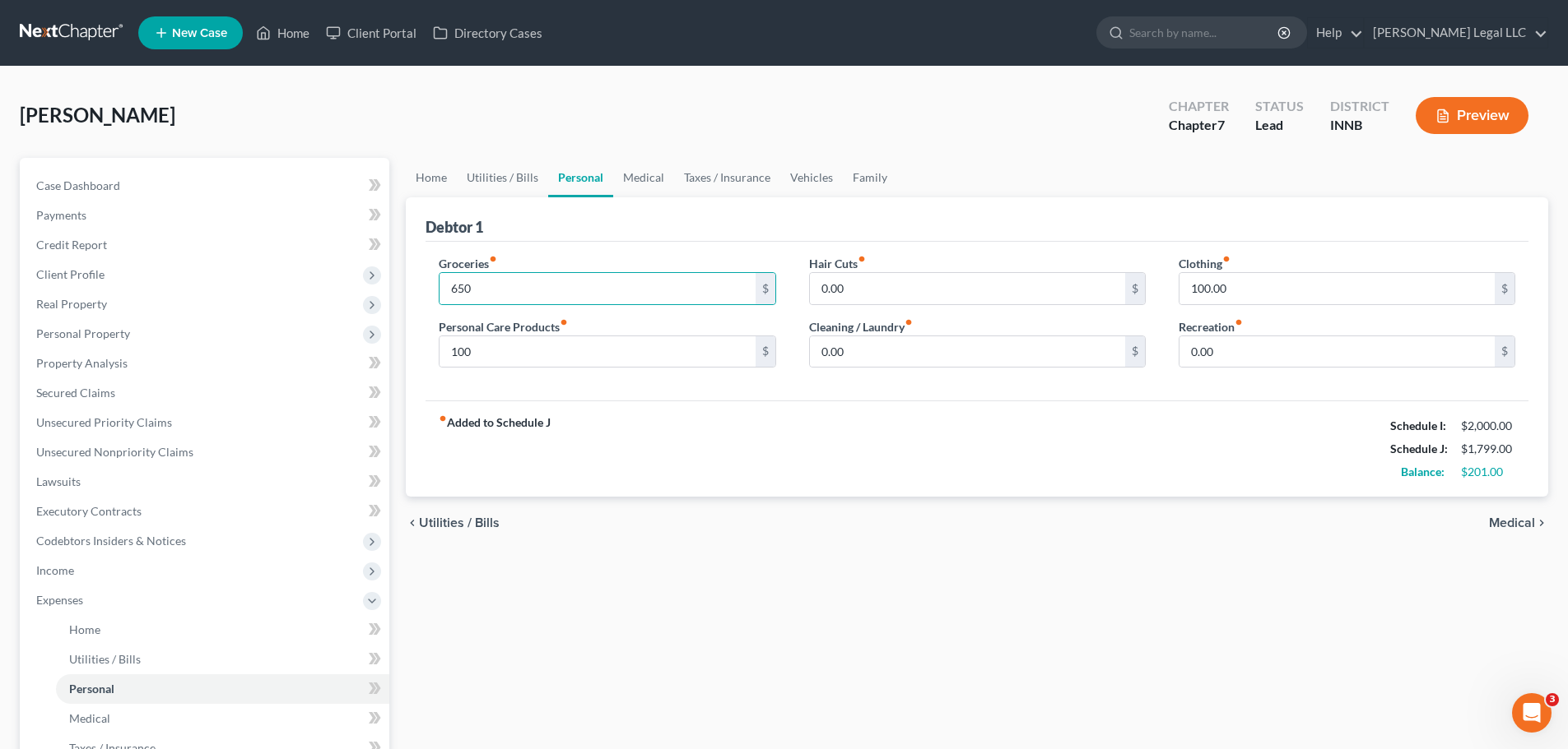
click at [1126, 493] on div "fiber_manual_record Added to Schedule J Schedule I: $2,000.00 Schedule J: $1,79…" at bounding box center [976, 448] width 1103 height 96
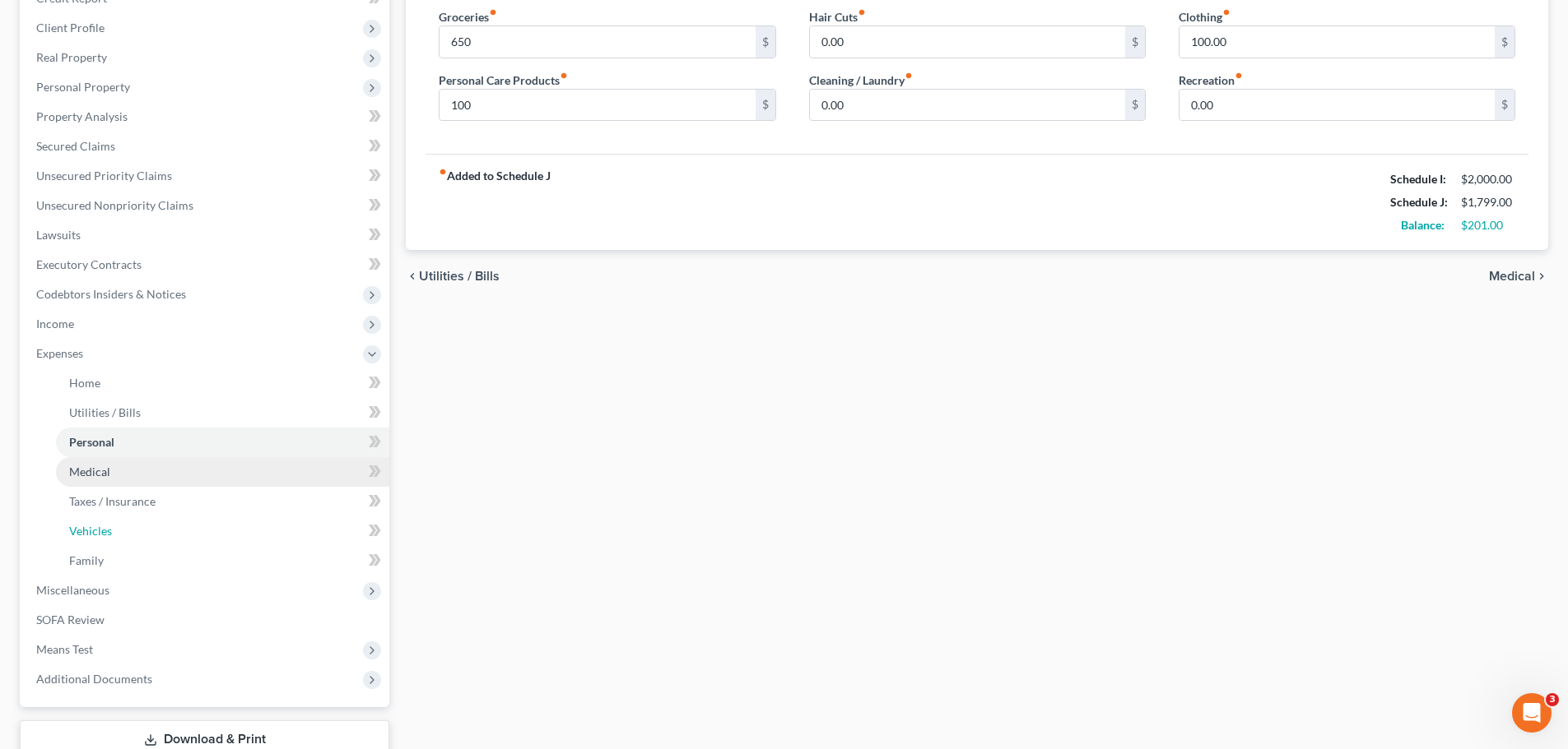
drag, startPoint x: 97, startPoint y: 532, endPoint x: 278, endPoint y: 462, distance: 194.1
click at [97, 532] on span "Vehicles" at bounding box center [90, 530] width 42 height 14
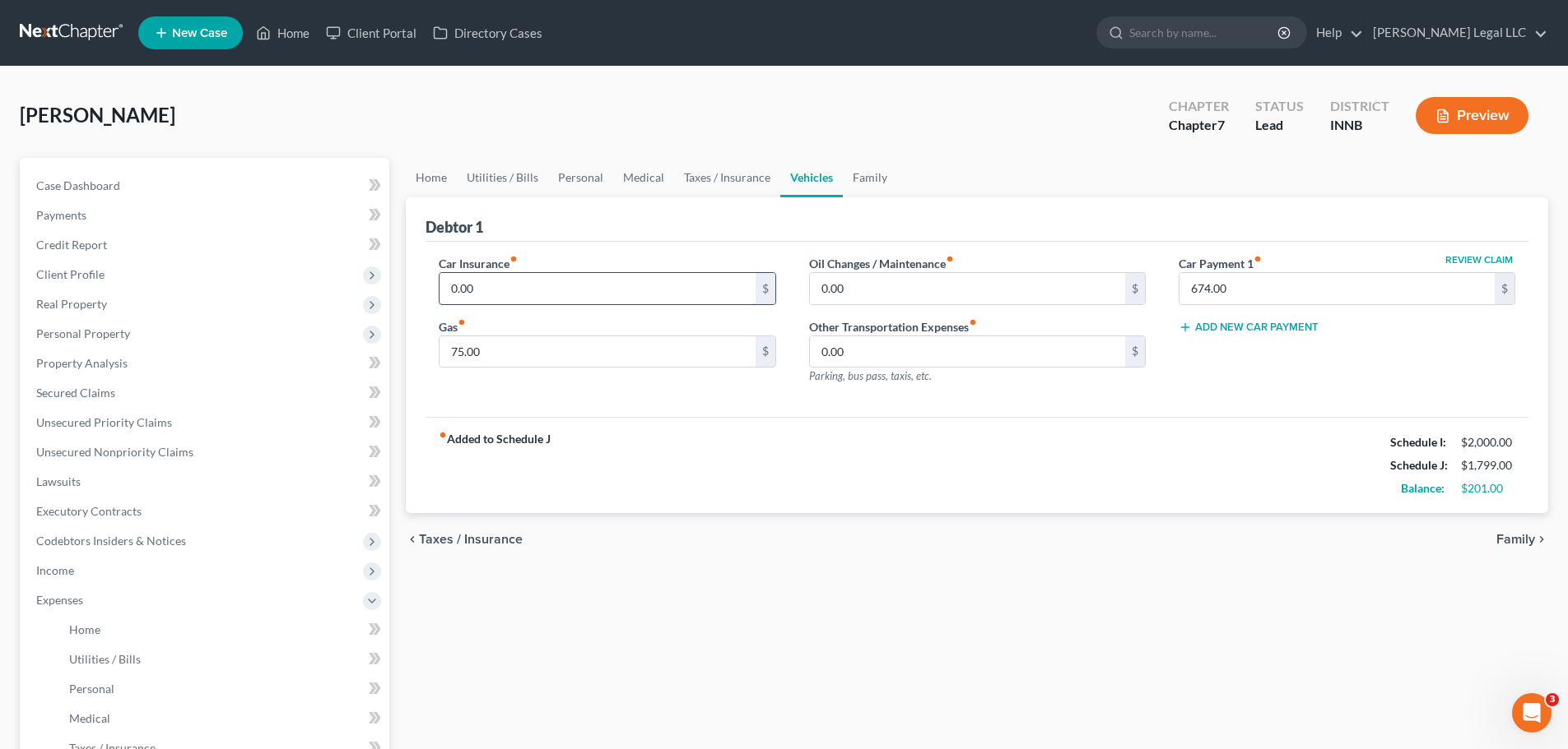
click at [501, 293] on input "0.00" at bounding box center [597, 289] width 316 height 31
type input "150"
click at [673, 511] on div "fiber_manual_record Added to Schedule J Schedule I: $2,000.00 Schedule J: $1,94…" at bounding box center [976, 465] width 1103 height 96
click at [859, 291] on input "0.00" at bounding box center [967, 289] width 316 height 31
click at [513, 368] on div "75.00 $" at bounding box center [606, 352] width 337 height 33
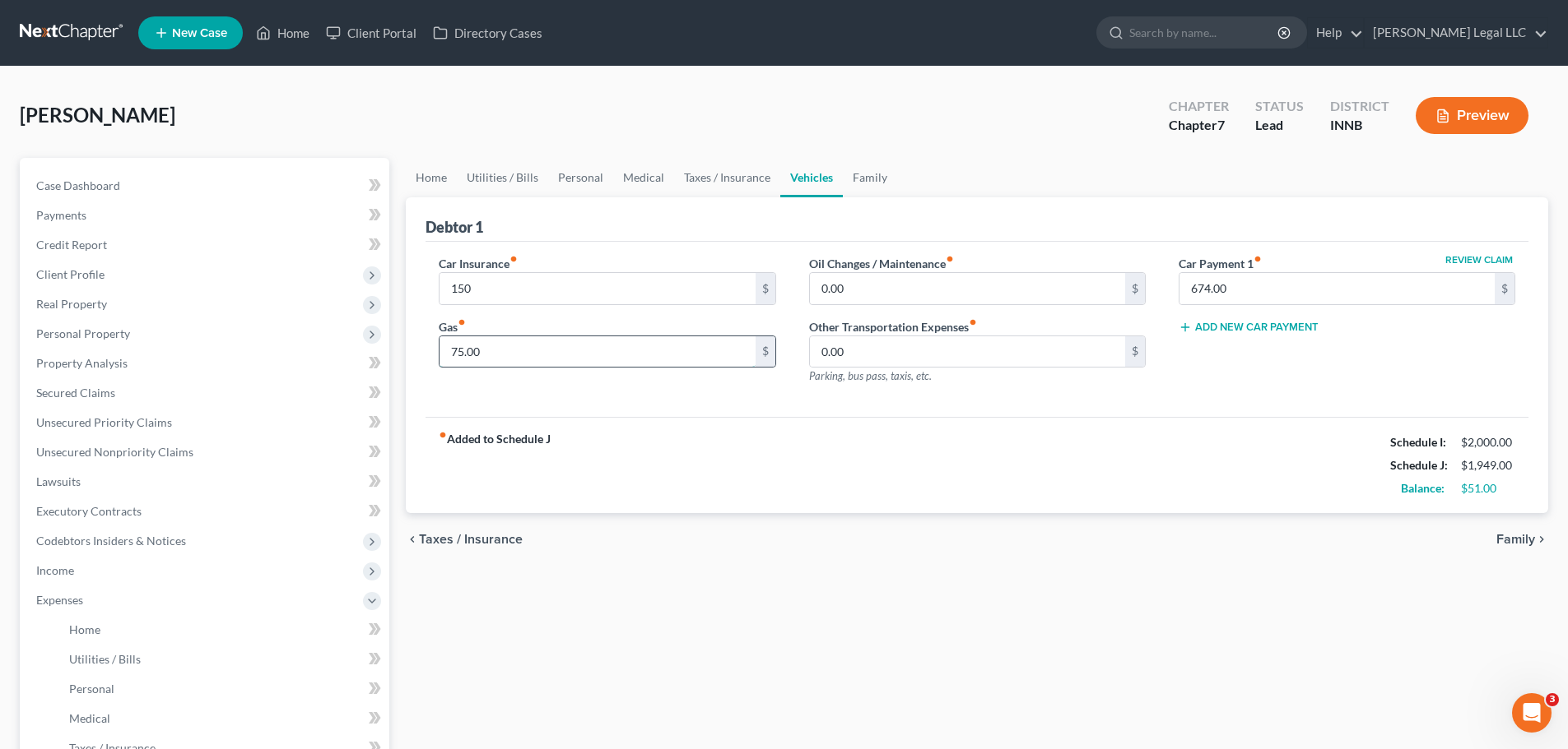
click at [521, 358] on input "75.00" at bounding box center [597, 352] width 316 height 31
click at [883, 291] on input "0.00" at bounding box center [967, 289] width 316 height 31
type input "50"
click at [856, 517] on div "chevron_left Taxes / Insurance Family chevron_right" at bounding box center [977, 539] width 1143 height 53
click at [110, 682] on span "Personal" at bounding box center [91, 688] width 45 height 14
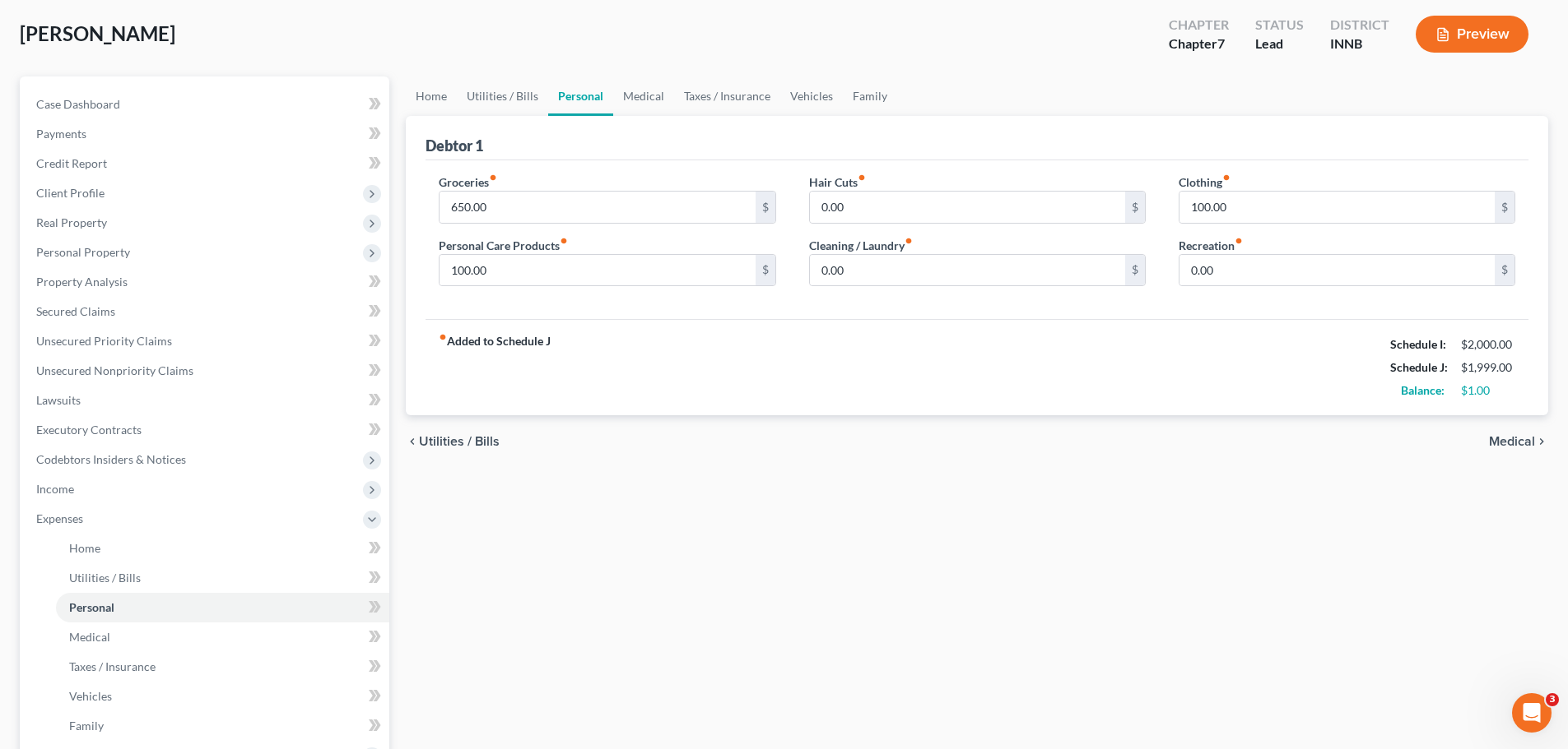
scroll to position [82, 0]
click at [79, 576] on span "Utilities / Bills" at bounding box center [105, 577] width 72 height 14
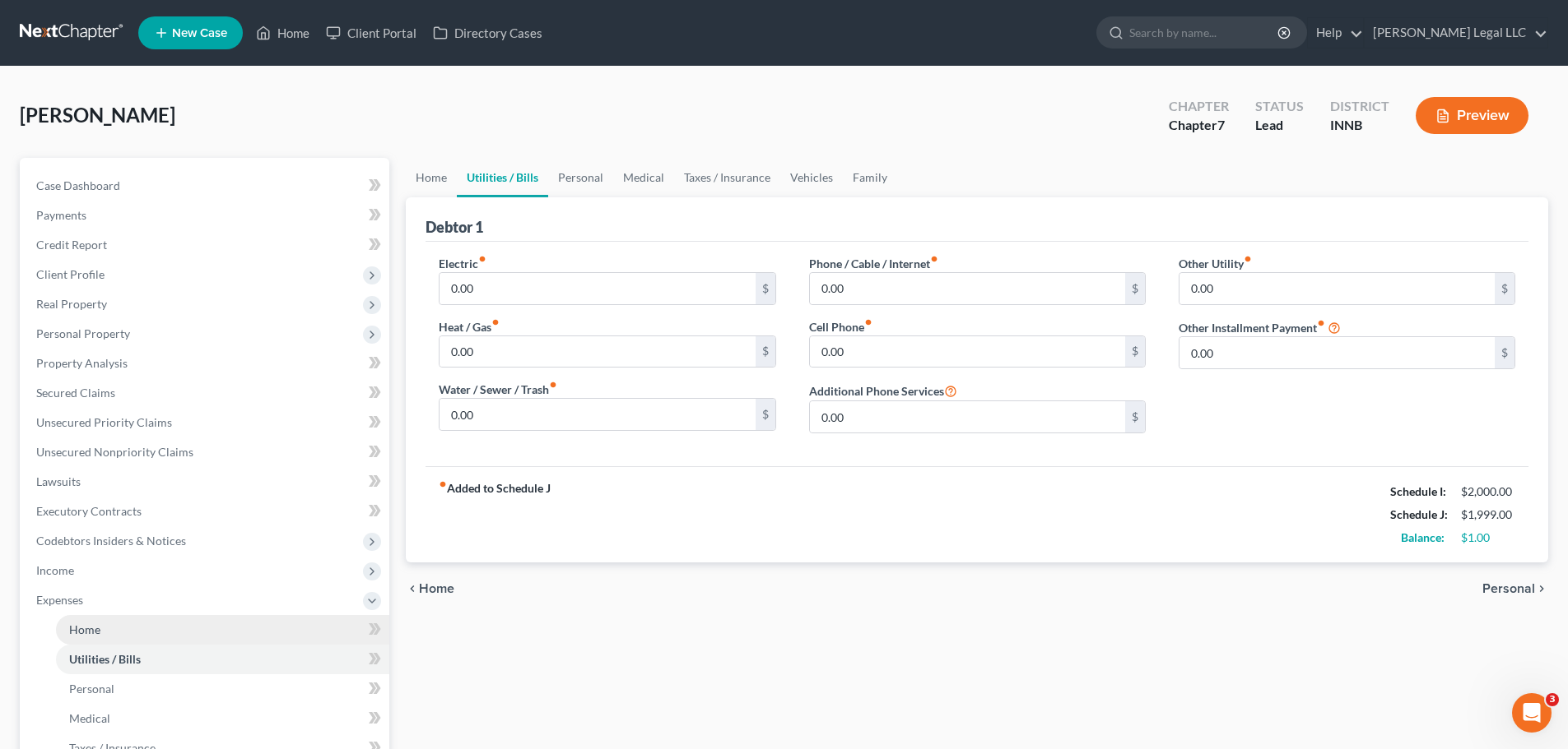
click at [62, 627] on link "Home" at bounding box center [222, 630] width 333 height 30
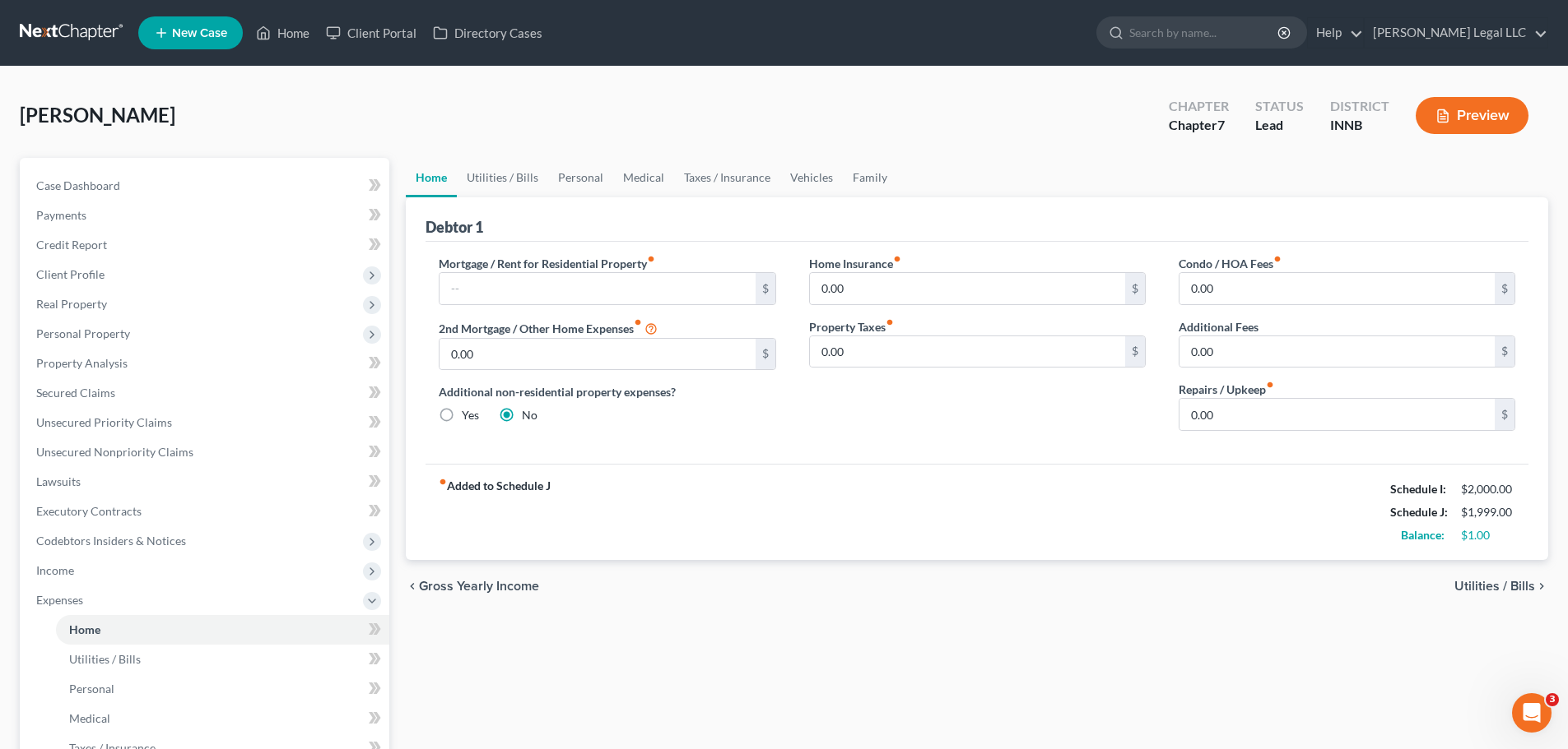
click at [784, 490] on div "fiber_manual_record Added to Schedule J Schedule I: $2,000.00 Schedule J: $1,99…" at bounding box center [976, 512] width 1103 height 96
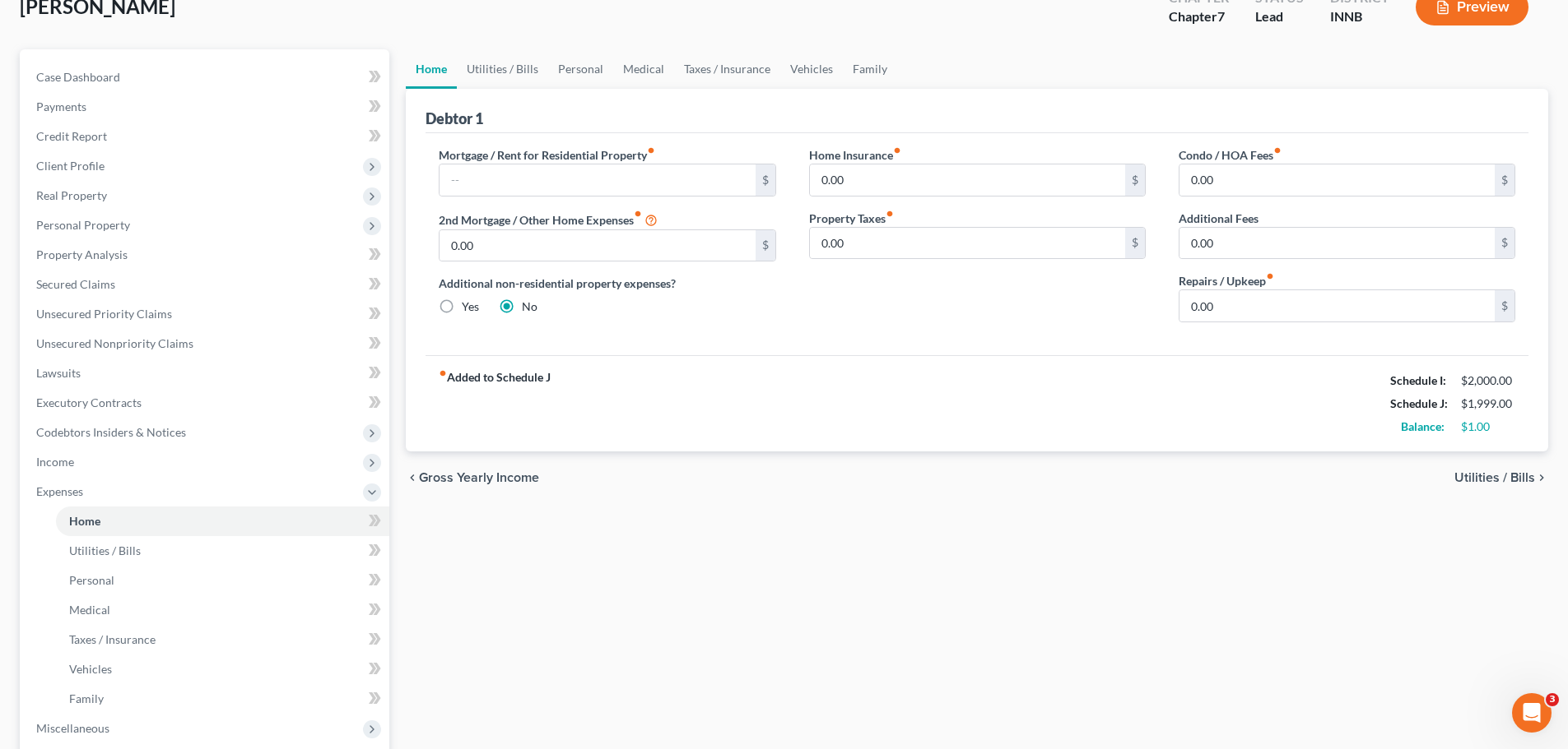
scroll to position [362, 0]
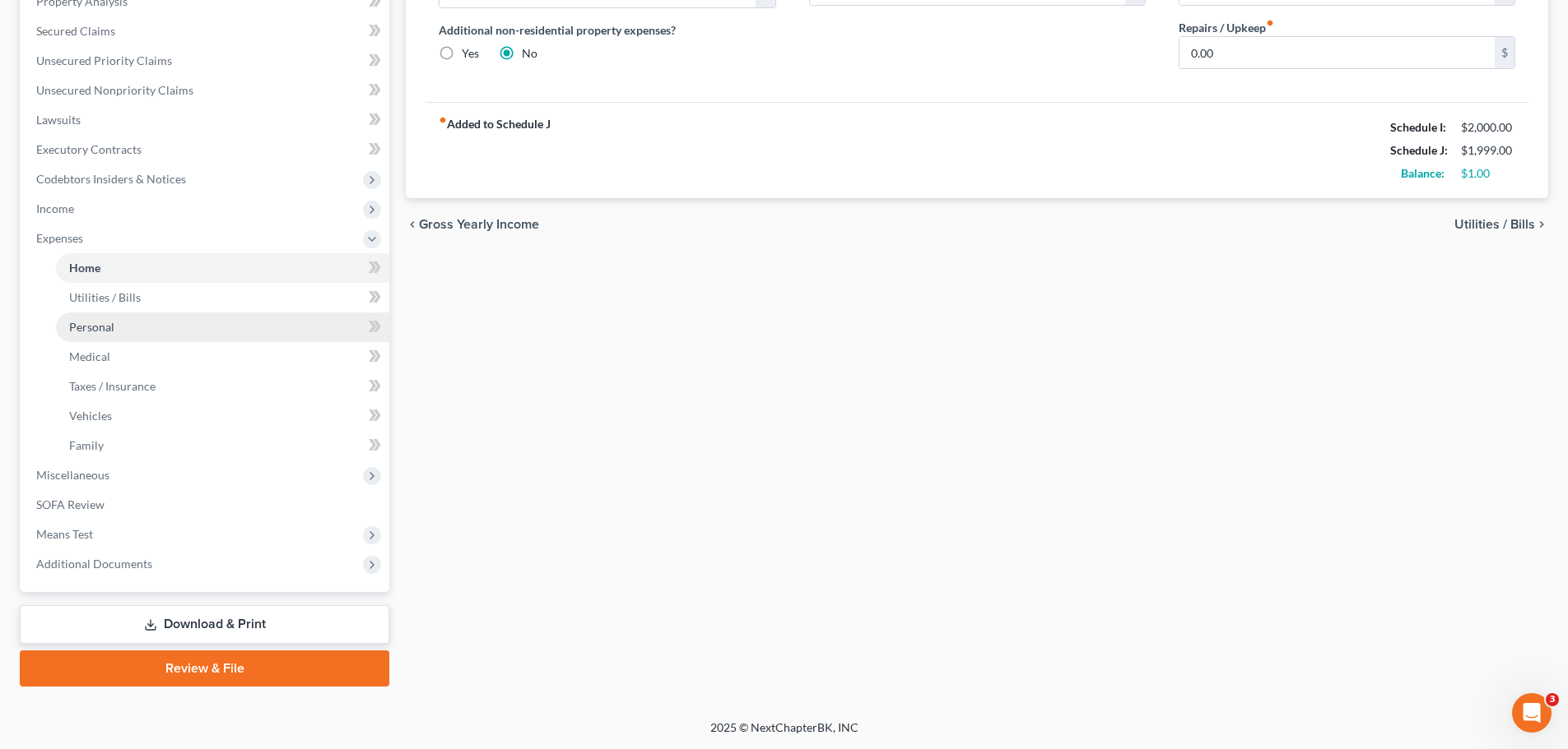
click at [112, 326] on span "Personal" at bounding box center [91, 327] width 45 height 14
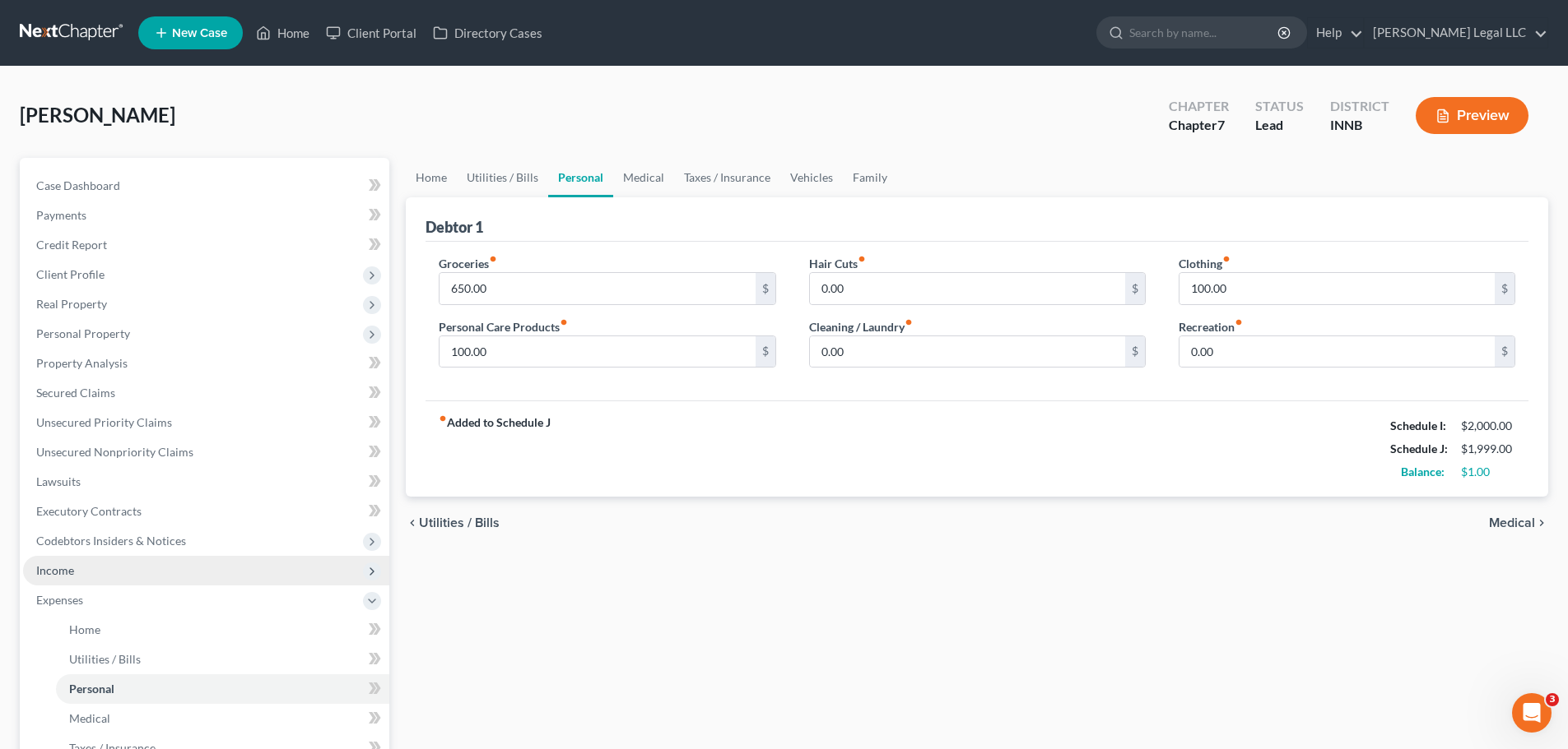
scroll to position [164, 0]
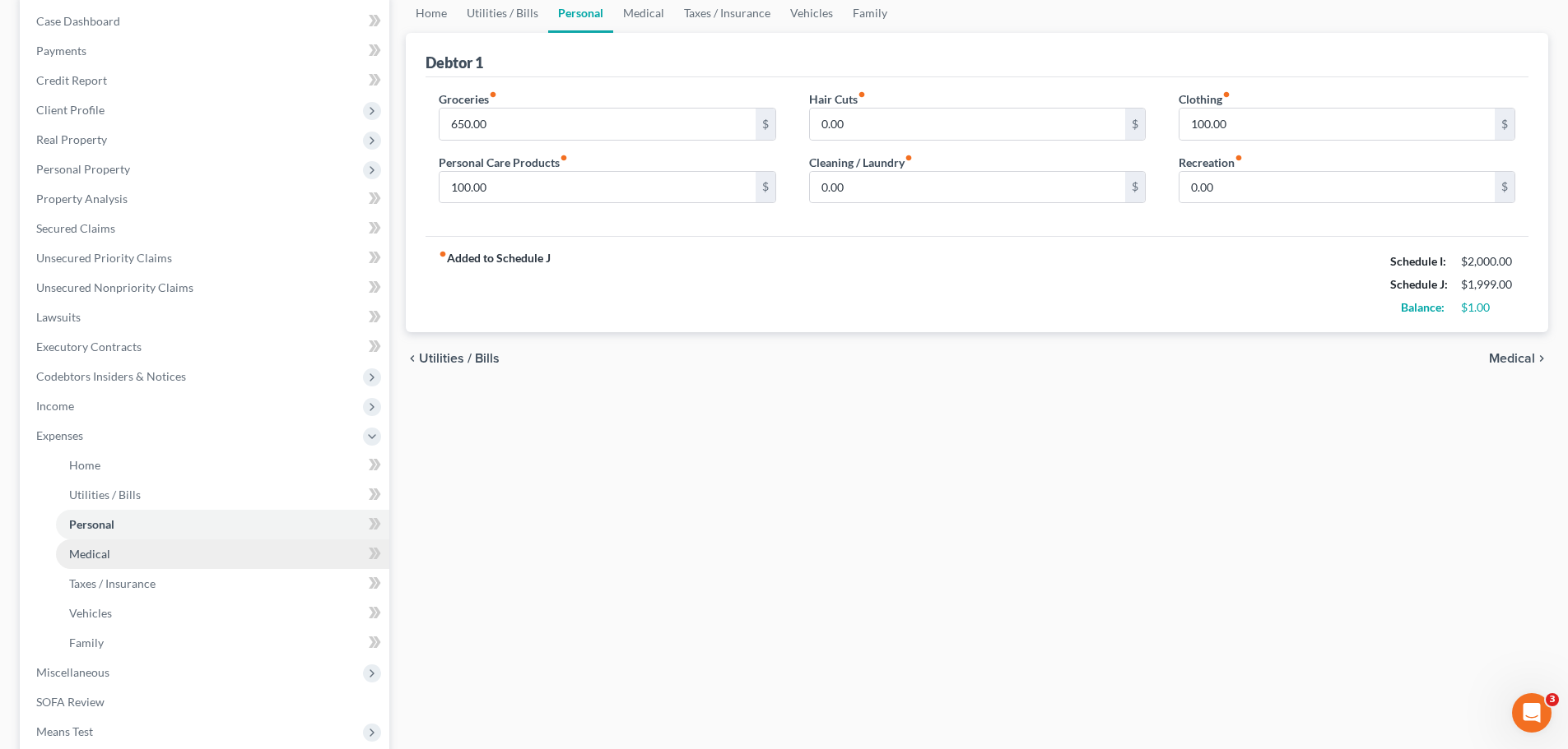
click at [110, 551] on link "Medical" at bounding box center [222, 554] width 333 height 30
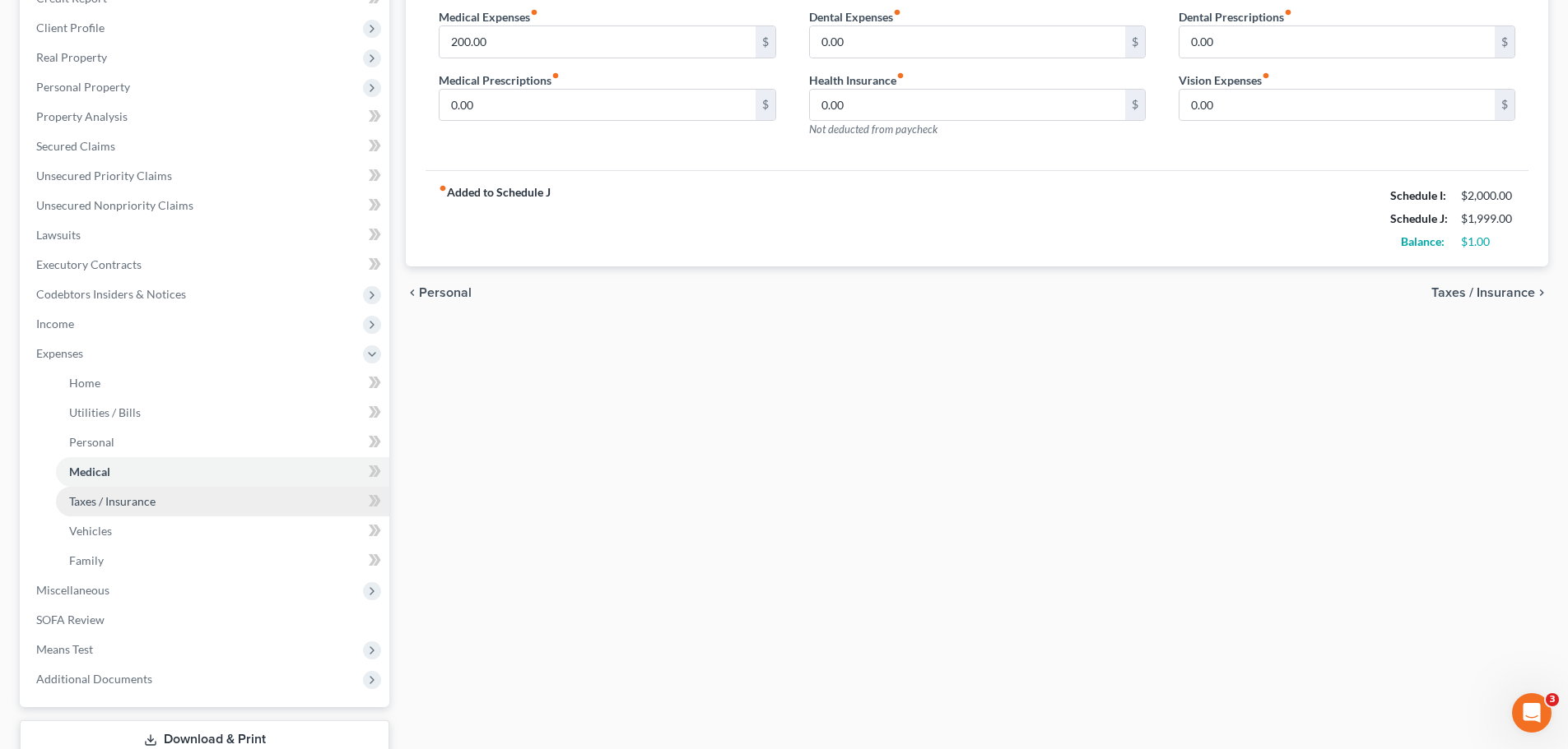
click at [78, 506] on span "Taxes / Insurance" at bounding box center [113, 501] width 87 height 14
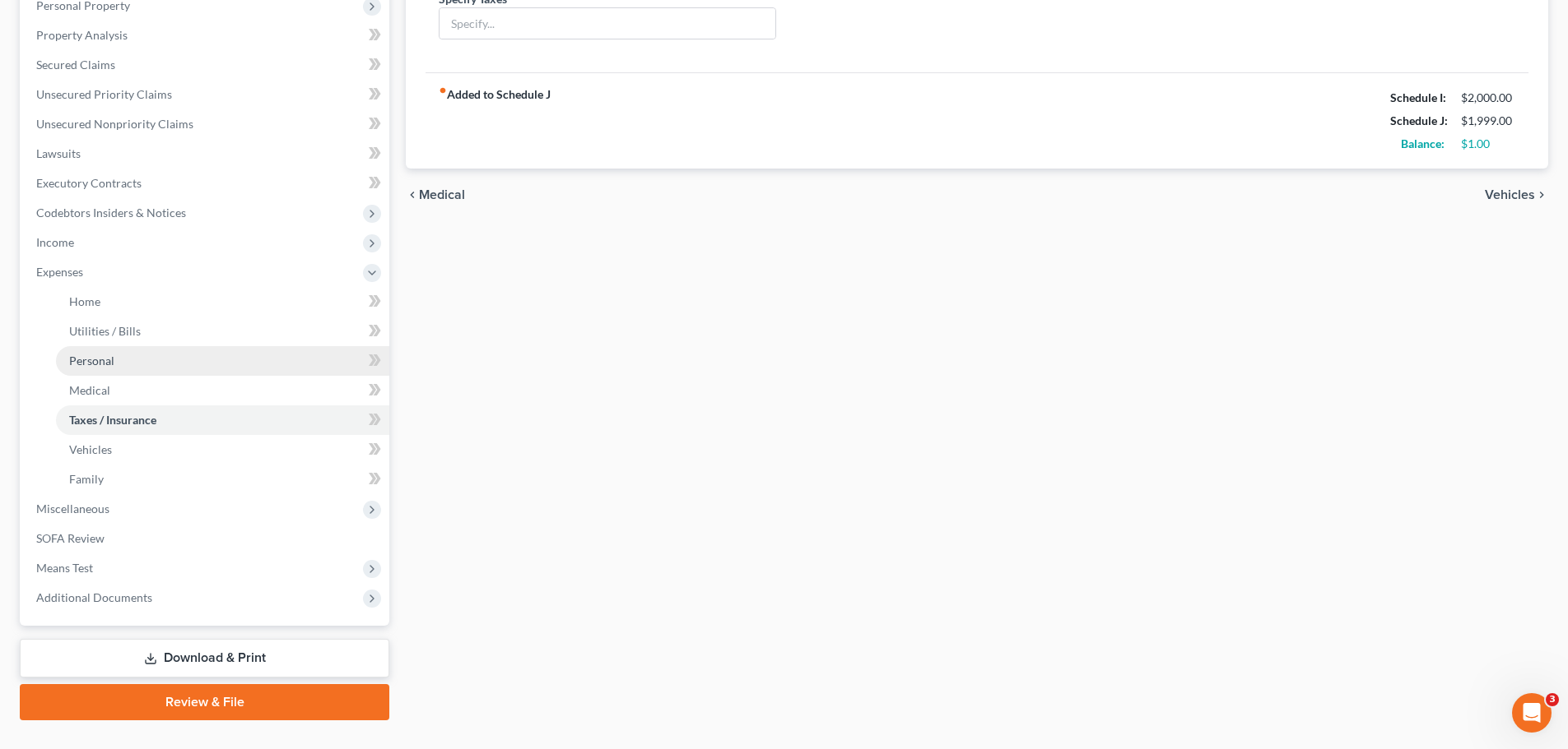
scroll to position [329, 0]
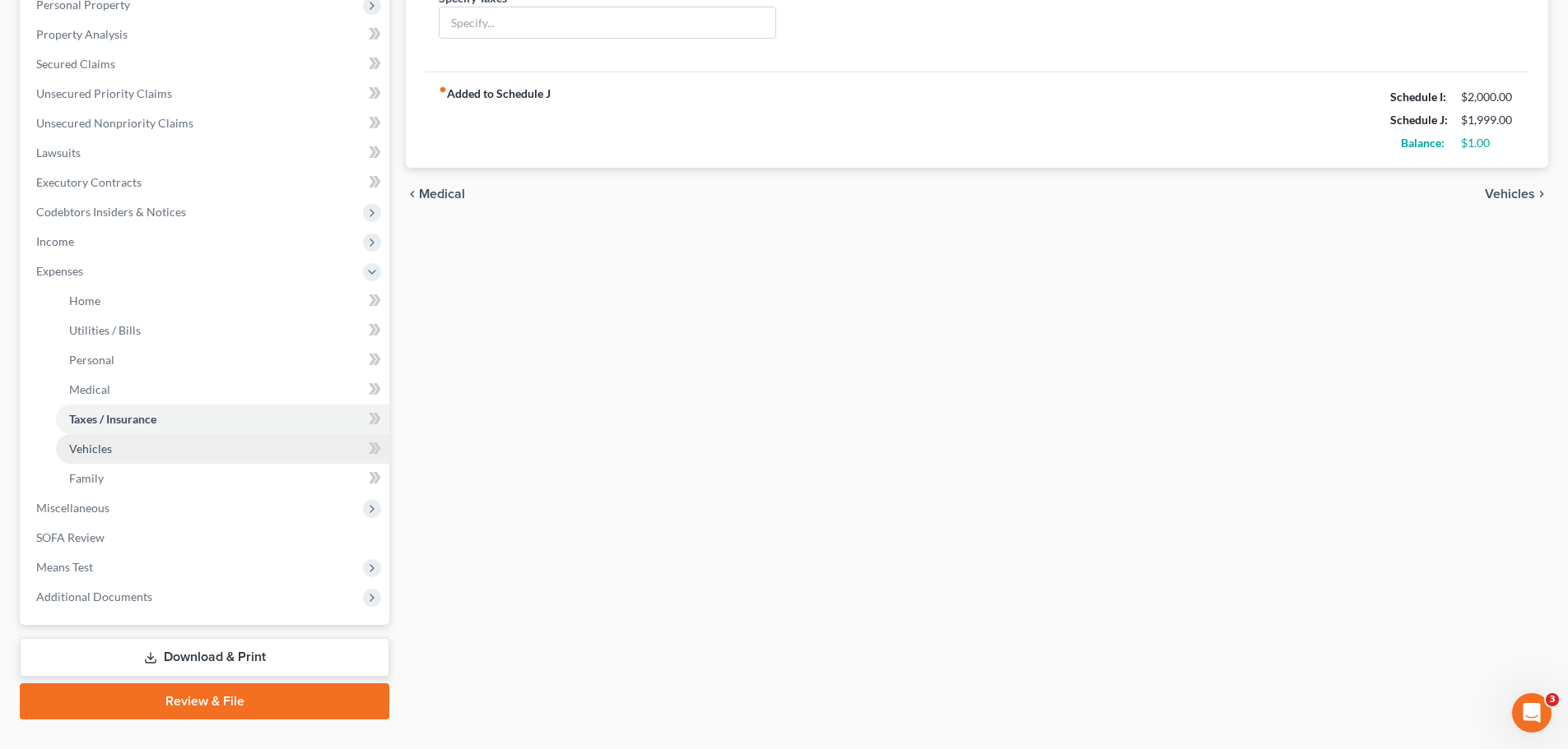
click at [138, 457] on link "Vehicles" at bounding box center [222, 449] width 333 height 30
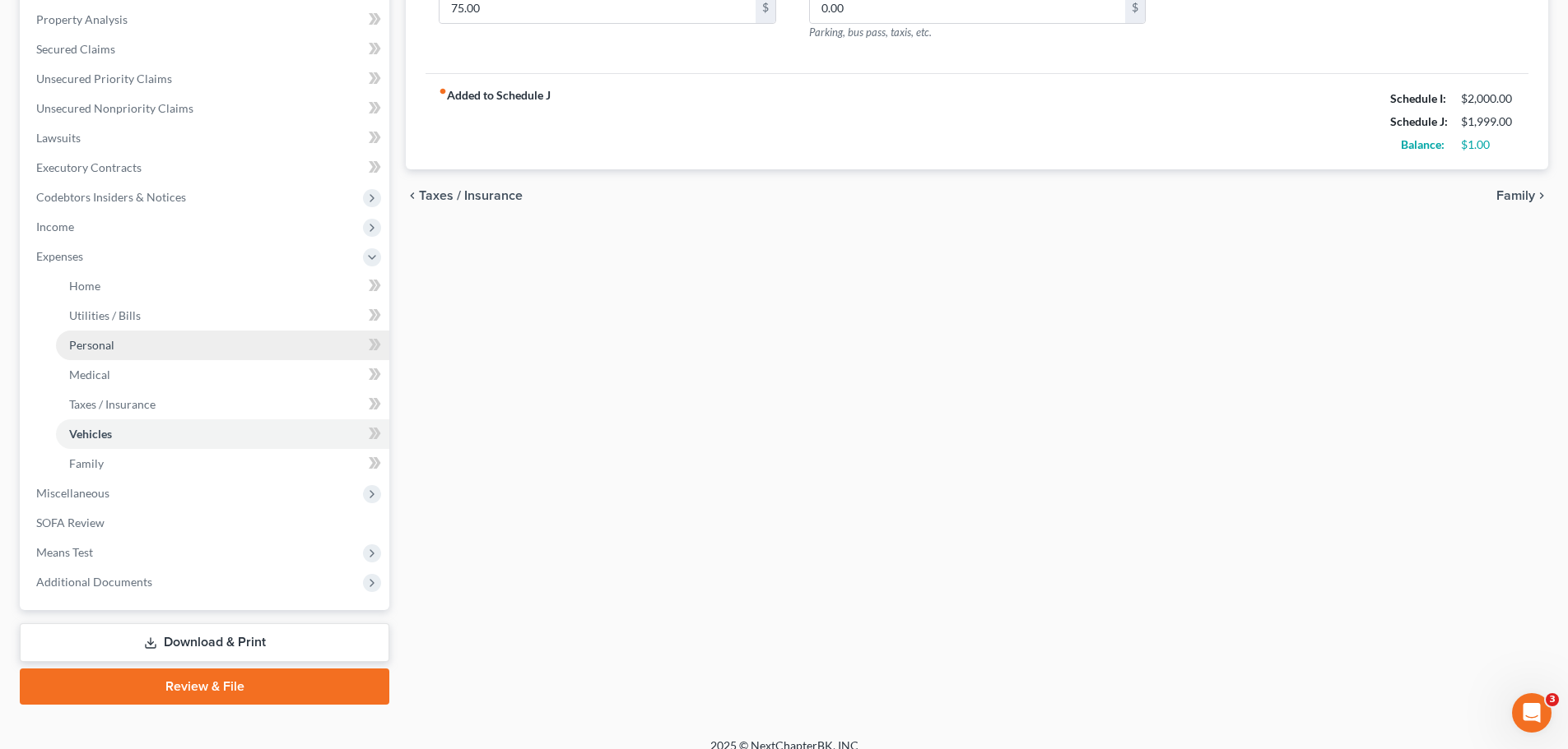
scroll to position [362, 0]
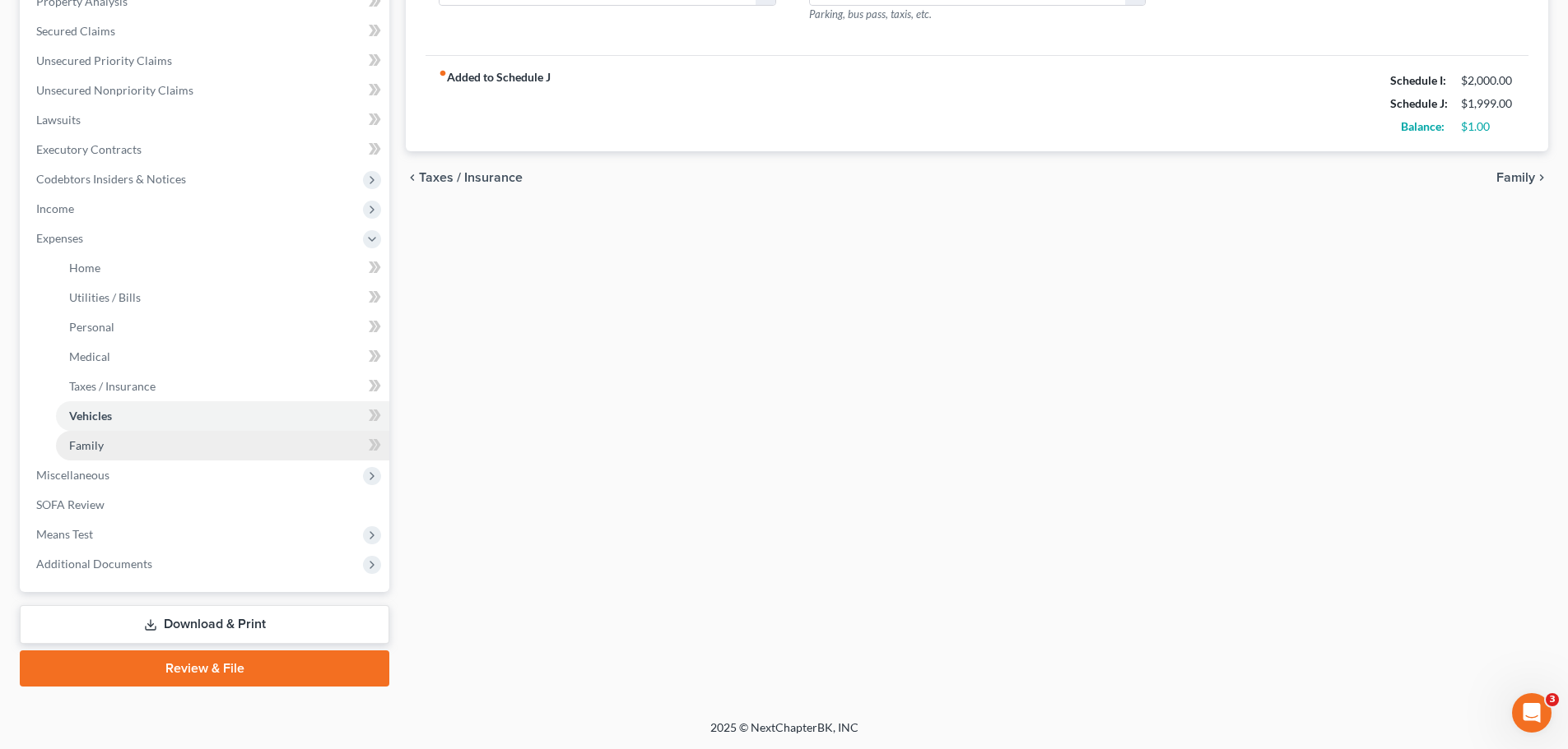
click at [74, 444] on span "Family" at bounding box center [86, 445] width 34 height 14
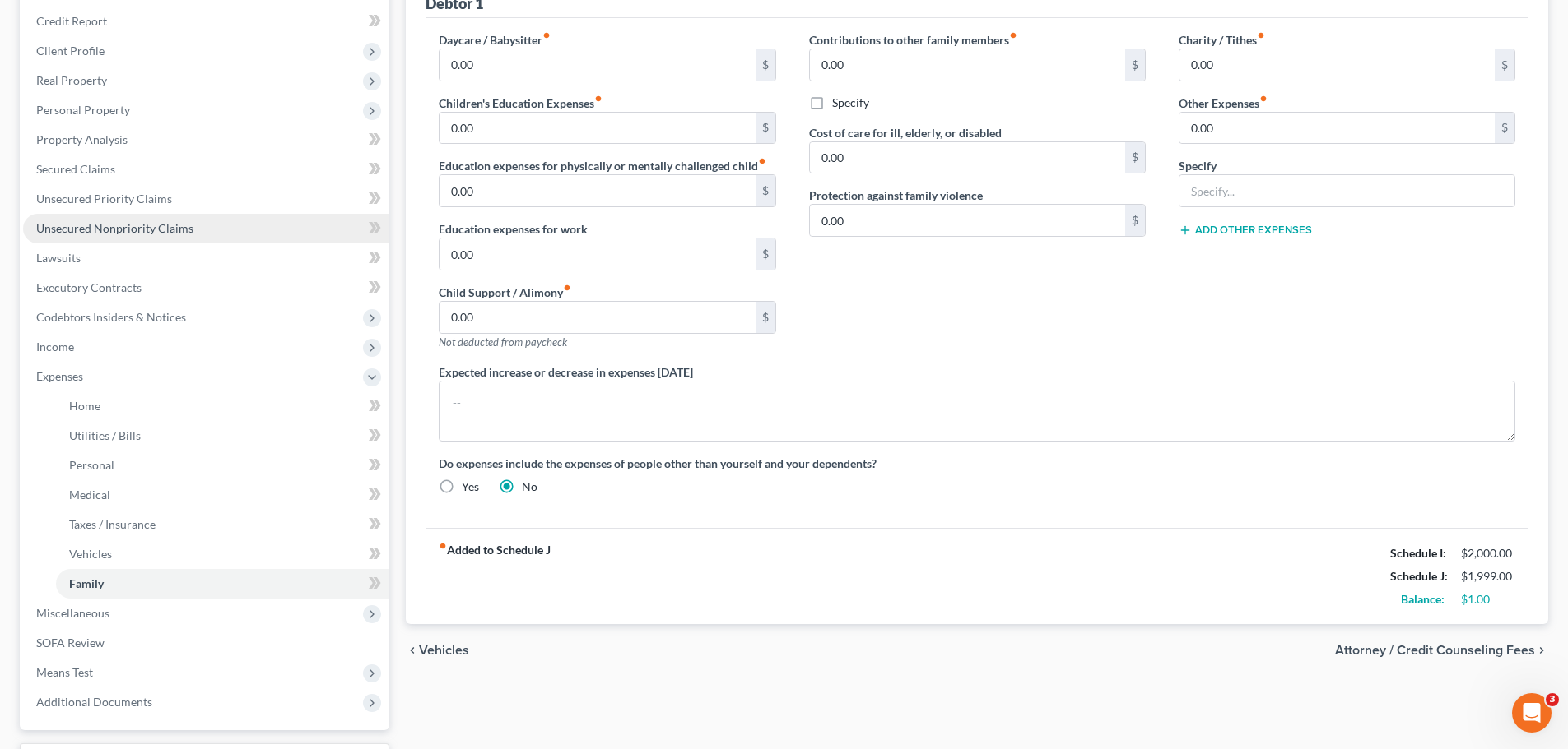
scroll to position [247, 0]
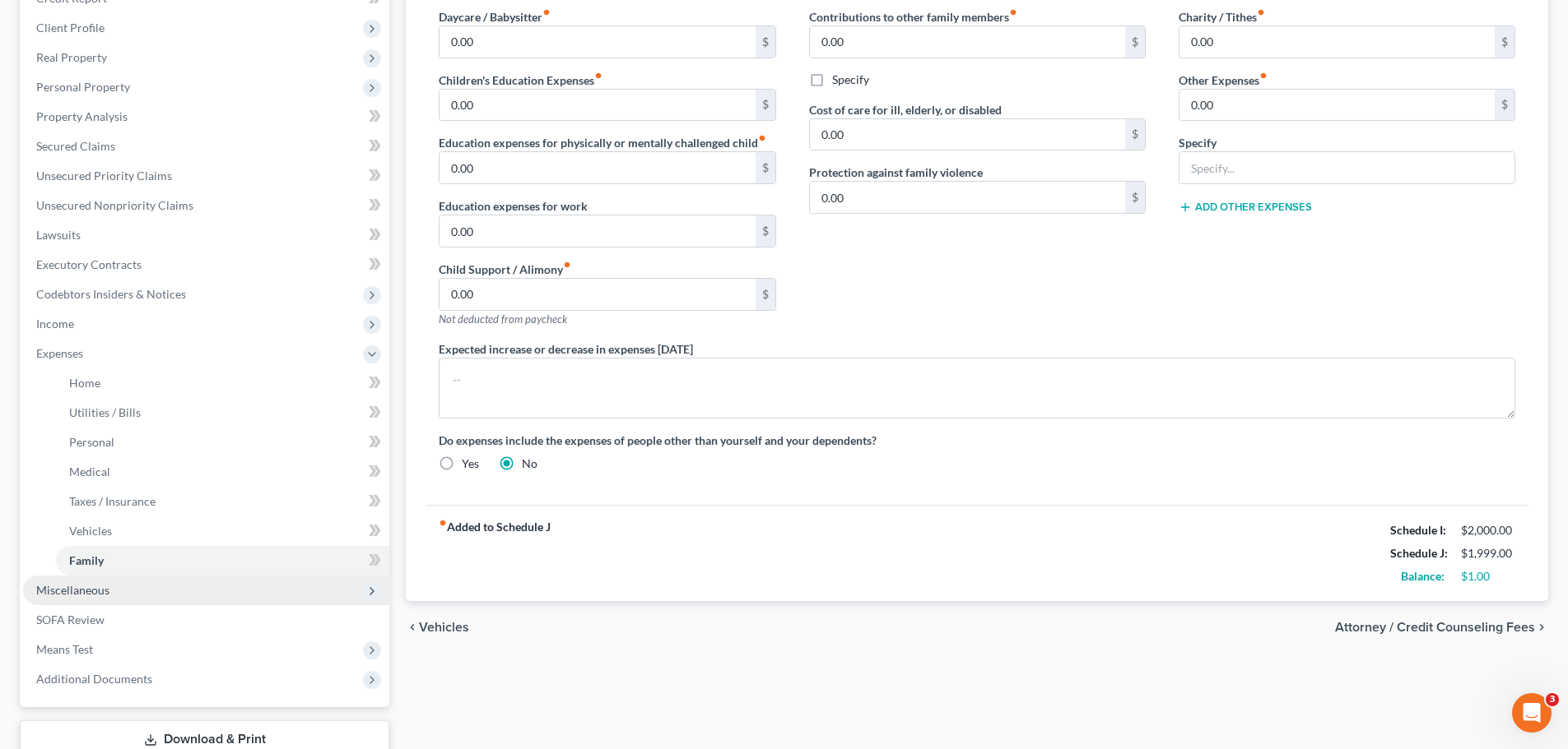
click at [84, 595] on span "Miscellaneous" at bounding box center [72, 589] width 73 height 14
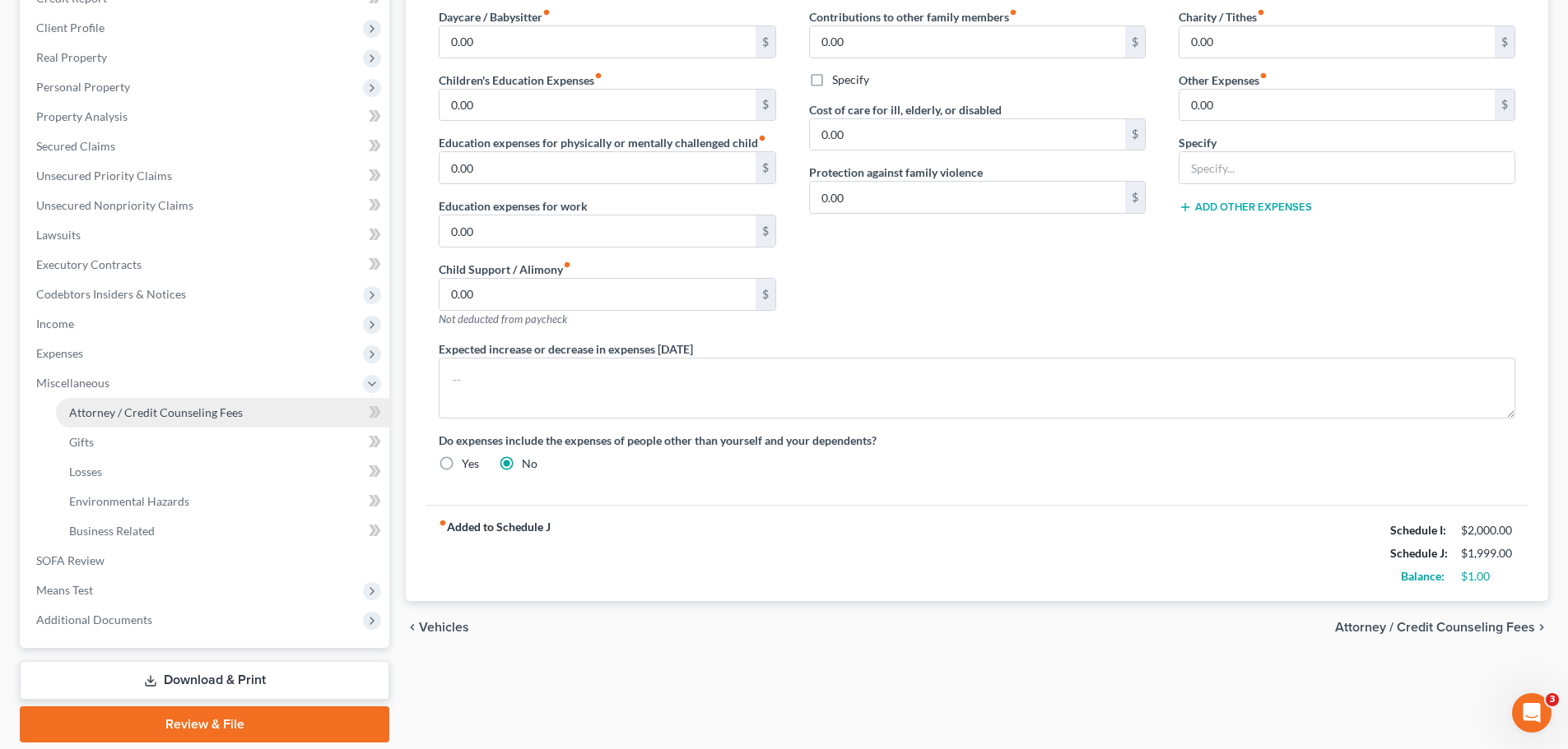
click at [141, 420] on link "Attorney / Credit Counseling Fees" at bounding box center [222, 413] width 333 height 30
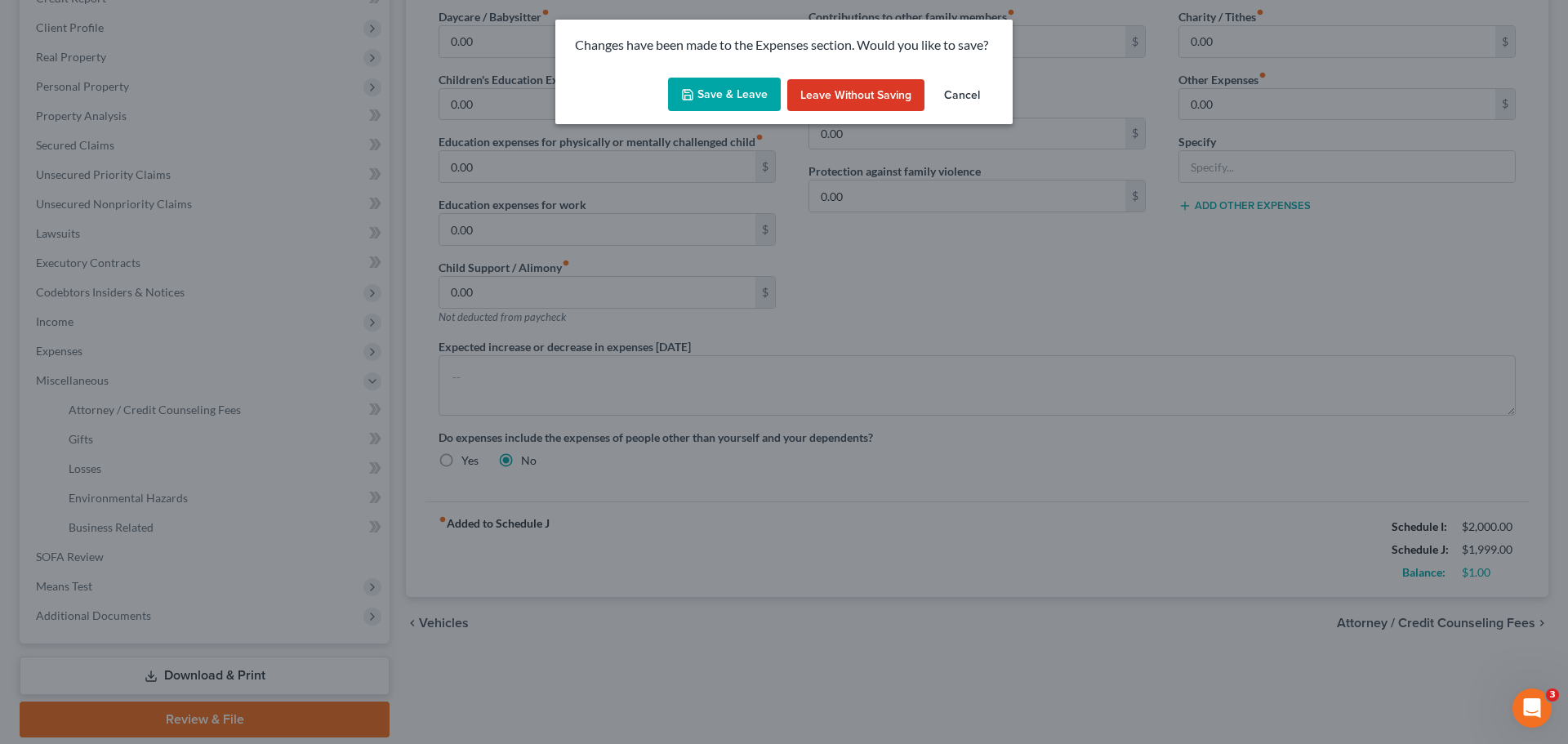
click at [714, 86] on button "Save & Leave" at bounding box center [724, 94] width 113 height 34
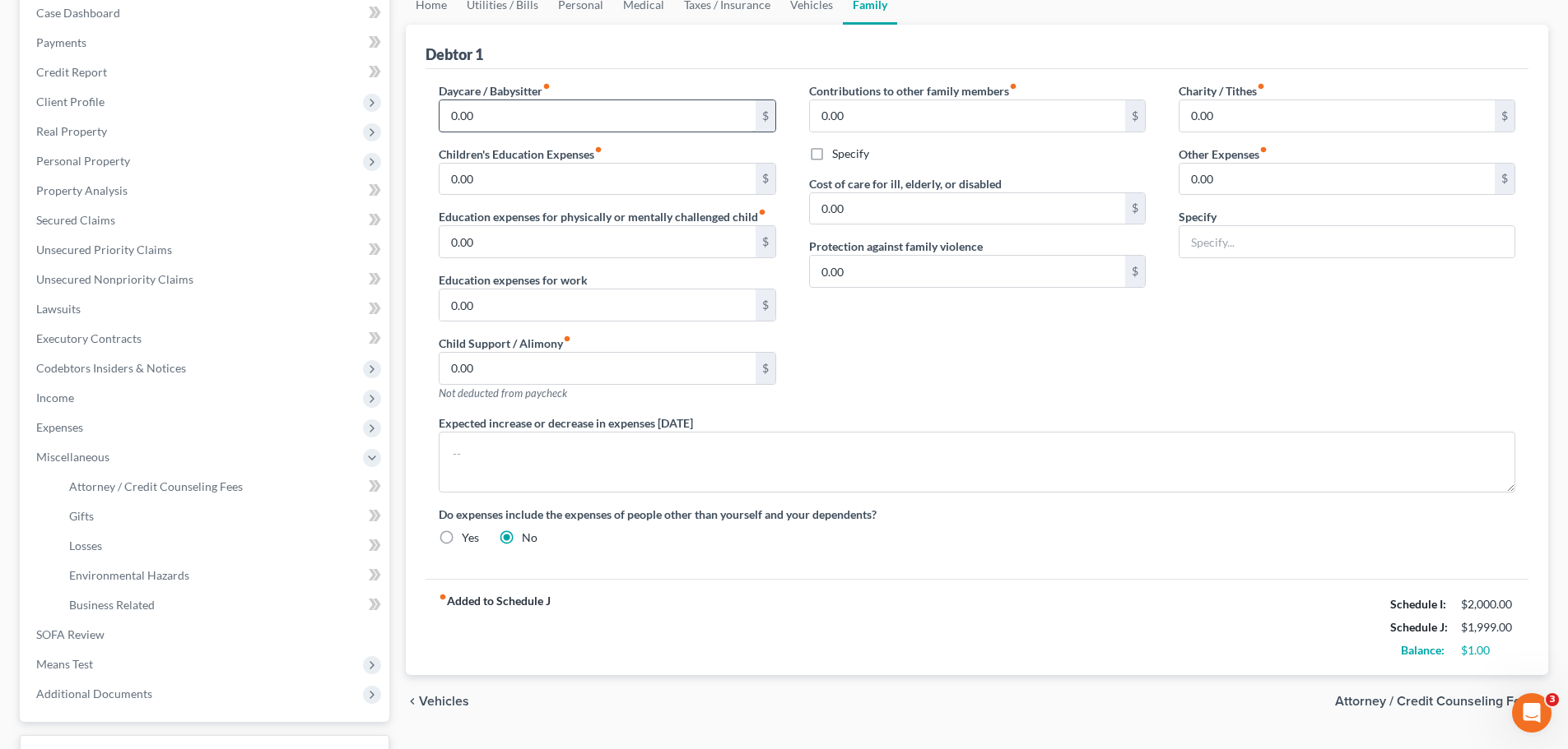
scroll to position [0, 0]
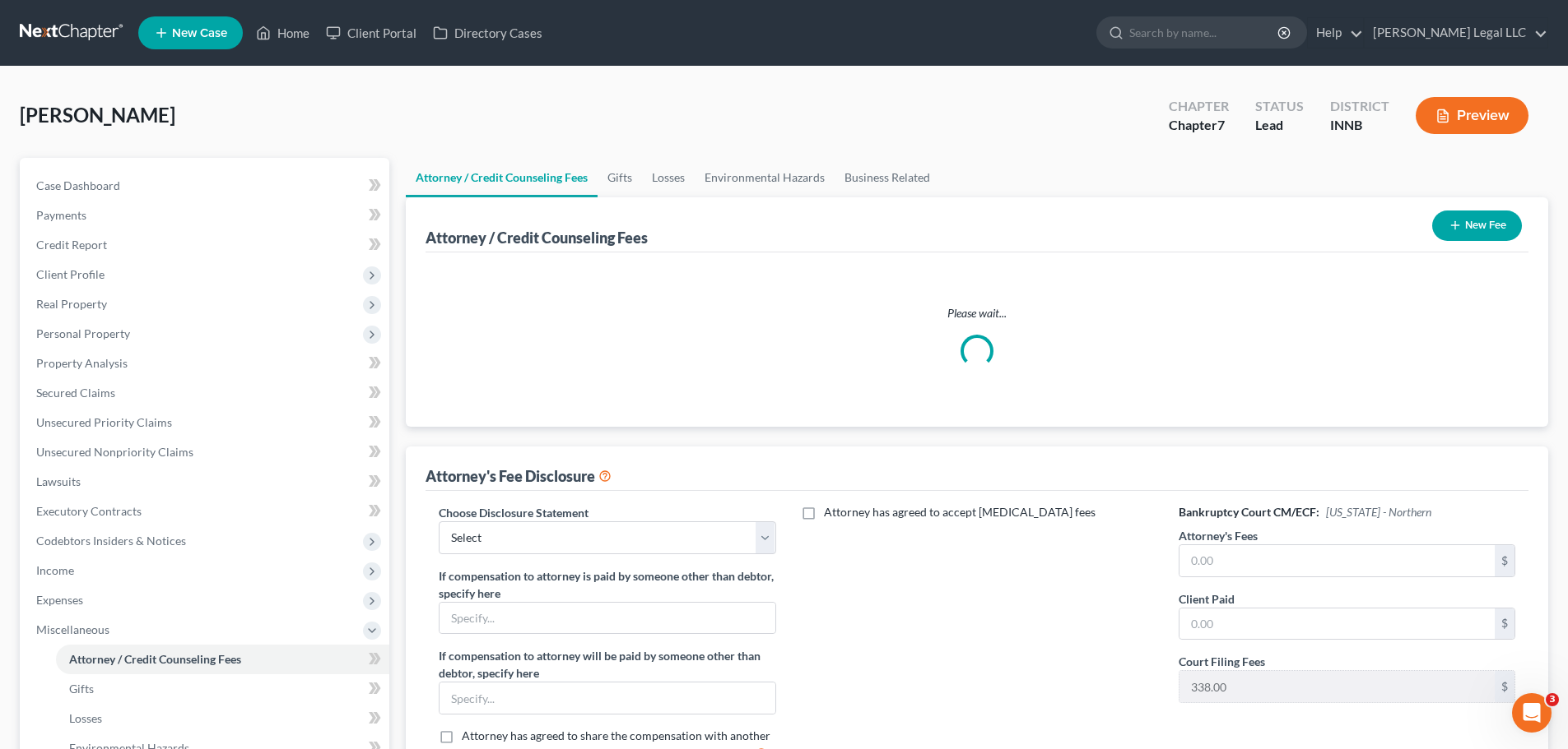
click at [574, 295] on div "Please wait..." at bounding box center [976, 339] width 1103 height 174
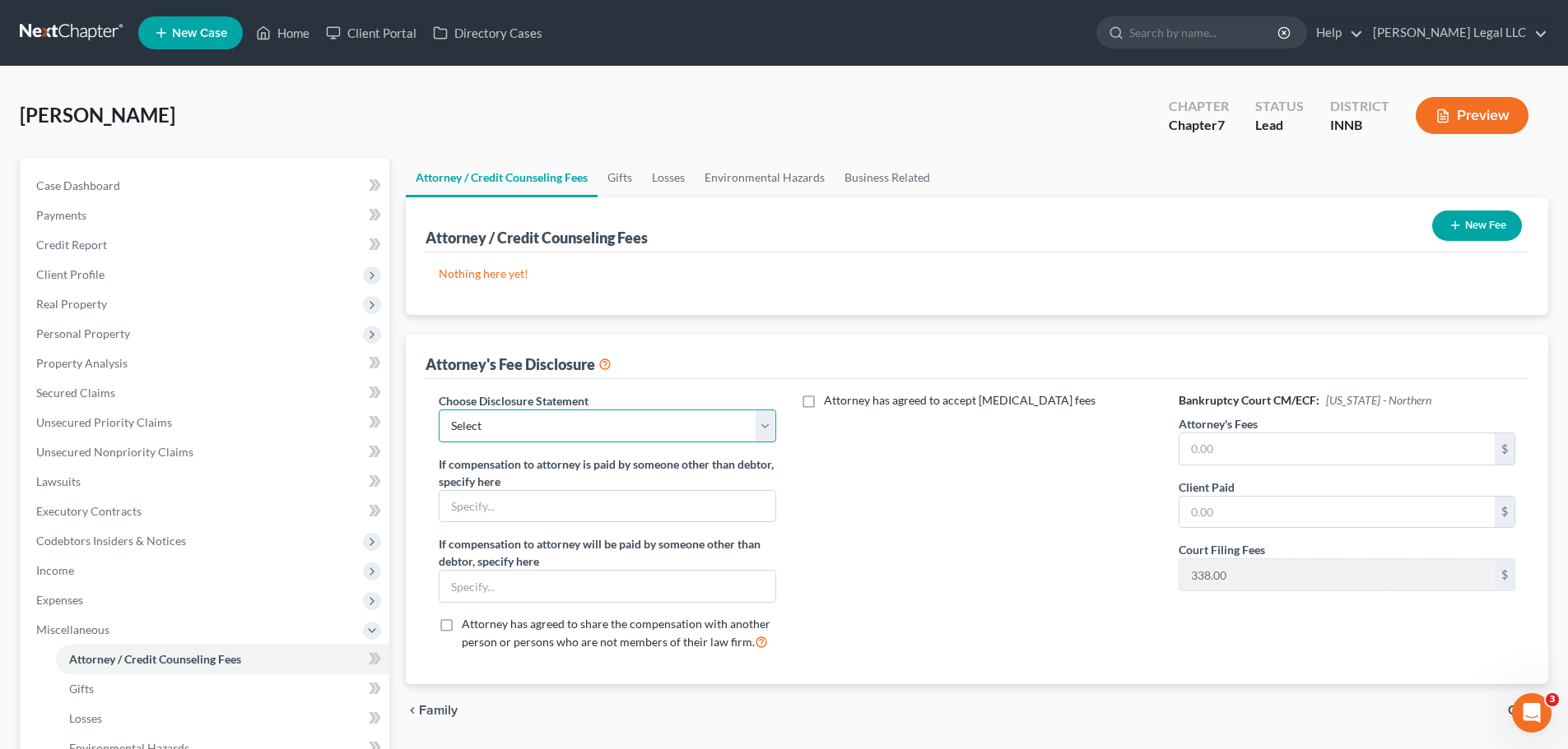
click at [567, 418] on select "Select Attorney Compensation Disclosure" at bounding box center [606, 426] width 337 height 33
select select "0"
click at [438, 410] on select "Select Attorney Compensation Disclosure" at bounding box center [606, 426] width 337 height 33
click at [1223, 455] on input "text" at bounding box center [1337, 449] width 316 height 31
type input "1,400"
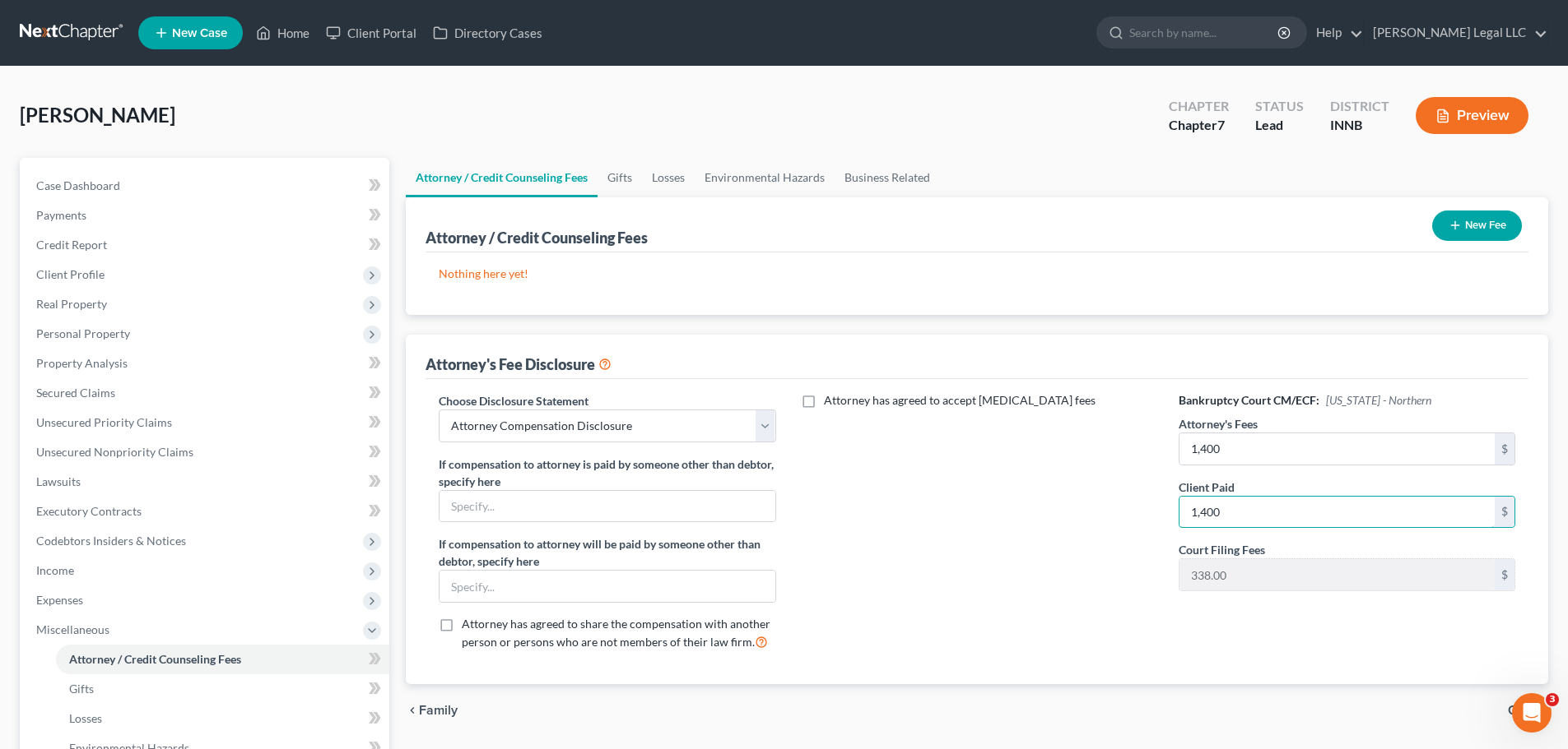
type input "1,400"
click at [1057, 521] on div "Attorney has agreed to accept [MEDICAL_DATA] fees" at bounding box center [977, 528] width 369 height 272
click at [1494, 223] on button "New Fee" at bounding box center [1477, 225] width 90 height 30
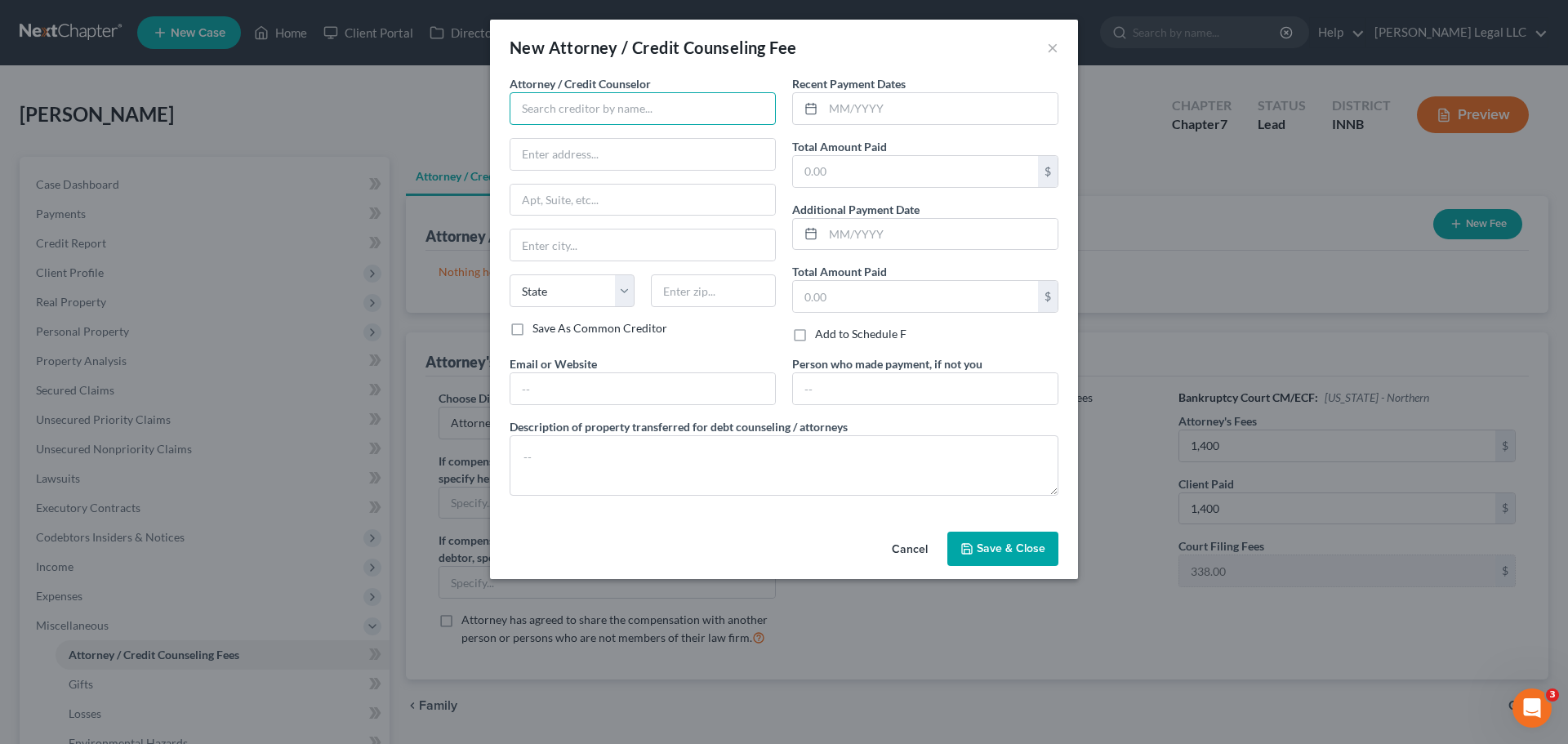
click at [555, 110] on input "text" at bounding box center [642, 109] width 267 height 33
click at [550, 135] on div "[PERSON_NAME] Legal LLC" at bounding box center [607, 137] width 169 height 16
type input "[PERSON_NAME] Legal LLC"
type input "[STREET_ADDRESS][PERSON_NAME]"
type input "[GEOGRAPHIC_DATA]"
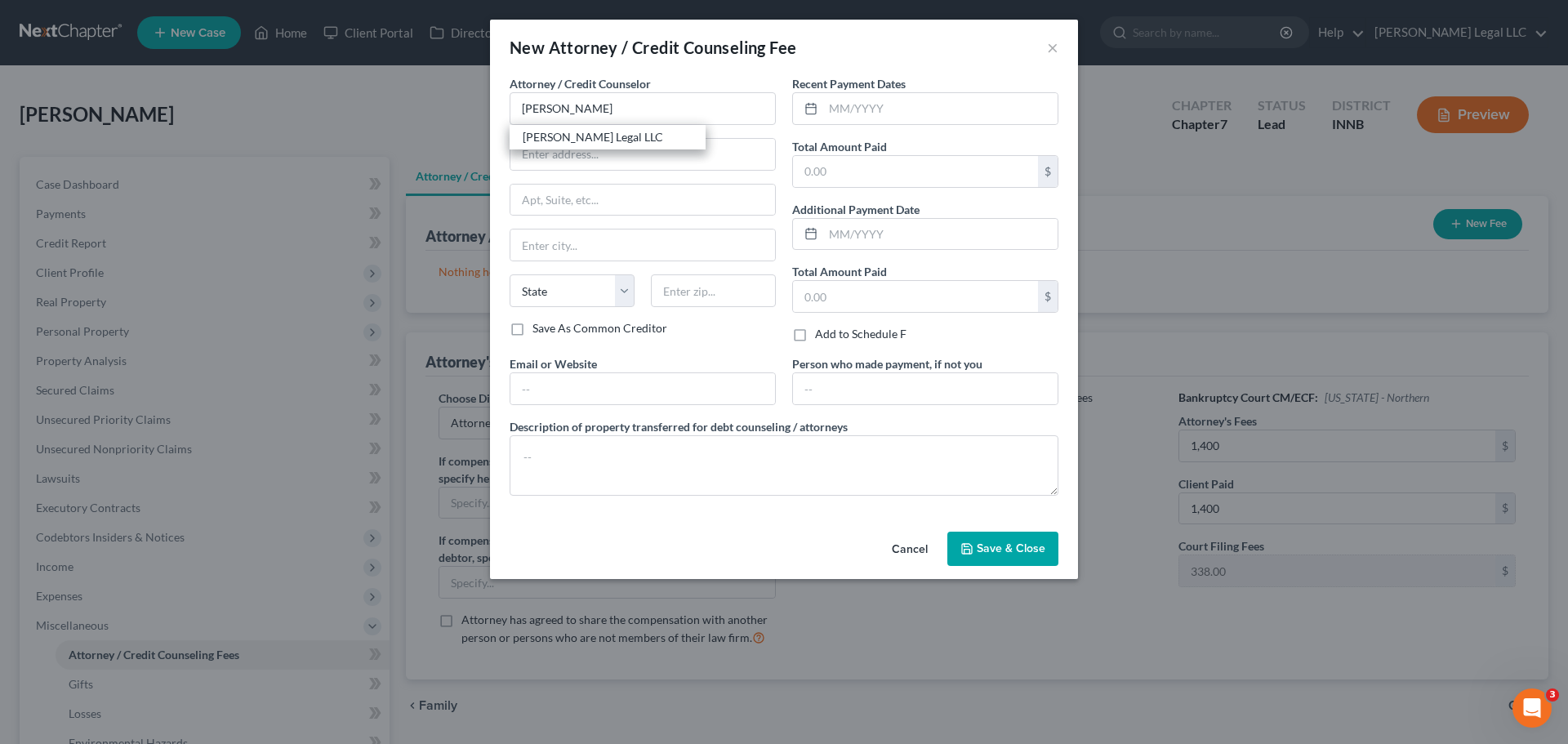
select select "15"
type input "46062"
click at [850, 109] on input "text" at bounding box center [941, 109] width 234 height 31
type input "09/20205"
type input "1,400"
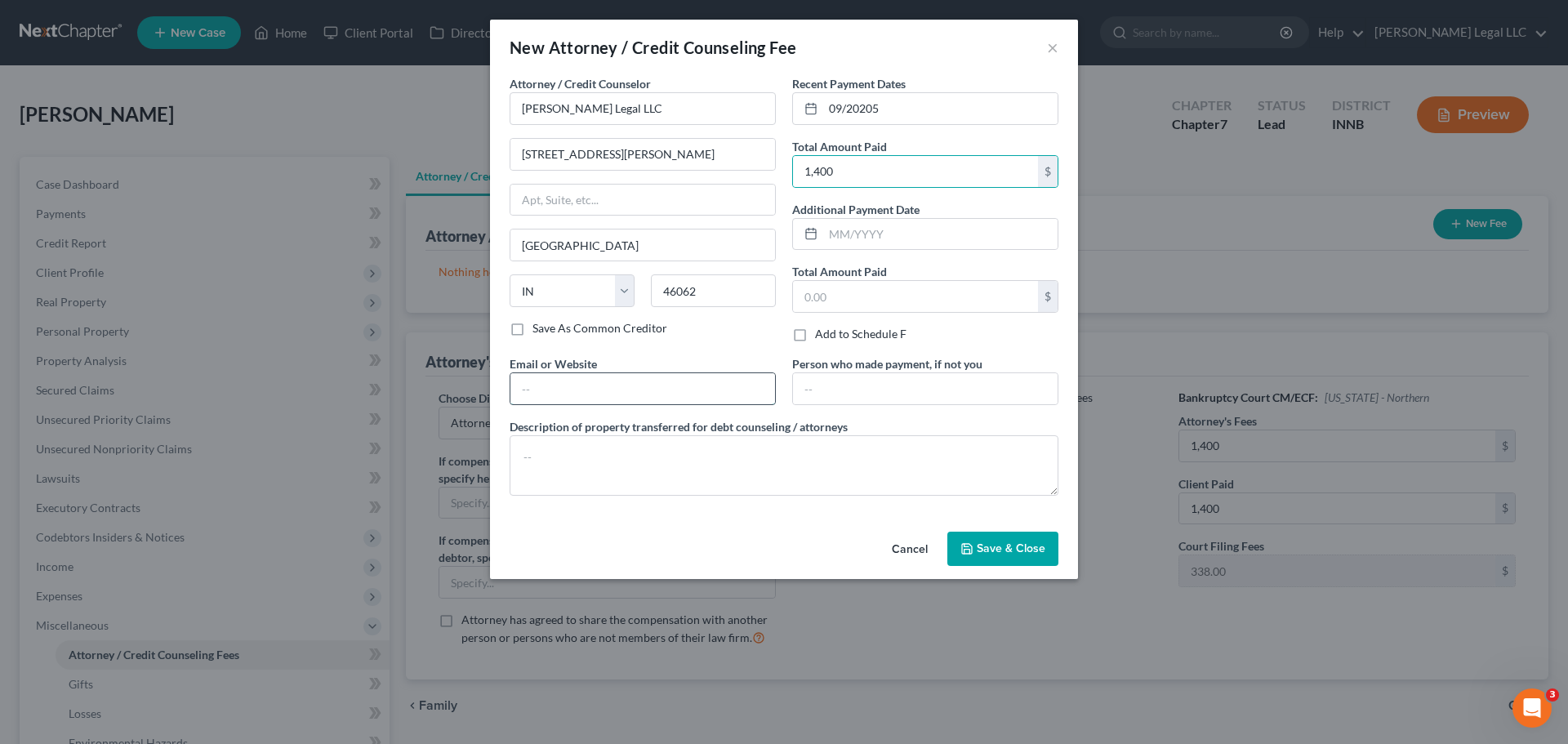
click at [648, 388] on input "text" at bounding box center [642, 389] width 265 height 31
type input "[PERSON_NAME][EMAIL_ADDRESS][DOMAIN_NAME]"
click at [982, 543] on span "Save & Close" at bounding box center [1010, 548] width 69 height 14
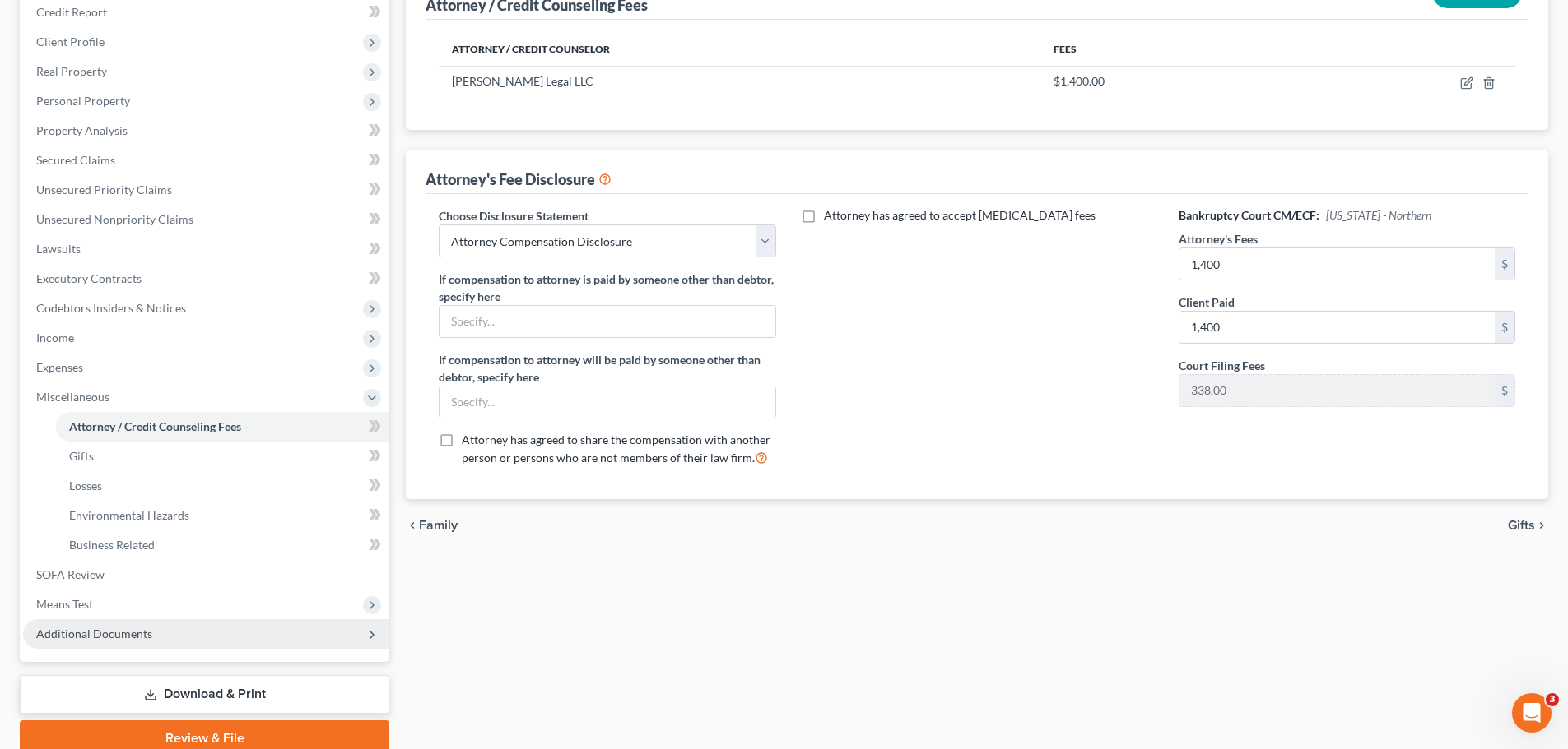
scroll to position [247, 0]
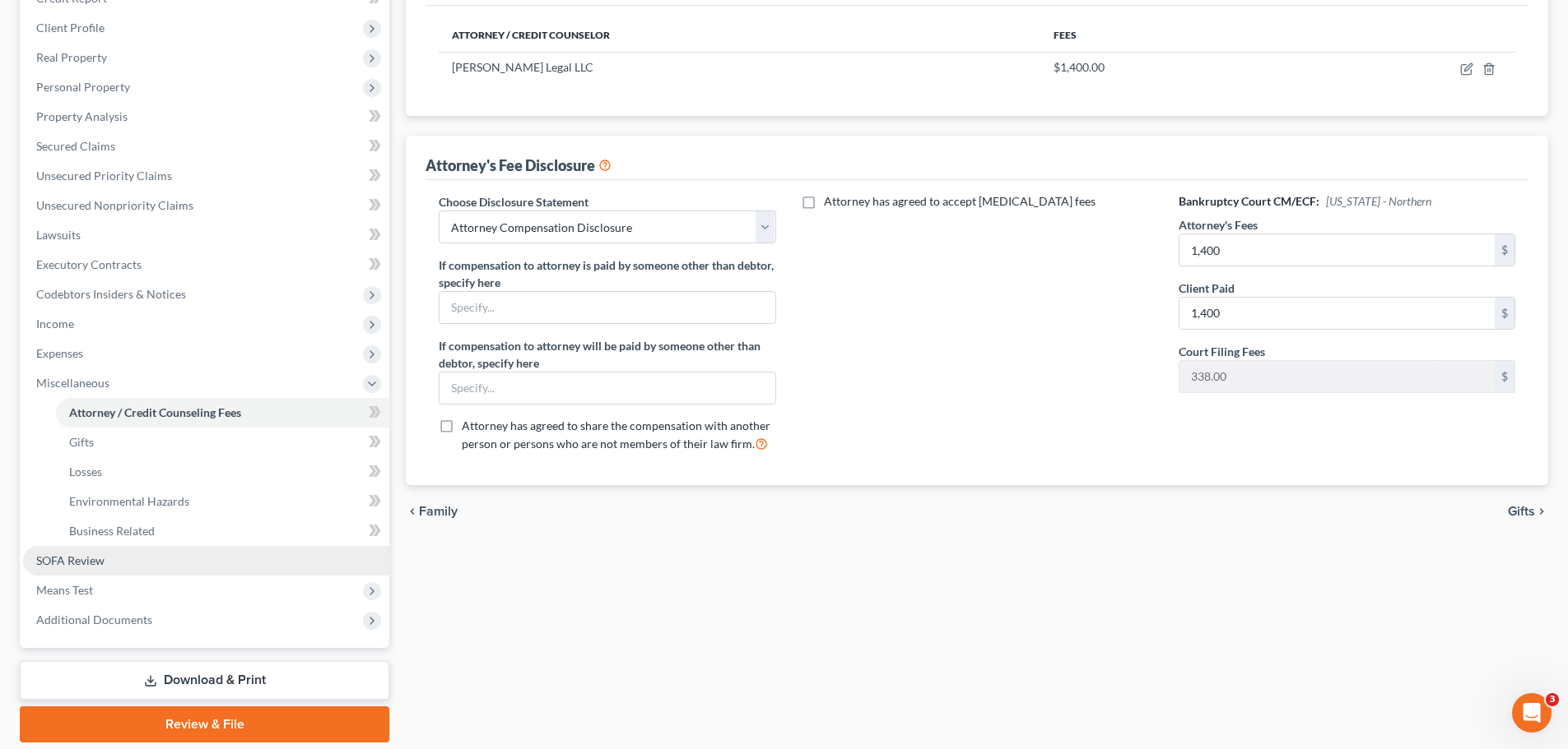
click at [128, 561] on link "SOFA Review" at bounding box center [206, 561] width 366 height 30
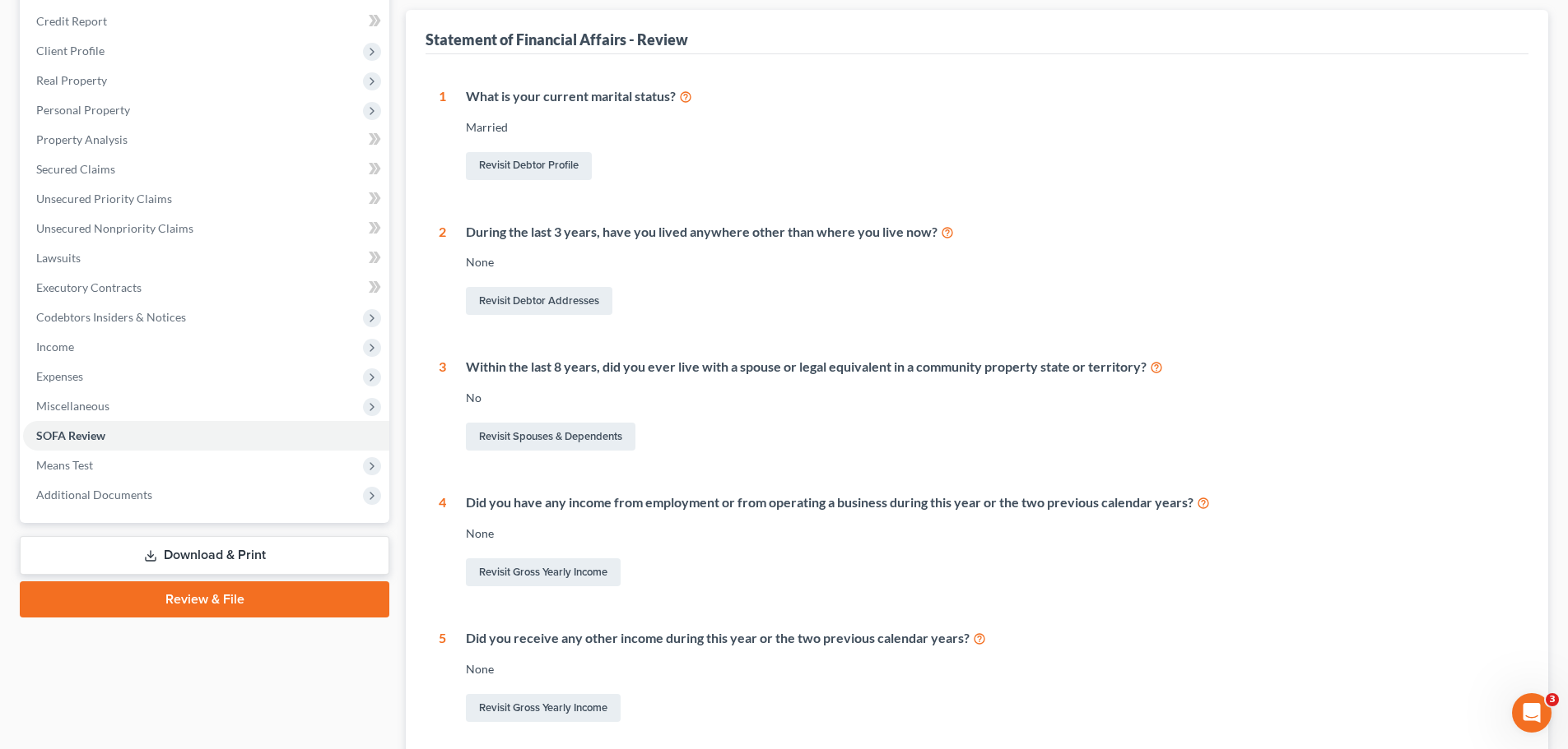
scroll to position [247, 0]
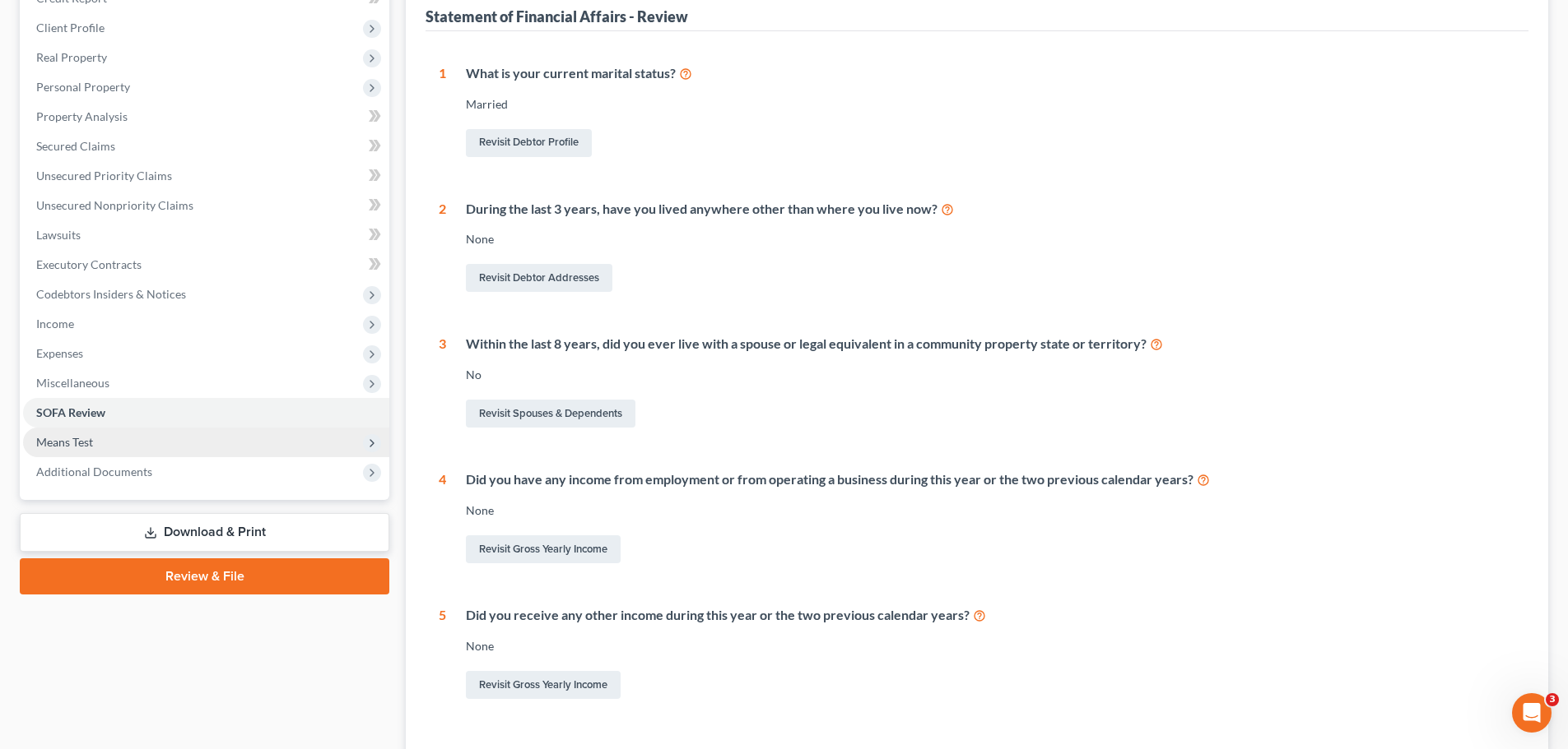
click at [95, 446] on span "Means Test" at bounding box center [206, 443] width 366 height 30
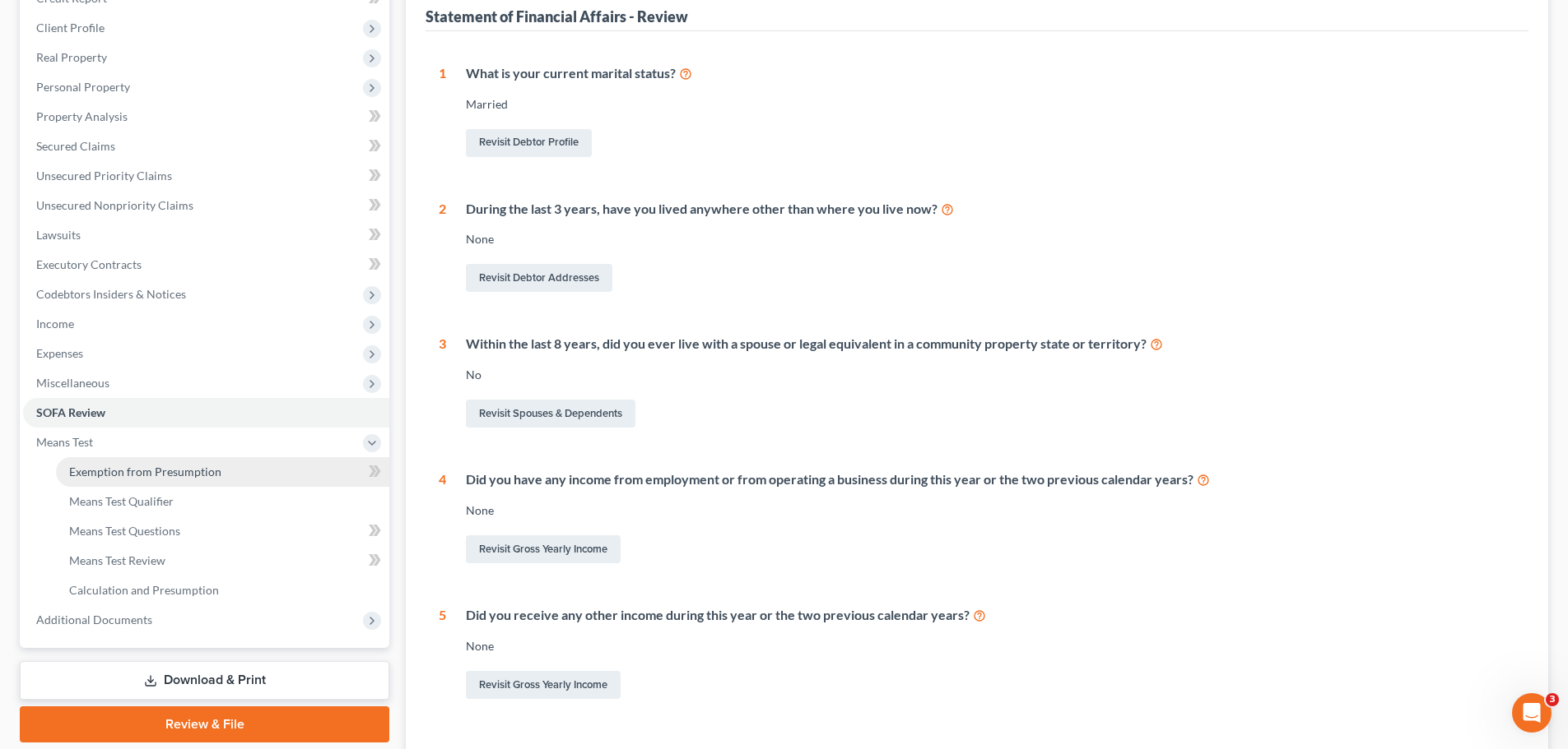
click at [114, 467] on span "Exemption from Presumption" at bounding box center [145, 471] width 152 height 14
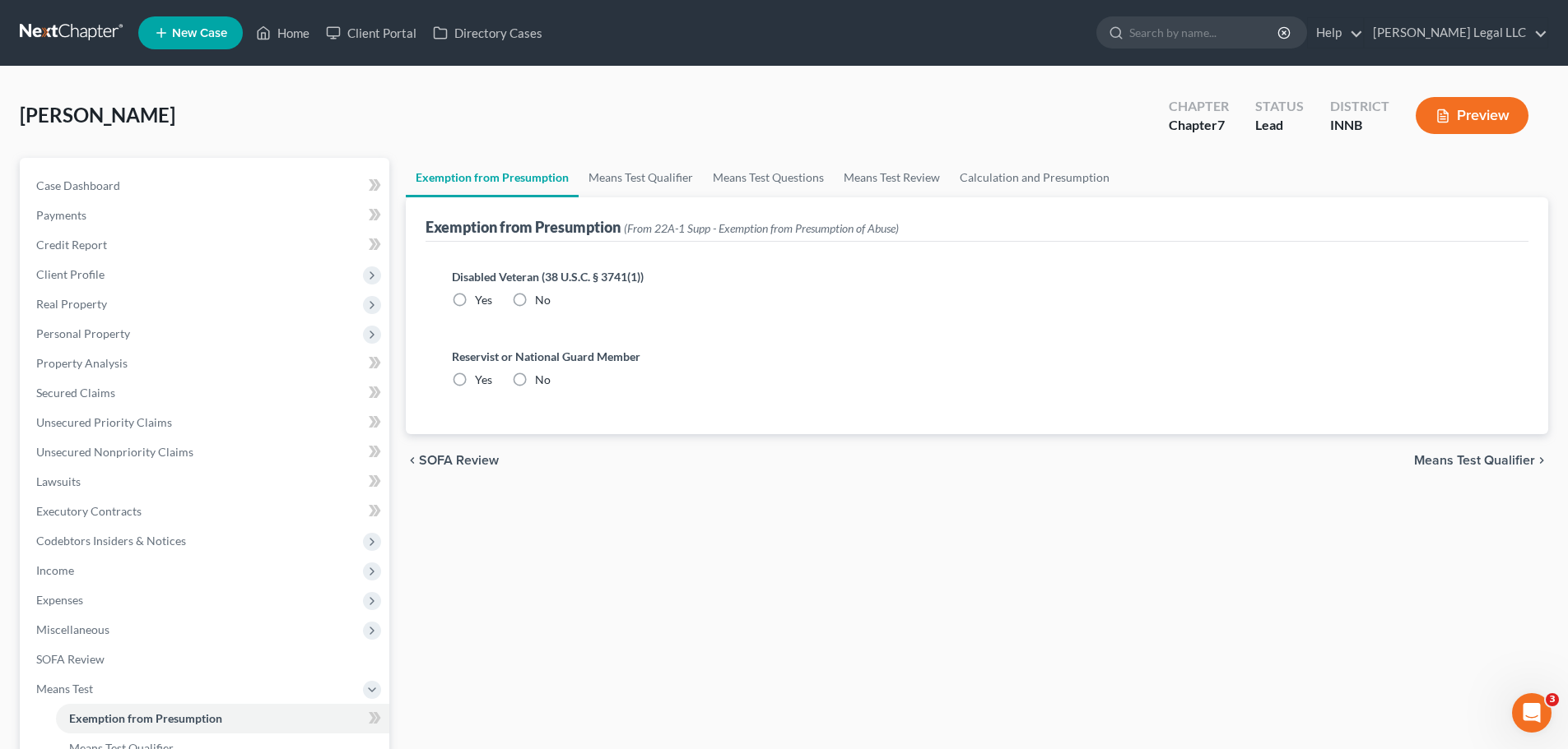
click at [535, 304] on label "No" at bounding box center [543, 301] width 16 height 17
click at [542, 303] on input "No" at bounding box center [547, 298] width 11 height 11
radio input "true"
click at [535, 379] on label "No" at bounding box center [543, 380] width 16 height 17
click at [542, 379] on input "No" at bounding box center [547, 377] width 11 height 11
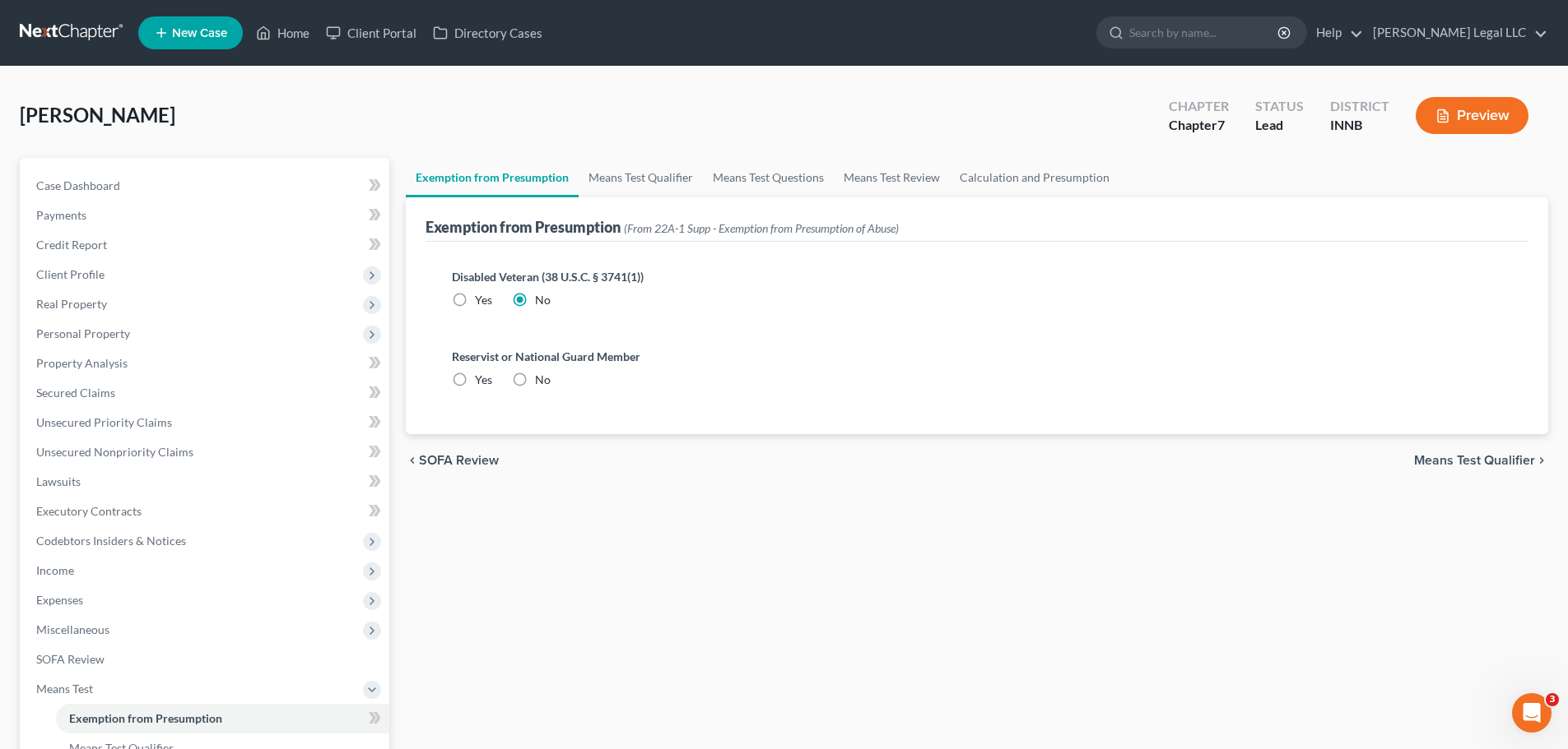
radio input "true"
